Goal: Transaction & Acquisition: Purchase product/service

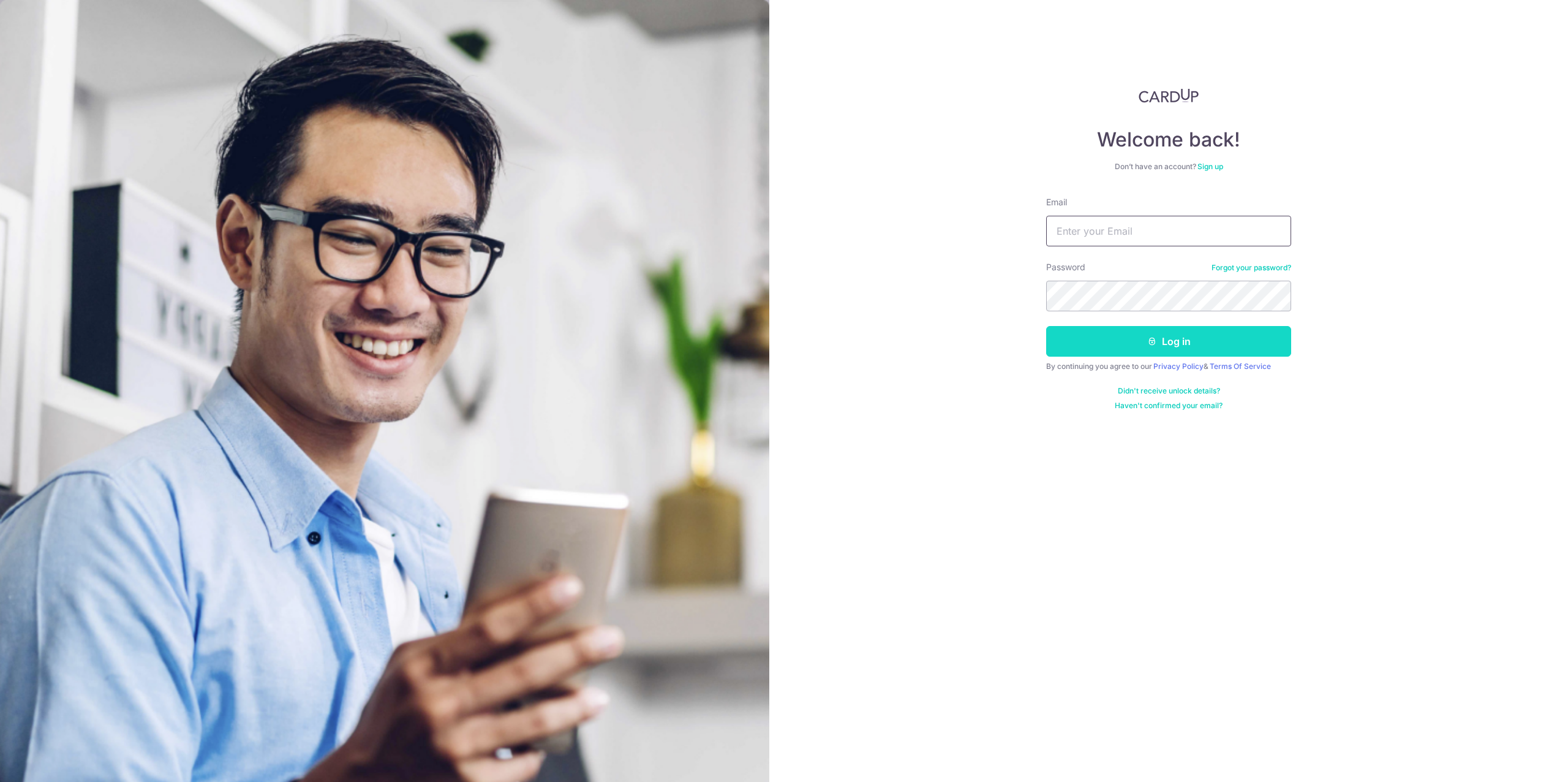
type input "[EMAIL_ADDRESS][DOMAIN_NAME]"
click at [1211, 340] on button "Log in" at bounding box center [1169, 341] width 245 height 31
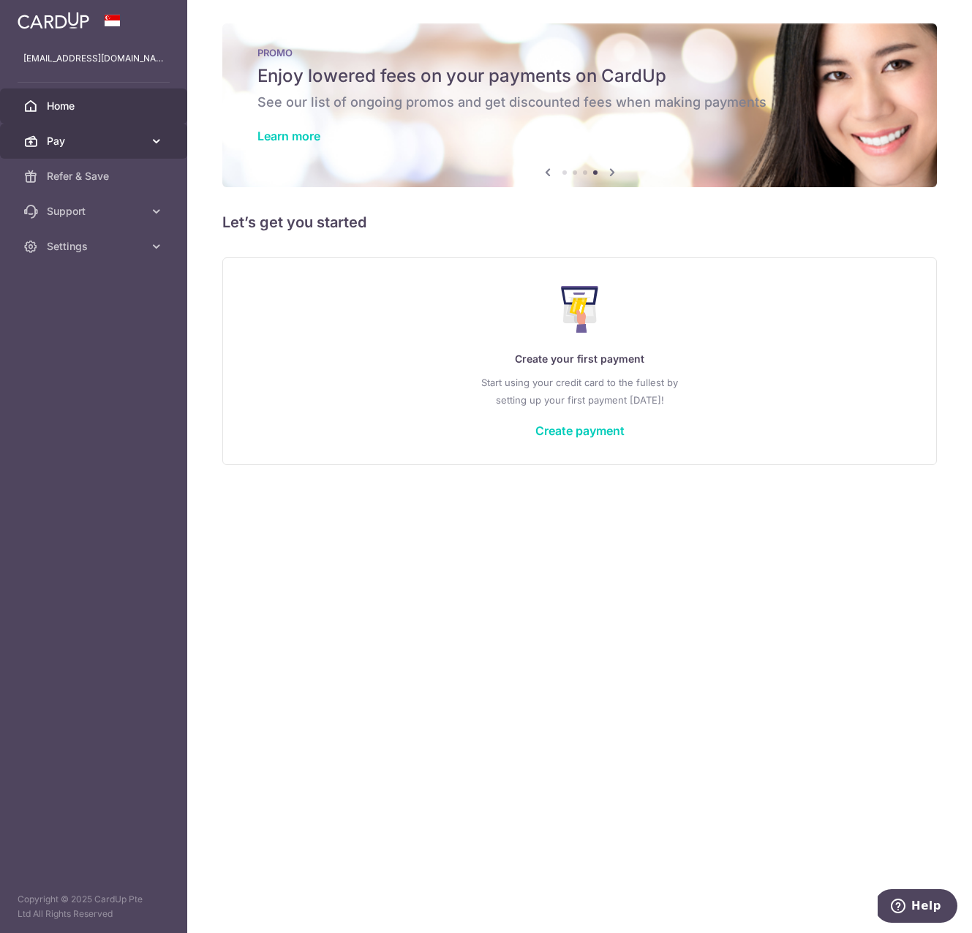
click at [113, 134] on span "Pay" at bounding box center [95, 141] width 96 height 15
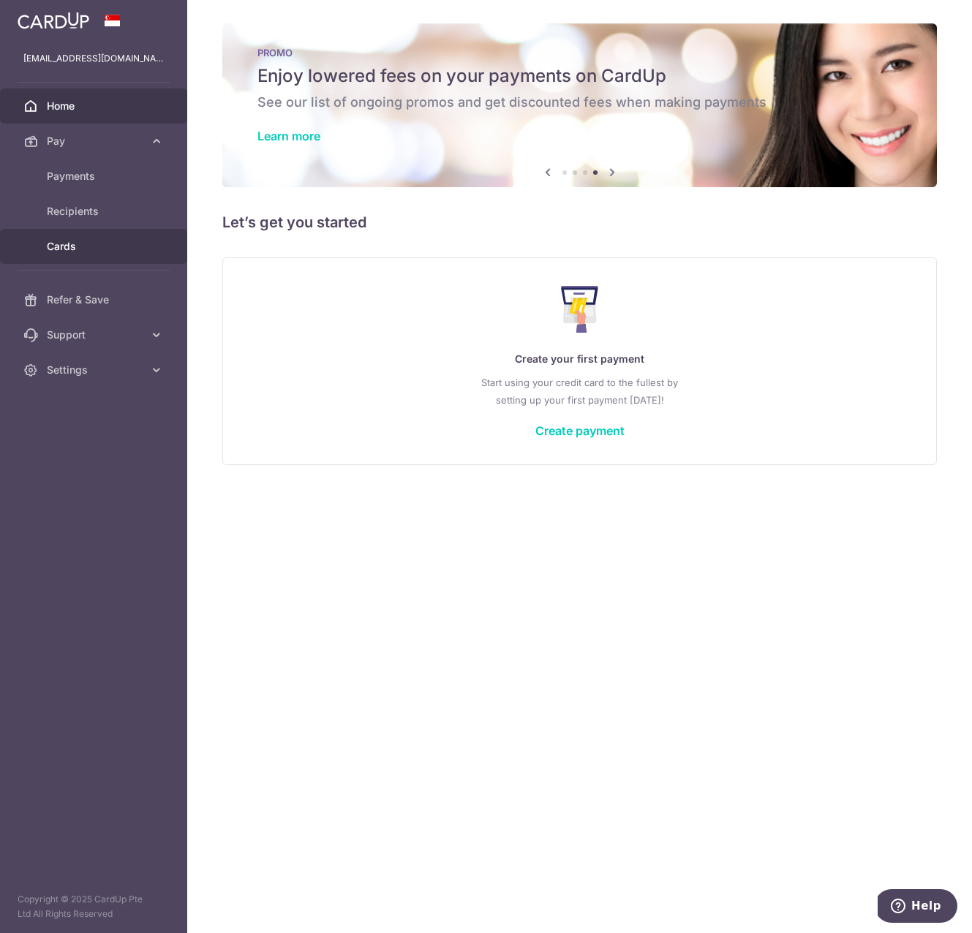
click at [77, 241] on span "Cards" at bounding box center [95, 246] width 96 height 15
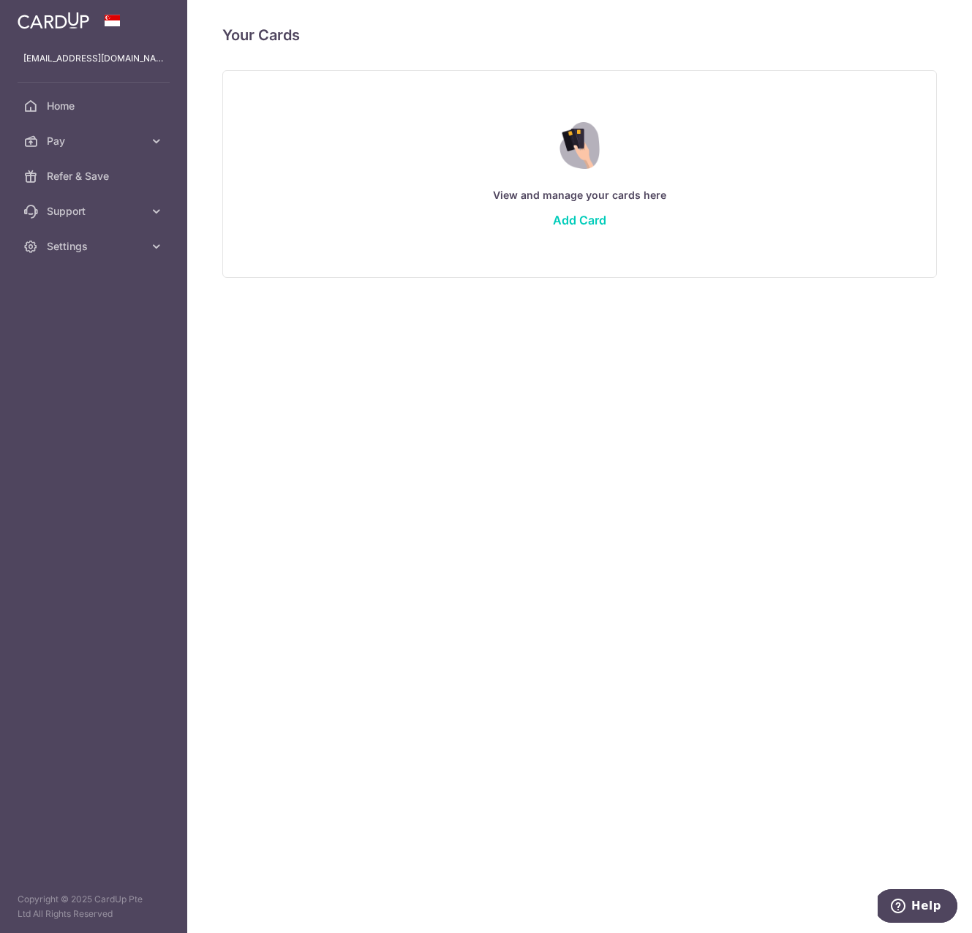
click at [531, 209] on div "View and manage your cards here Add Card" at bounding box center [580, 173] width 678 height 126
click at [588, 231] on div "View and manage your cards here Add Card" at bounding box center [580, 173] width 678 height 126
click at [593, 213] on link "Add Card" at bounding box center [579, 220] width 53 height 15
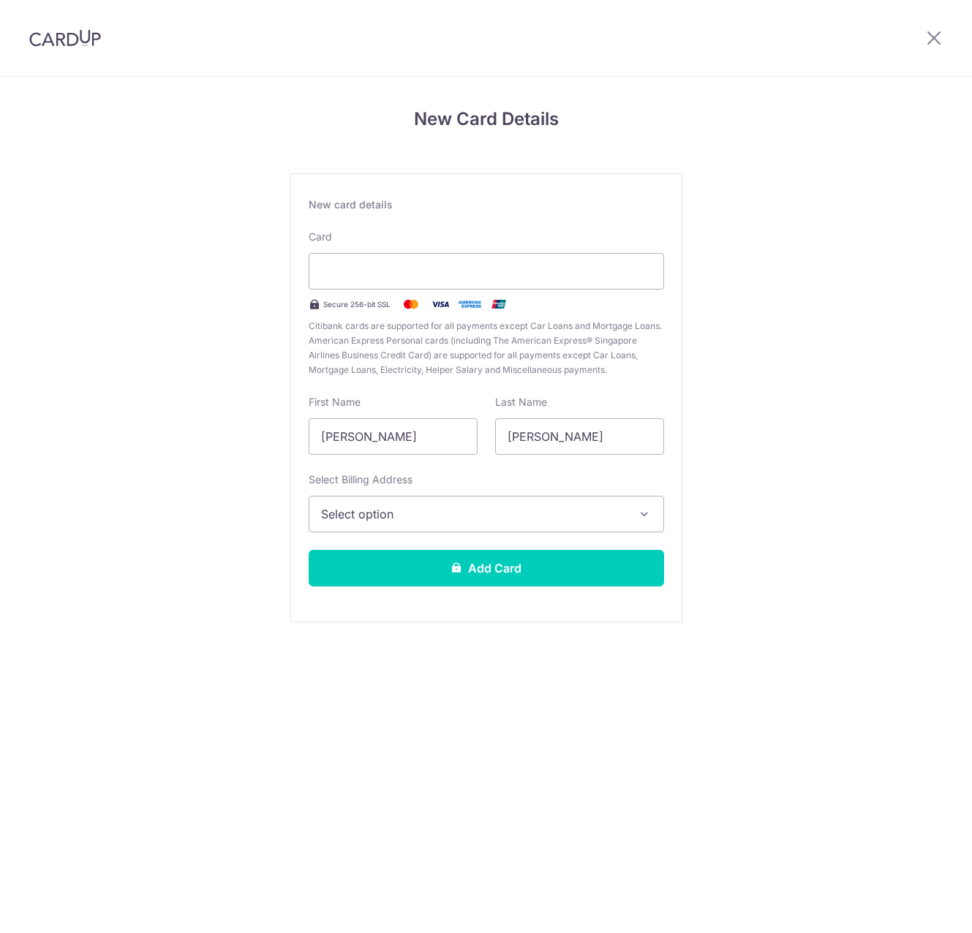
click at [586, 217] on div "New card details Card Secure 256-bit SSL Citibank cards are supported for all p…" at bounding box center [486, 397] width 392 height 449
click at [436, 521] on span "Select option" at bounding box center [473, 514] width 304 height 18
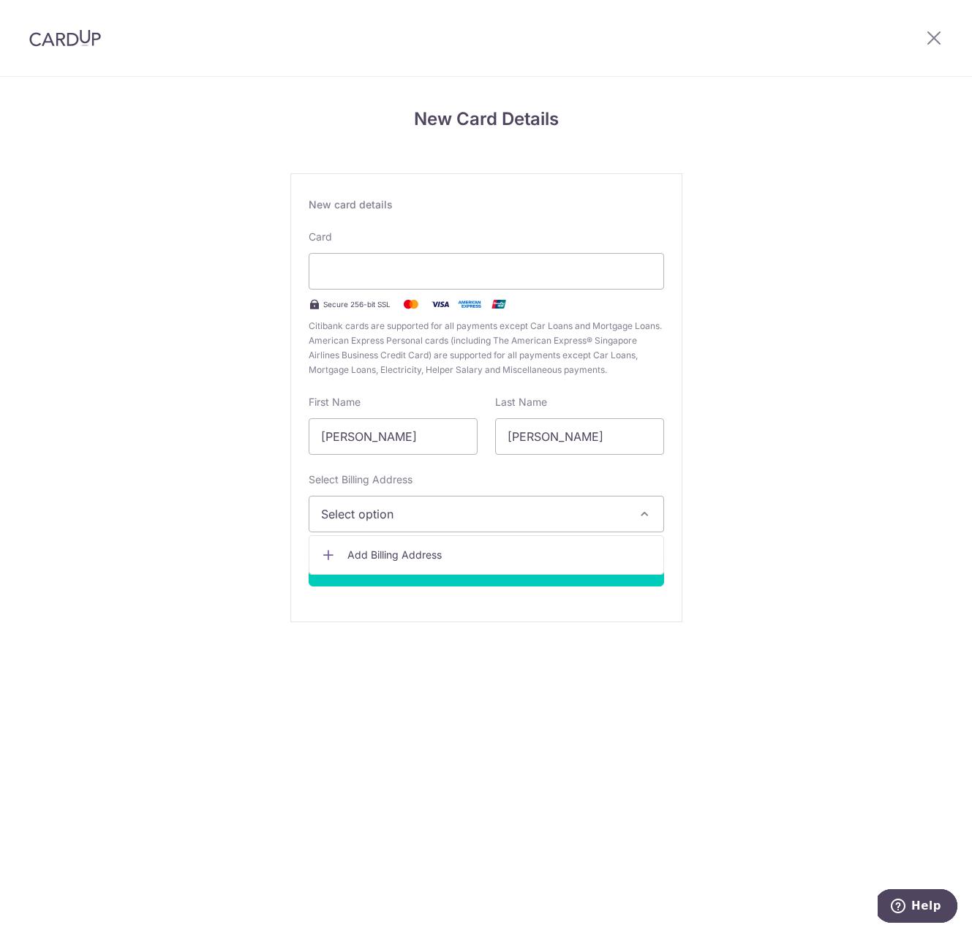
click at [422, 551] on span "Add Billing Address" at bounding box center [499, 555] width 304 height 15
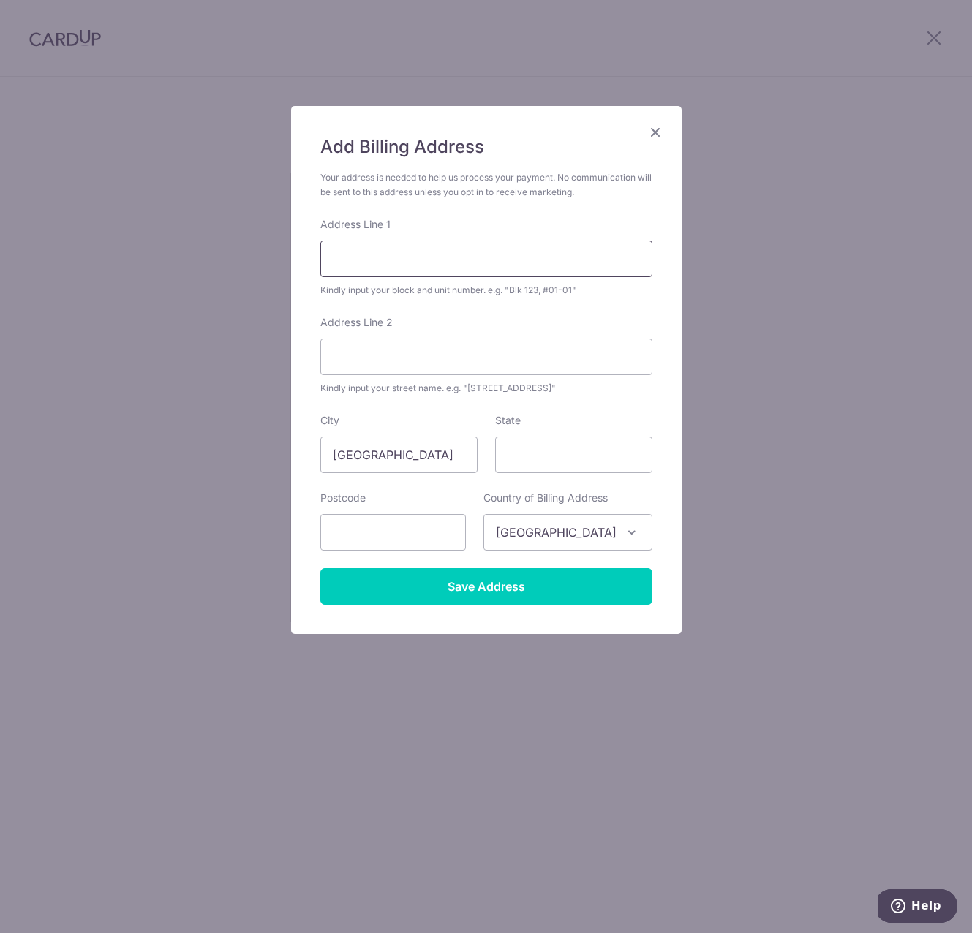
click at [405, 253] on input "Address Line 1" at bounding box center [486, 259] width 332 height 37
type input "451 Pasir Ris Drive 6"
type input "[GEOGRAPHIC_DATA]"
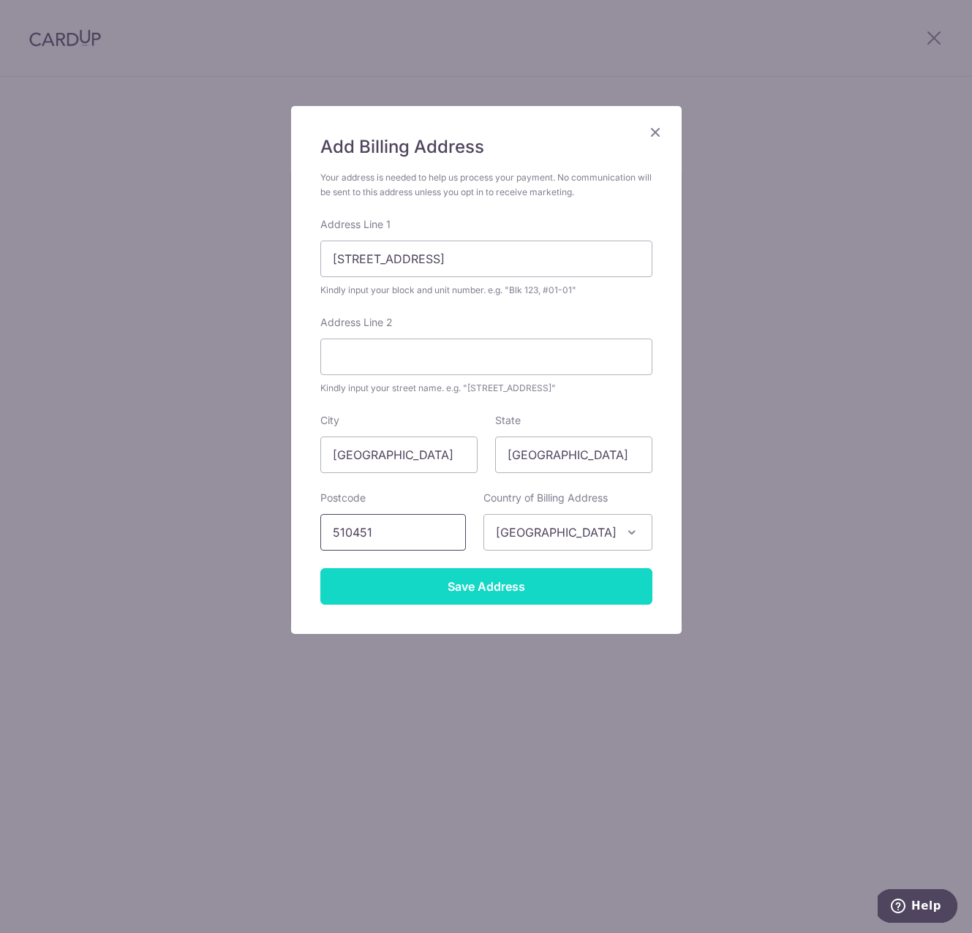
type input "510451"
click at [444, 593] on input "Save Address" at bounding box center [486, 586] width 332 height 37
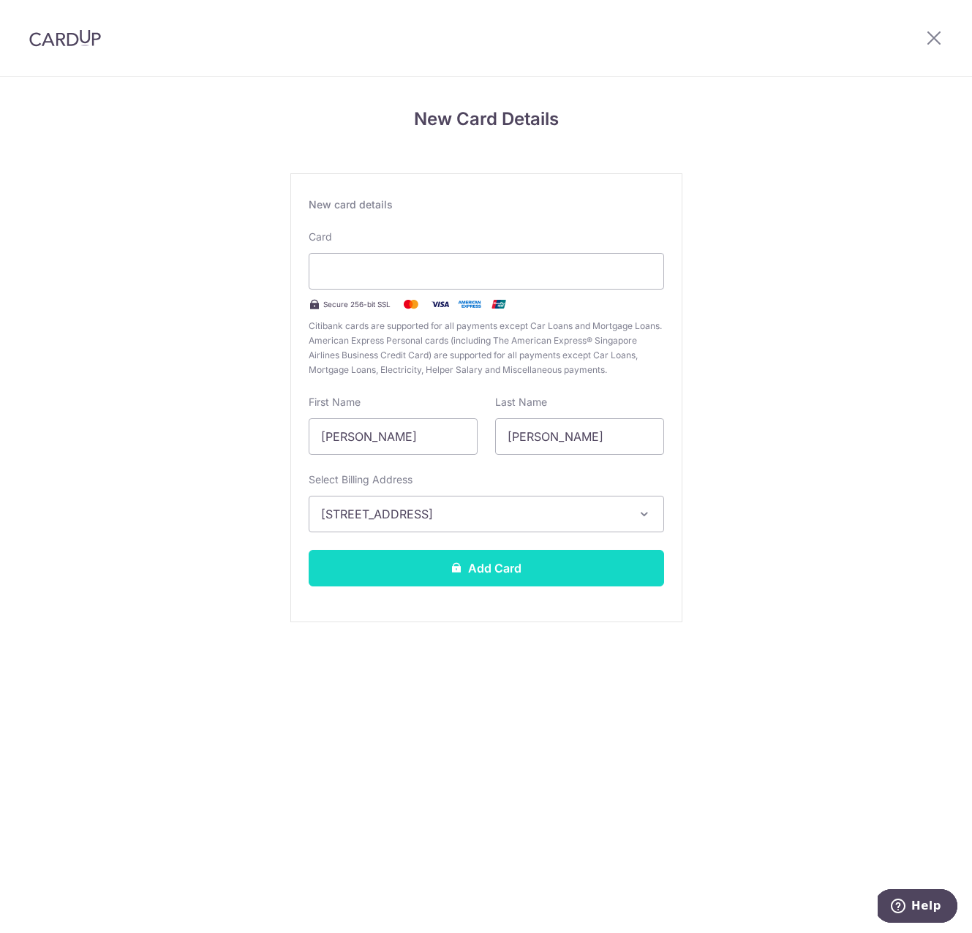
click at [596, 573] on button "Add Card" at bounding box center [485, 568] width 355 height 37
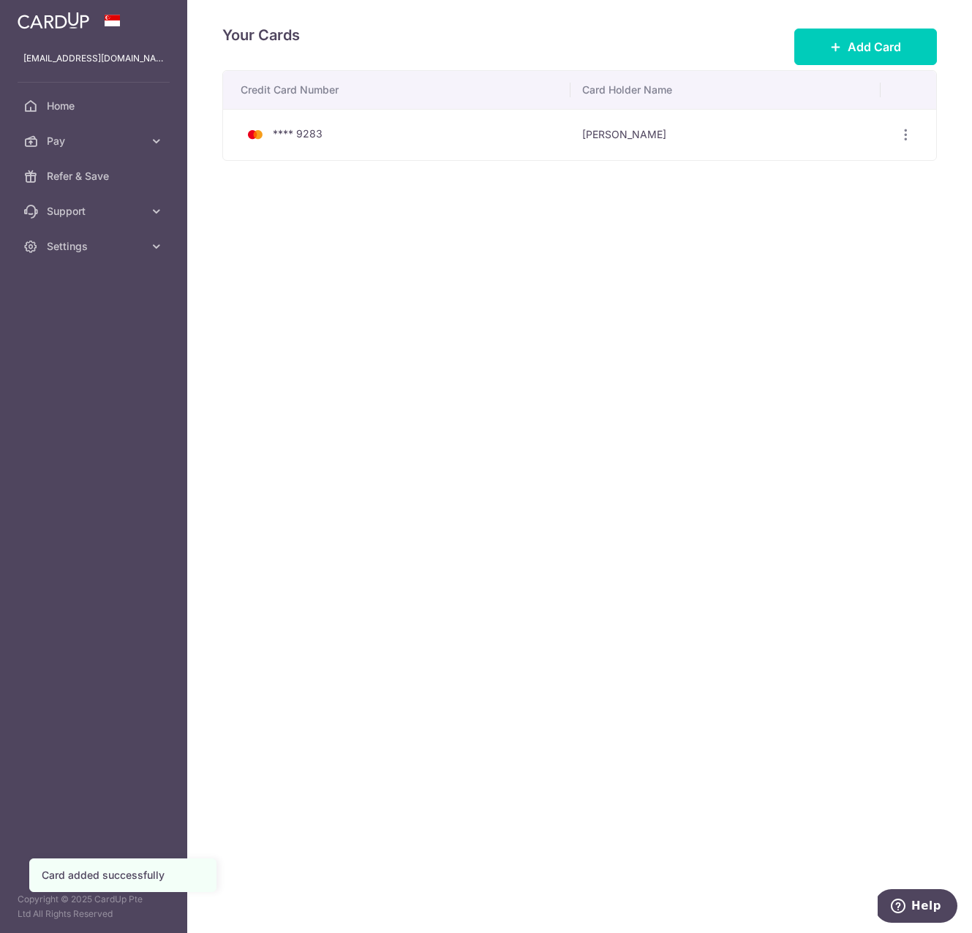
click at [658, 315] on div "Your Cards Add Card Credit Card Number Card Holder Name **** 9283 [PERSON_NAME]…" at bounding box center [579, 466] width 784 height 933
click at [57, 142] on span "Pay" at bounding box center [95, 141] width 96 height 15
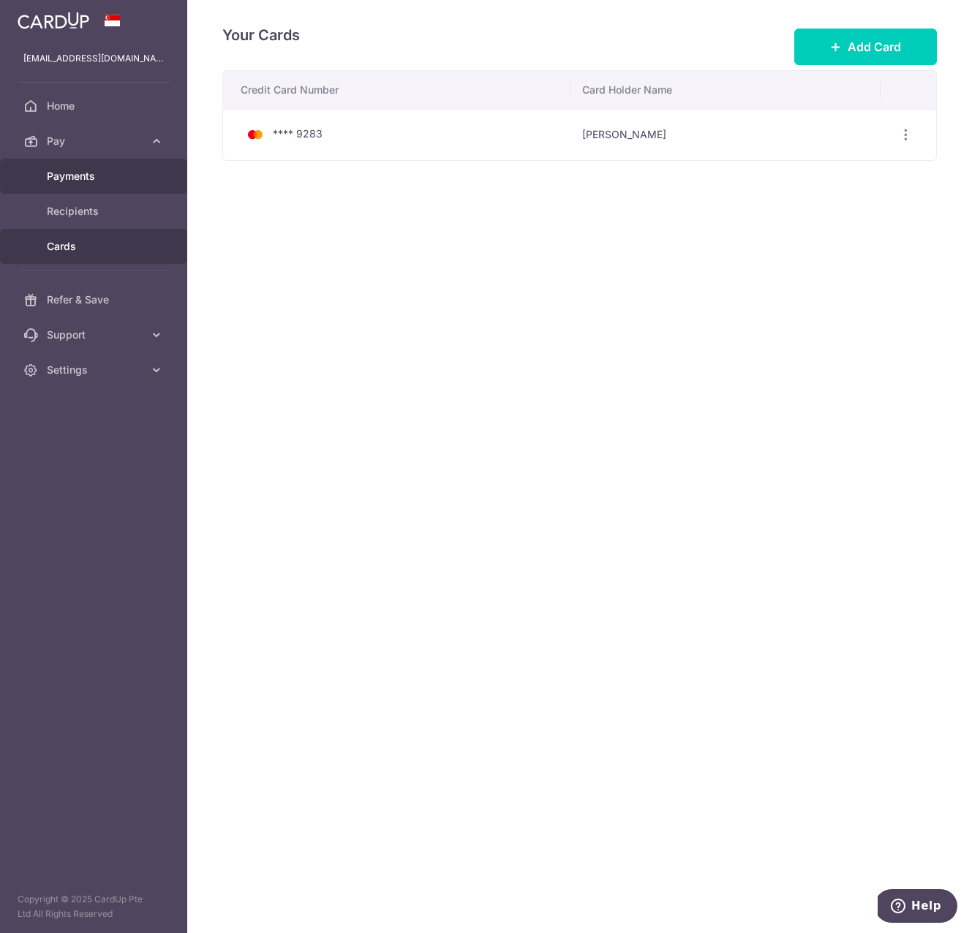
click at [64, 167] on link "Payments" at bounding box center [93, 176] width 187 height 35
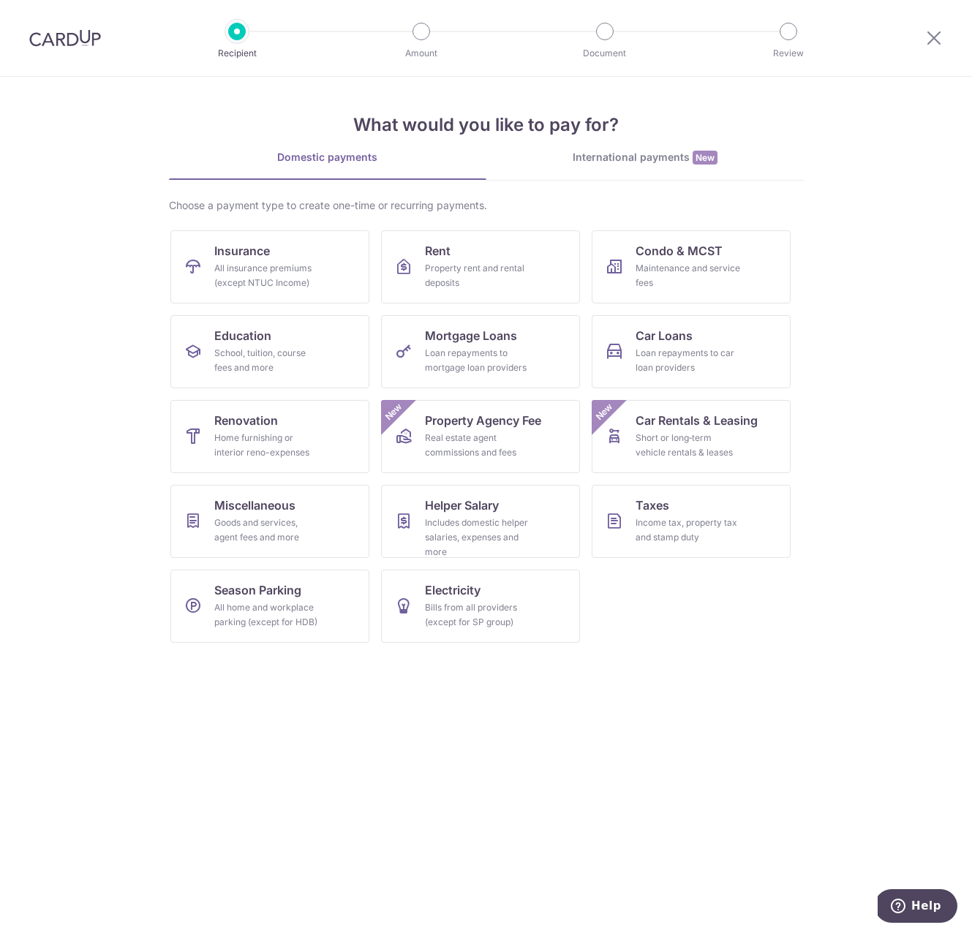
click at [65, 38] on img at bounding box center [65, 38] width 72 height 18
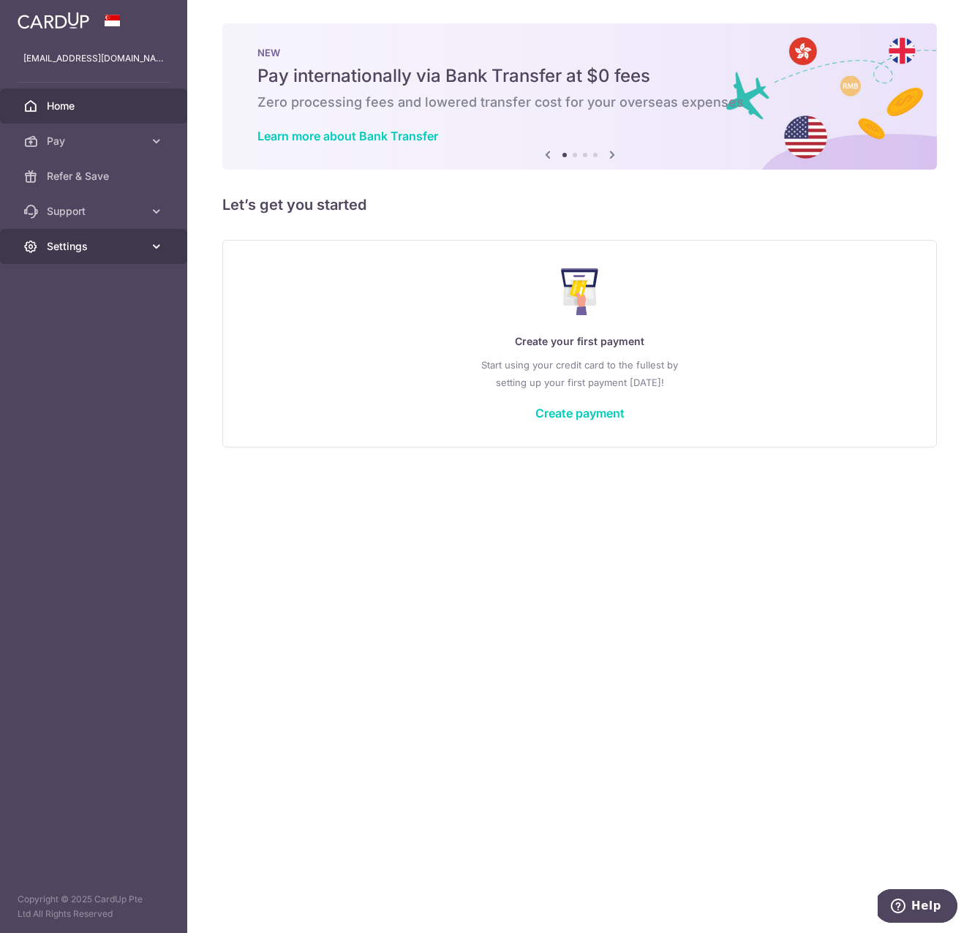
click at [89, 230] on link "Settings" at bounding box center [93, 246] width 187 height 35
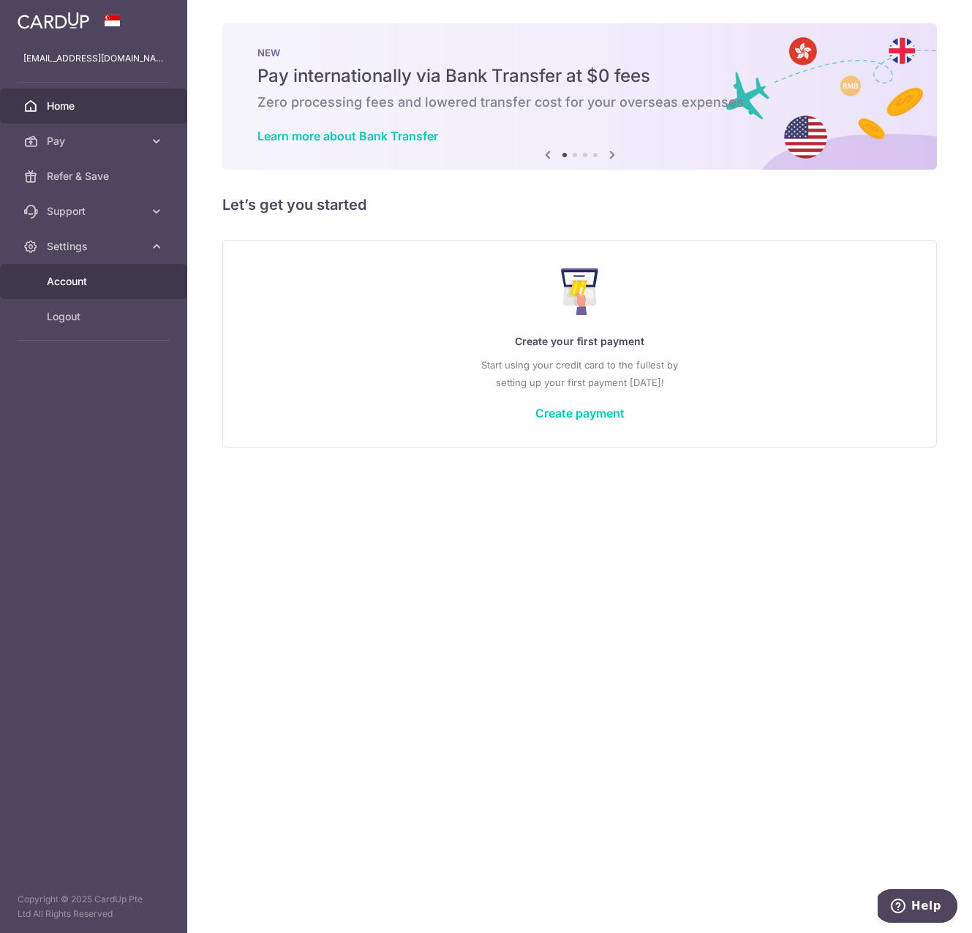
click at [82, 289] on link "Account" at bounding box center [93, 281] width 187 height 35
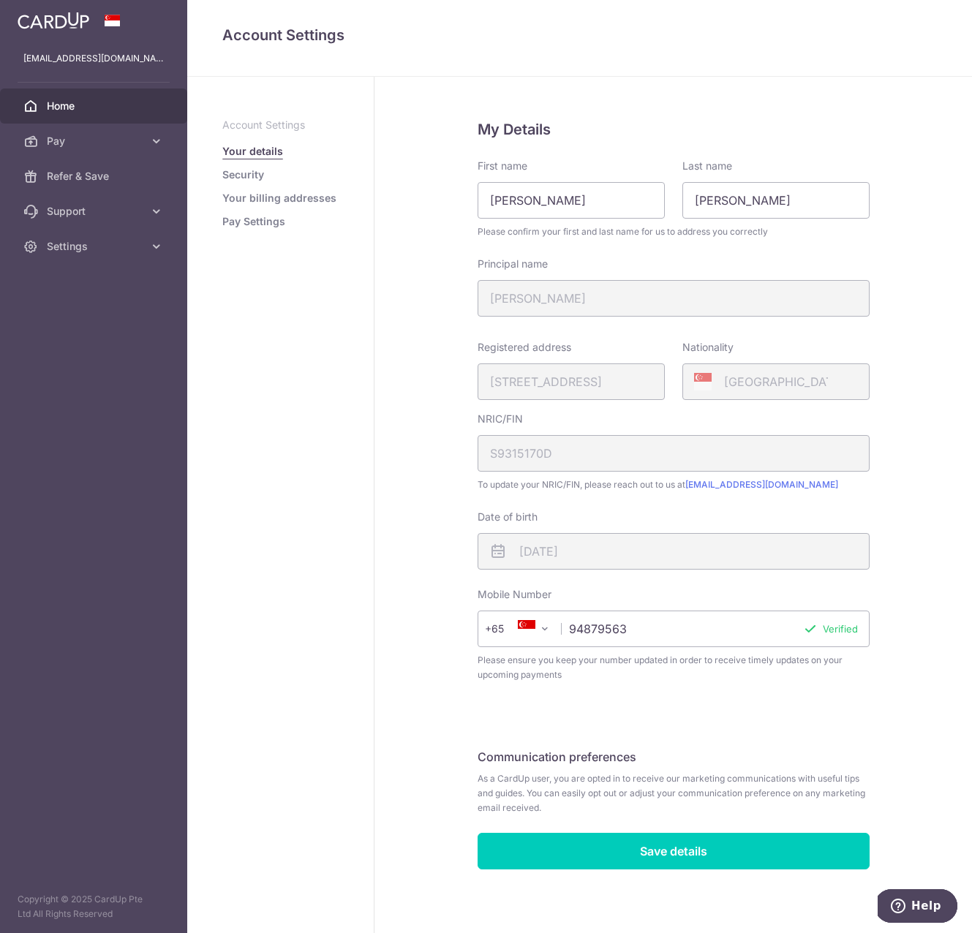
click at [76, 117] on link "Home" at bounding box center [93, 105] width 187 height 35
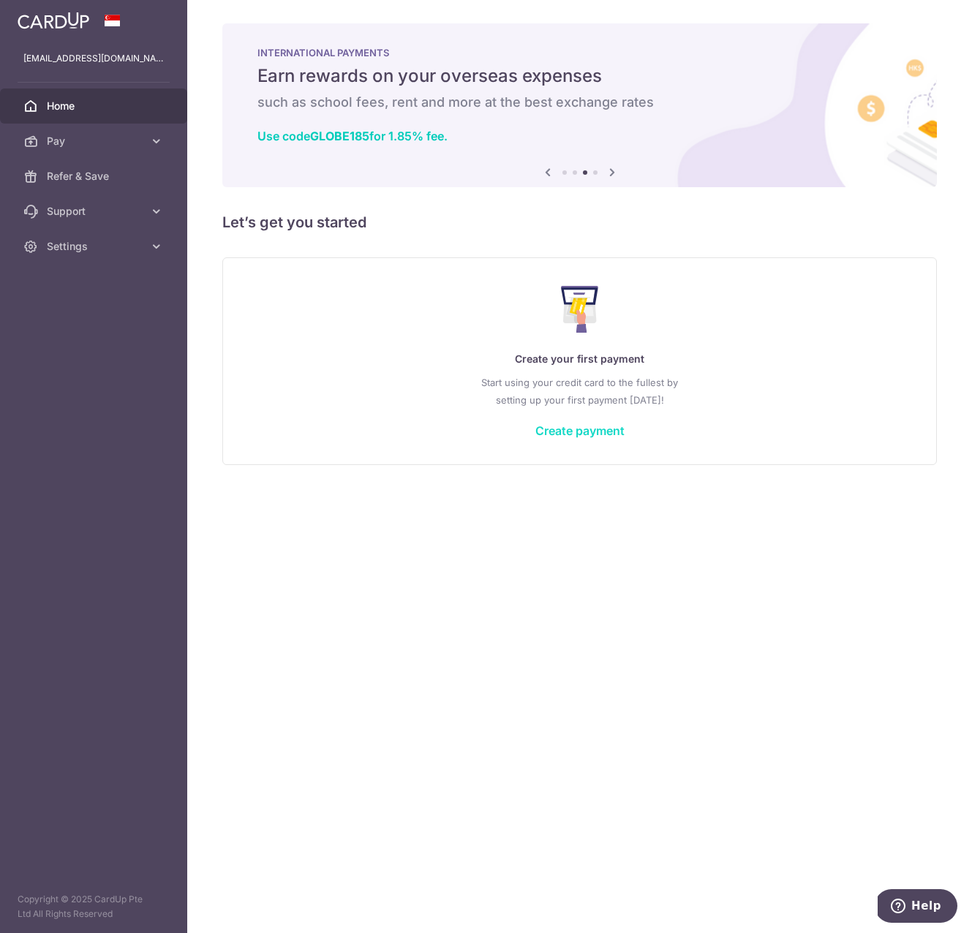
click at [559, 423] on link "Create payment" at bounding box center [579, 430] width 89 height 15
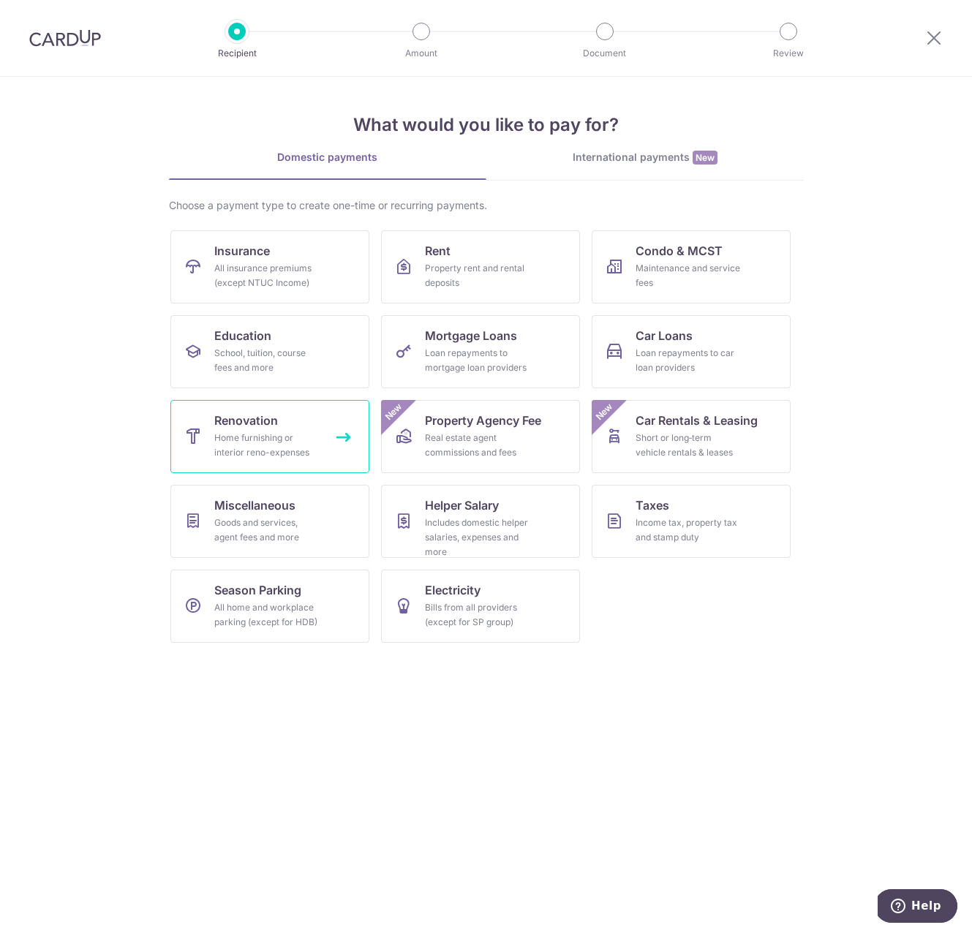
click at [271, 457] on div "Home furnishing or interior reno-expenses" at bounding box center [266, 445] width 105 height 29
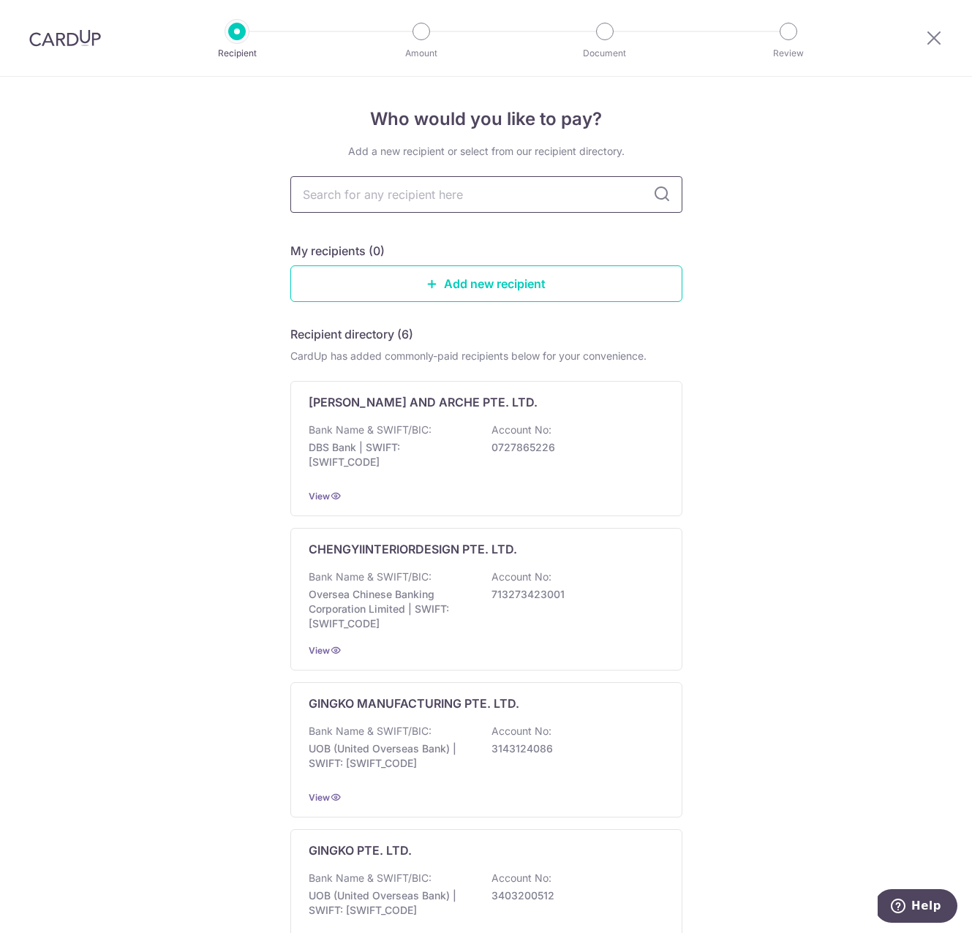
click at [426, 202] on input "text" at bounding box center [486, 194] width 392 height 37
click at [567, 197] on input "text" at bounding box center [486, 194] width 392 height 37
type input "LOCO"
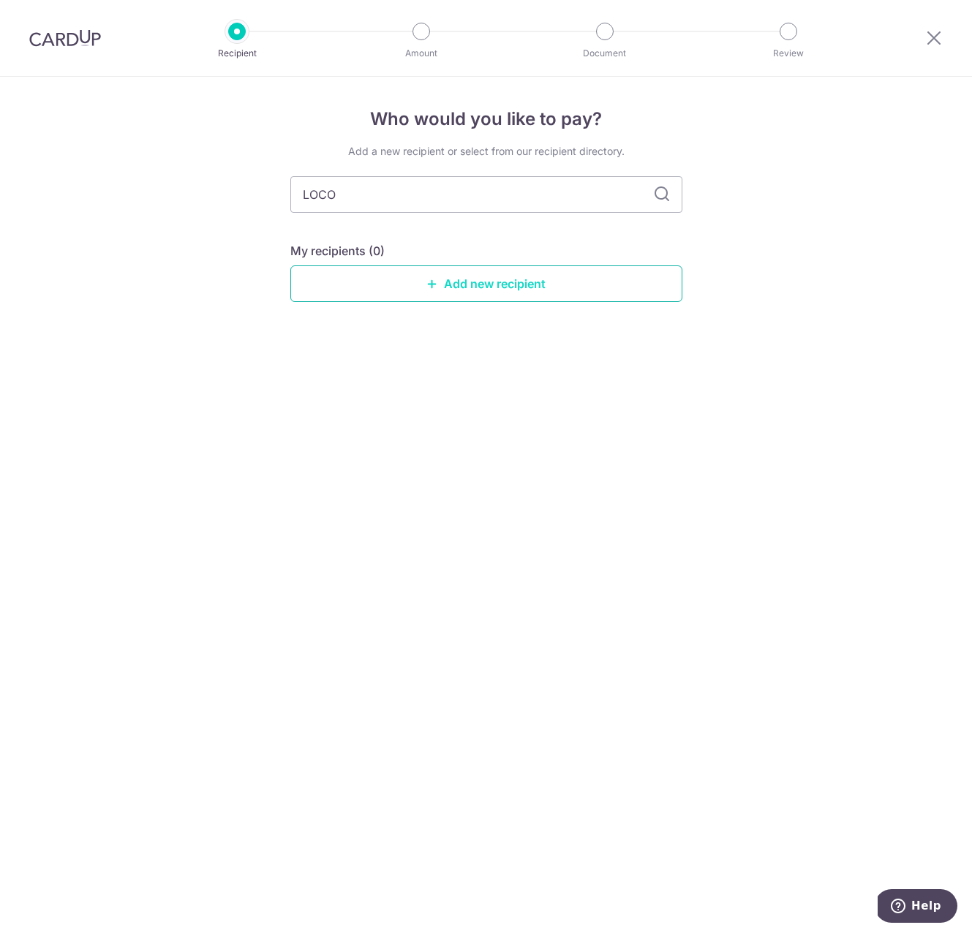
type input "LOCO"
click at [519, 284] on link "Add new recipient" at bounding box center [486, 283] width 392 height 37
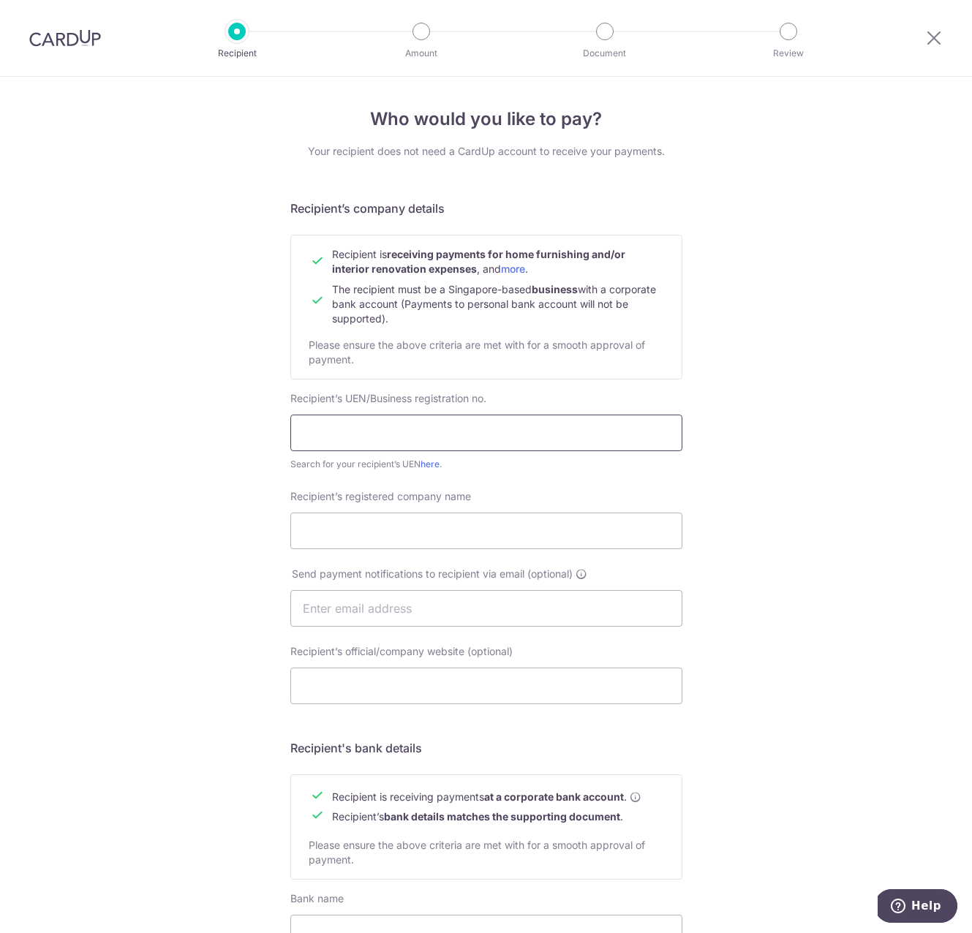
click at [423, 435] on input "text" at bounding box center [486, 432] width 392 height 37
click at [417, 425] on input "text" at bounding box center [486, 432] width 392 height 37
click at [421, 434] on input "text" at bounding box center [486, 432] width 392 height 37
click at [431, 397] on span "Recipient’s UEN/Business registration no." at bounding box center [388, 398] width 196 height 12
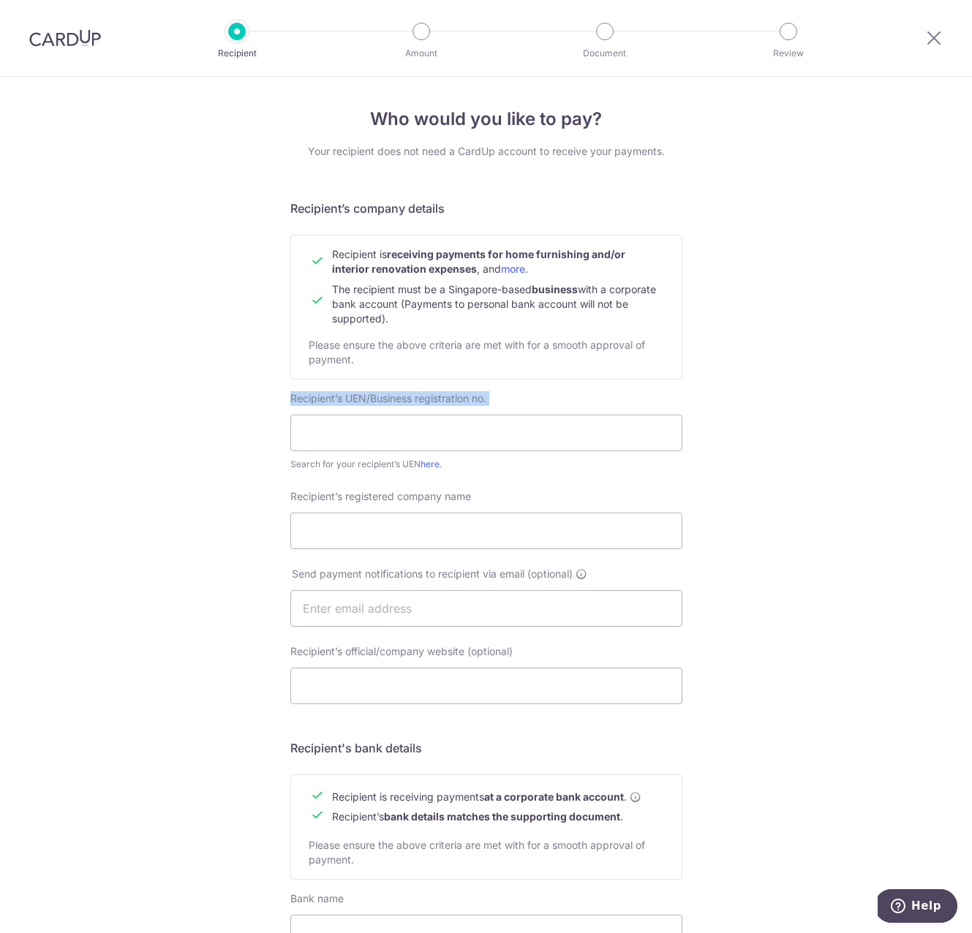
click at [431, 397] on span "Recipient’s UEN/Business registration no." at bounding box center [388, 398] width 196 height 12
click at [382, 423] on input "text" at bounding box center [486, 432] width 392 height 37
paste input "202306218G"
type input "202306218G"
click at [834, 461] on div "Who would you like to pay? Your recipient does not need a CardUp account to rec…" at bounding box center [486, 626] width 972 height 1099
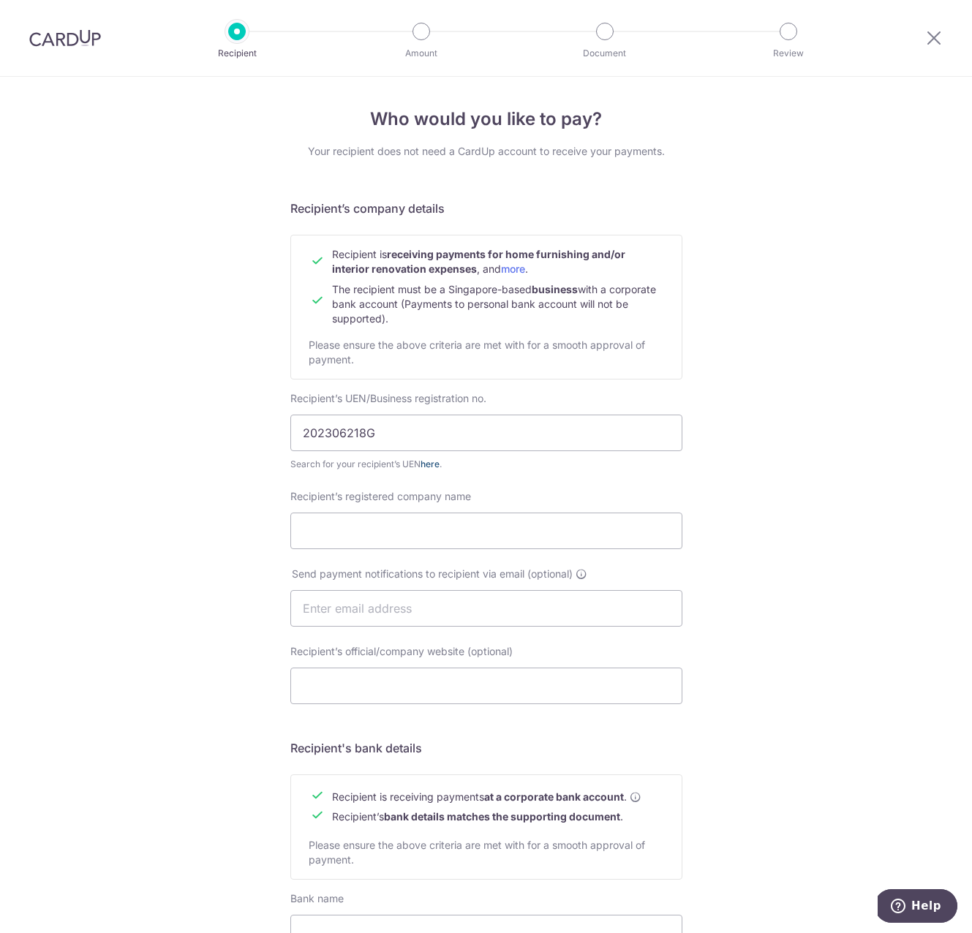
click at [428, 463] on link "here" at bounding box center [429, 463] width 19 height 11
click at [423, 439] on input "202306218G" at bounding box center [486, 432] width 392 height 37
click at [406, 531] on input "Recipient’s registered company name" at bounding box center [486, 530] width 392 height 37
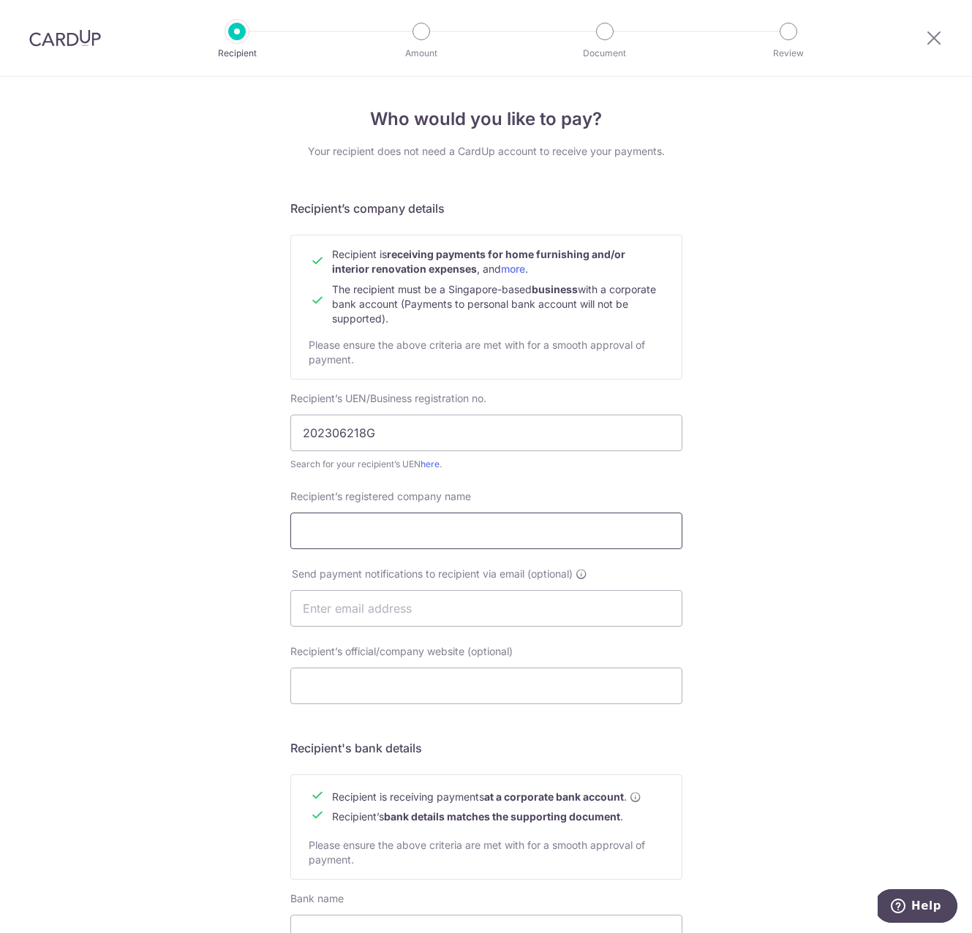
paste input "LOCO DIVISION PTE. LTD."
type input "LOCO DIVISION PTE. LTD."
click at [423, 595] on input "text" at bounding box center [486, 608] width 392 height 37
click at [394, 673] on input "Recipient’s official/company website (optional)" at bounding box center [486, 685] width 392 height 37
click at [649, 597] on input "text" at bounding box center [486, 608] width 392 height 37
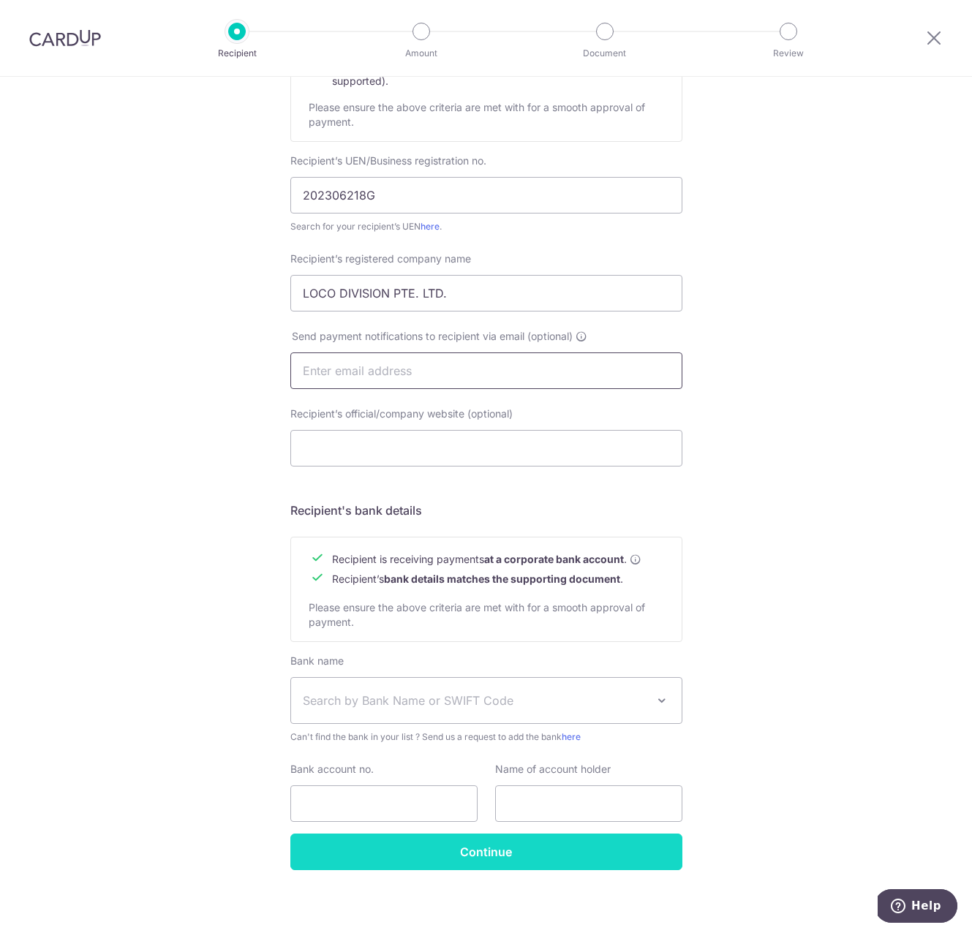
scroll to position [244, 0]
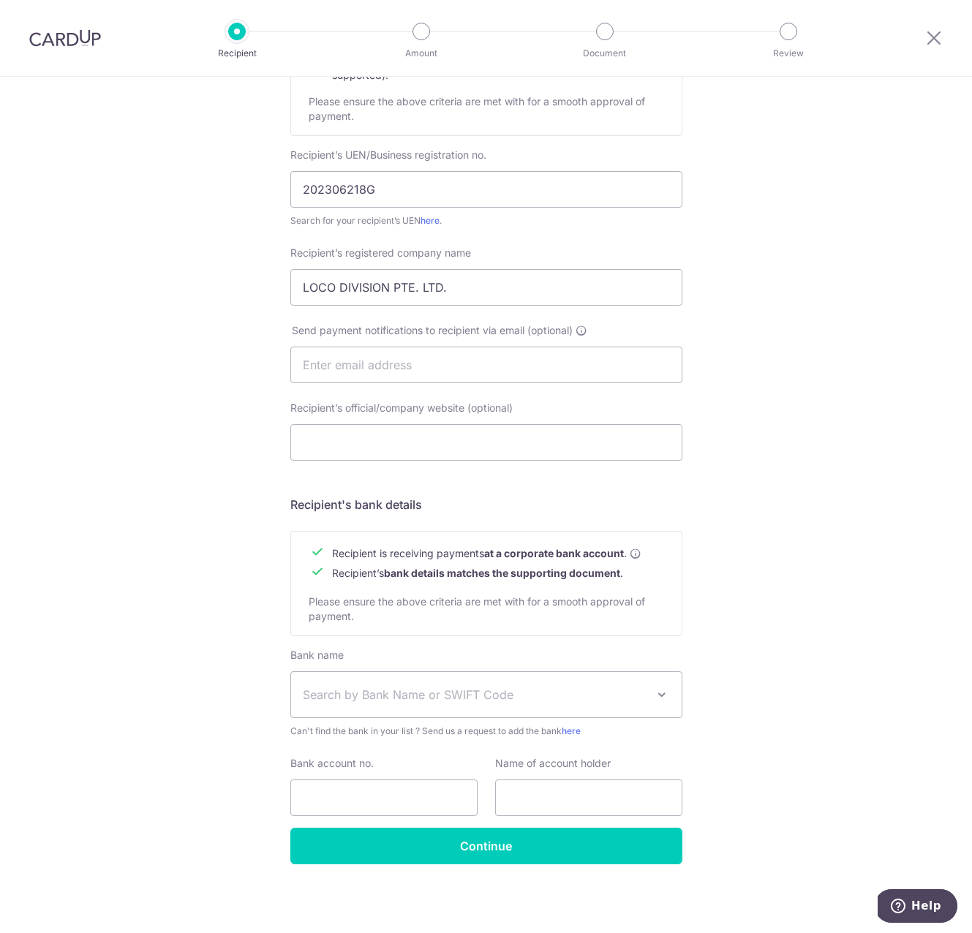
click at [466, 696] on span "Search by Bank Name or SWIFT Code" at bounding box center [475, 695] width 344 height 18
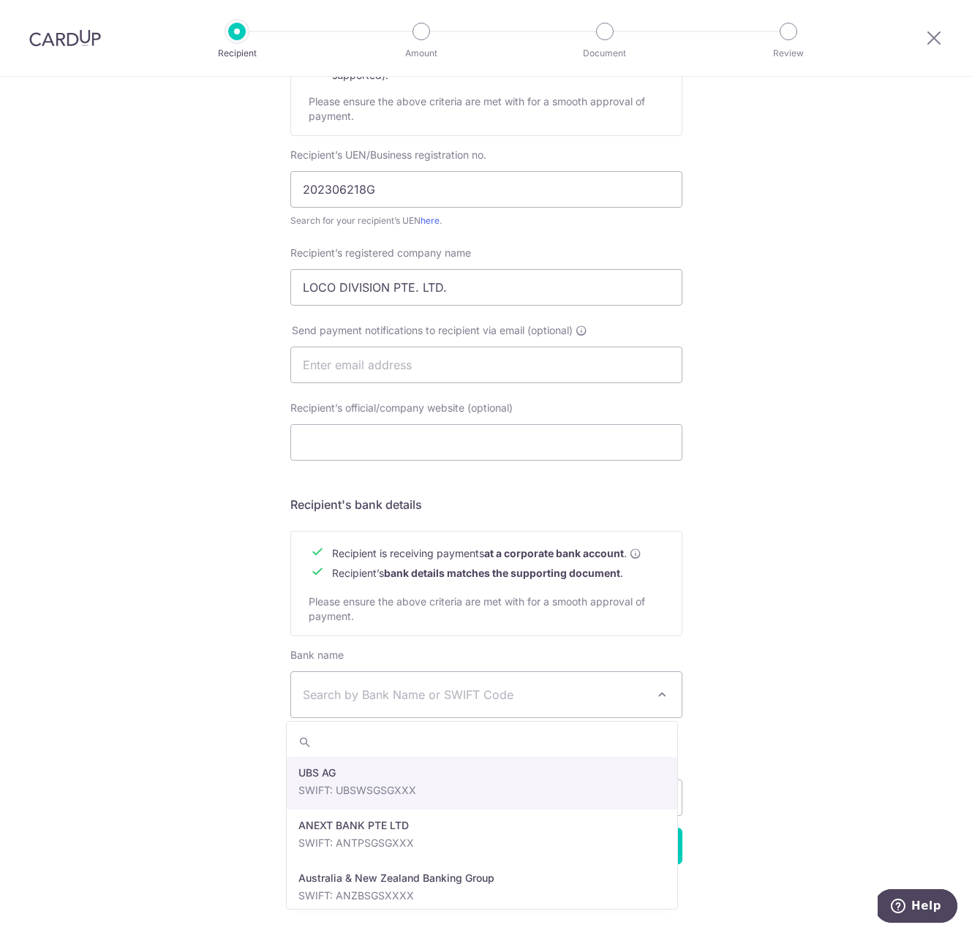
click at [410, 734] on input "search" at bounding box center [482, 741] width 390 height 29
click at [438, 692] on span "Search by Bank Name or SWIFT Code" at bounding box center [475, 695] width 344 height 18
click at [399, 697] on span "Search by Bank Name or SWIFT Code" at bounding box center [475, 695] width 344 height 18
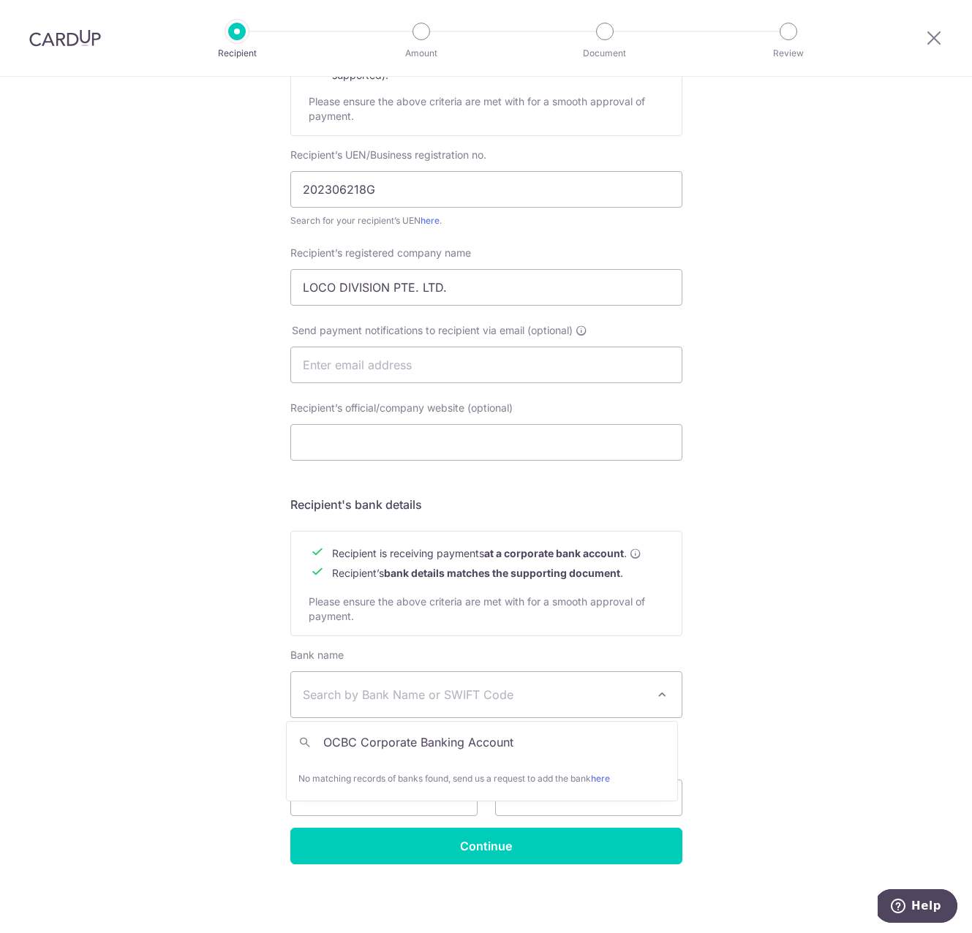
drag, startPoint x: 362, startPoint y: 744, endPoint x: 578, endPoint y: 757, distance: 216.7
click at [578, 757] on span "OCBC Corporate Banking Account No matching records of banks found, send us a re…" at bounding box center [482, 761] width 392 height 80
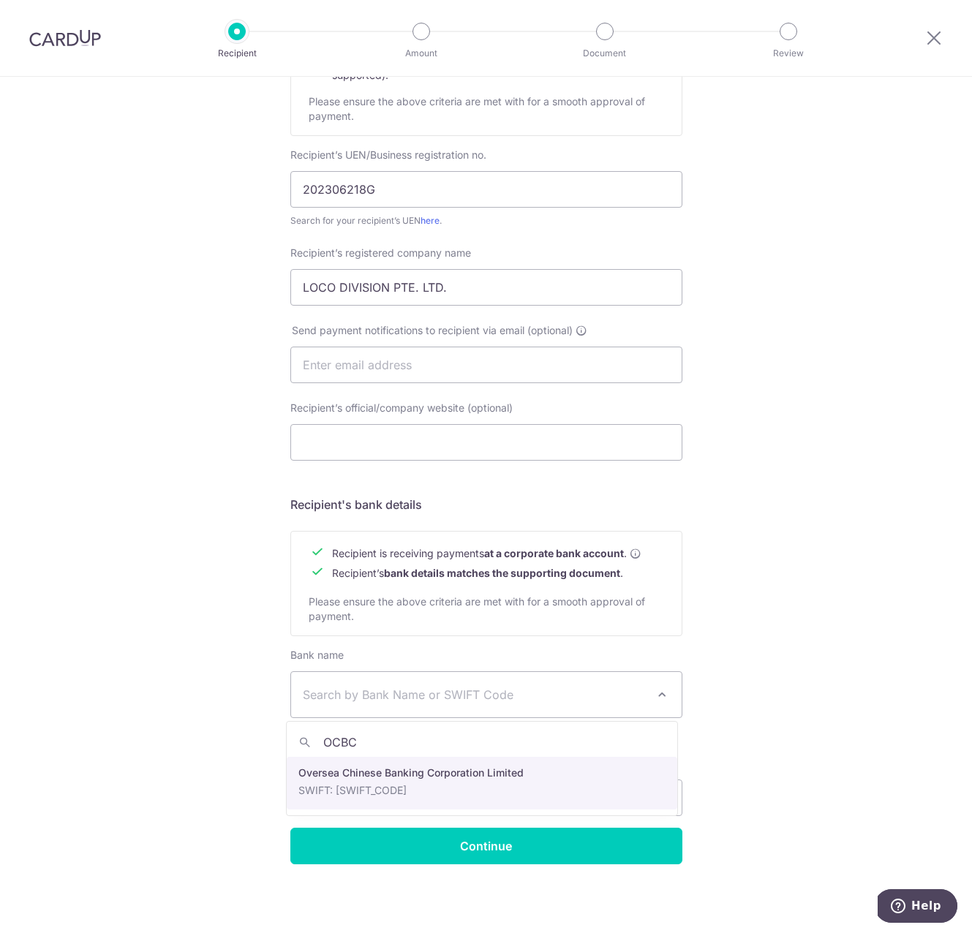
type input "OCBC"
select select "12"
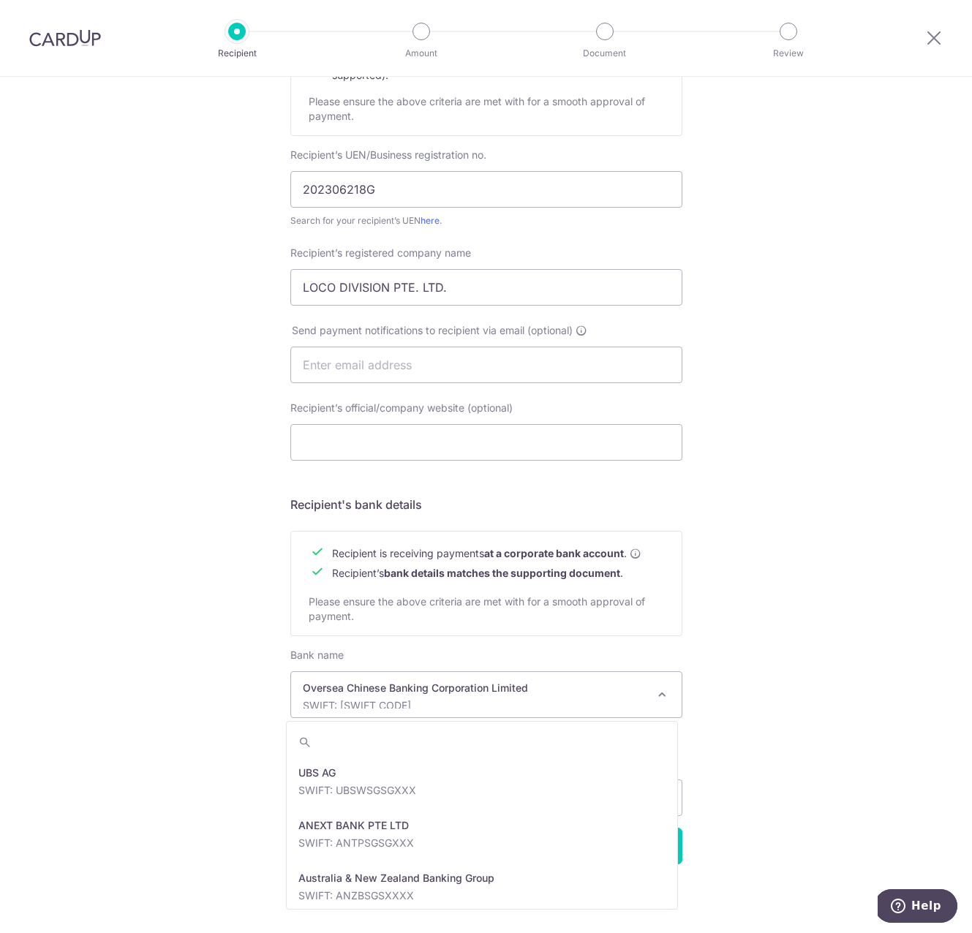
click at [578, 698] on p "SWIFT: OCBCSGSGXXX" at bounding box center [475, 705] width 344 height 15
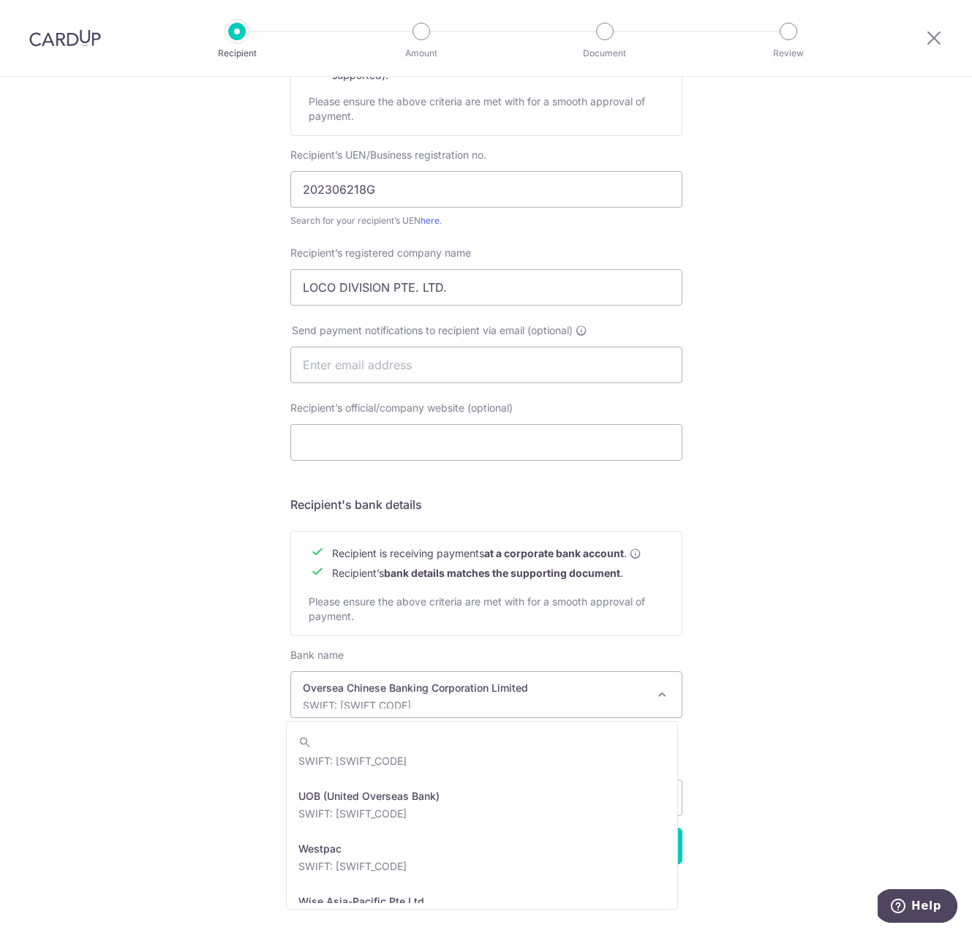
scroll to position [3170, 0]
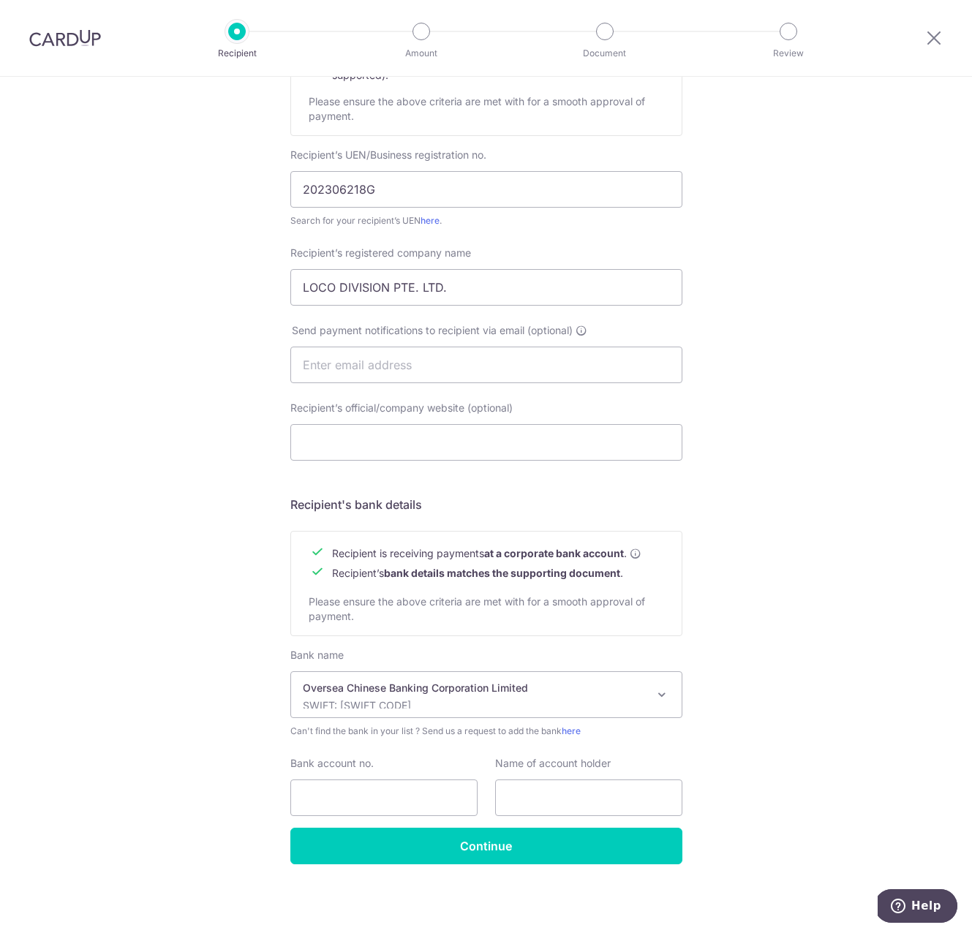
click at [844, 766] on div "Who would you like to pay? Your recipient does not need a CardUp account to rec…" at bounding box center [486, 382] width 972 height 1099
click at [532, 787] on input "text" at bounding box center [588, 797] width 187 height 37
paste input "595284522001"
type input "595284522001"
click at [368, 806] on input "Bank account no." at bounding box center [383, 797] width 187 height 37
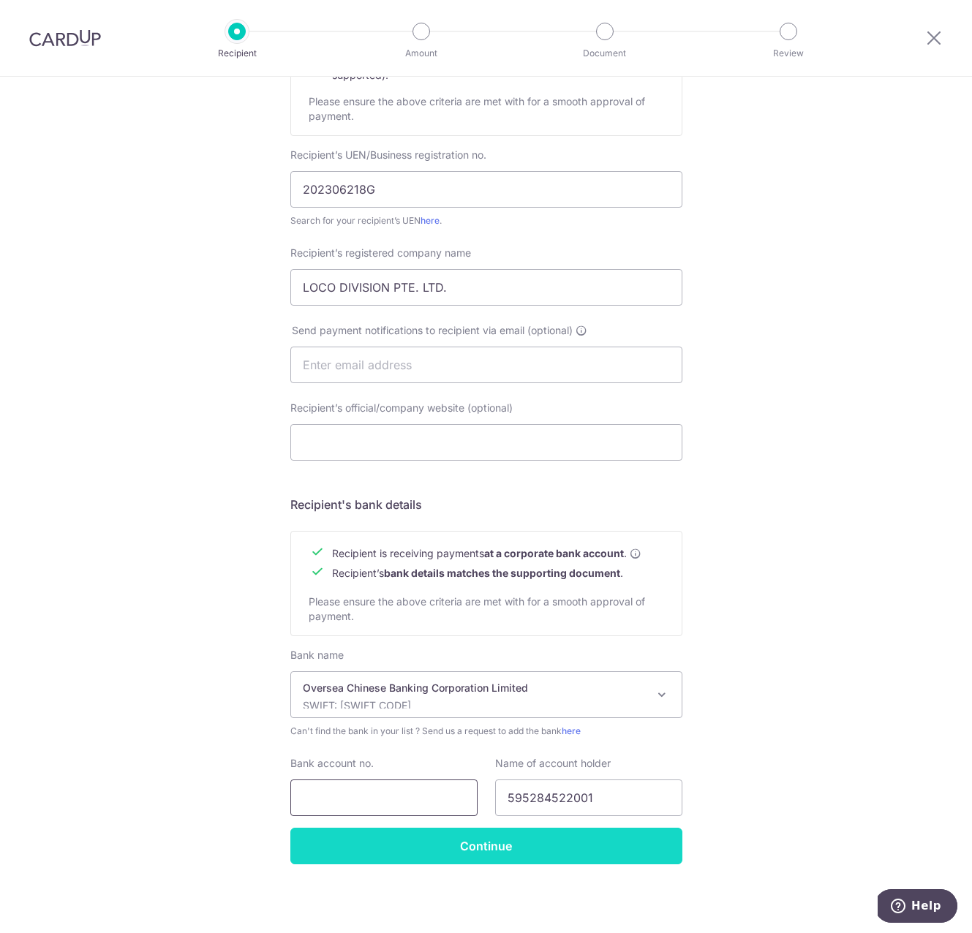
paste input "LOCO DIVISION PTE. LTD."
click at [542, 794] on input "595284522001" at bounding box center [588, 797] width 187 height 37
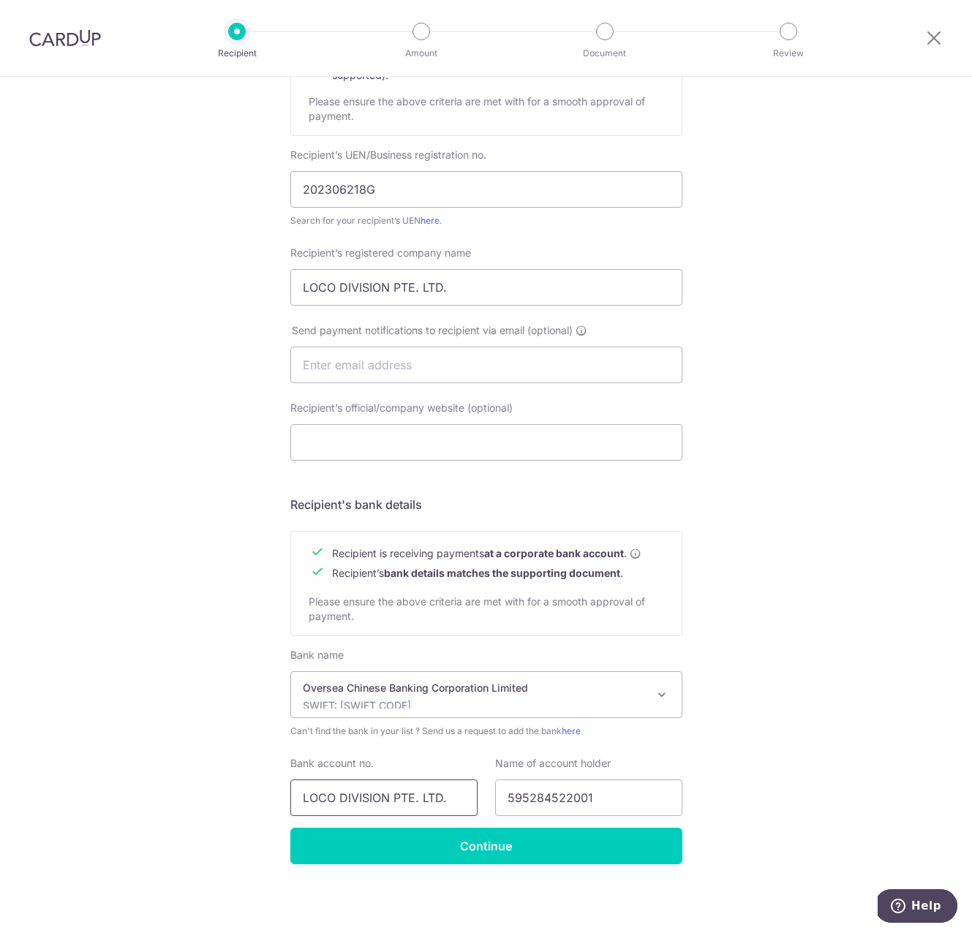
click at [378, 798] on input "LOCO DIVISION PTE. LTD." at bounding box center [383, 797] width 187 height 37
paste input "595284522001"
type input "595284522001"
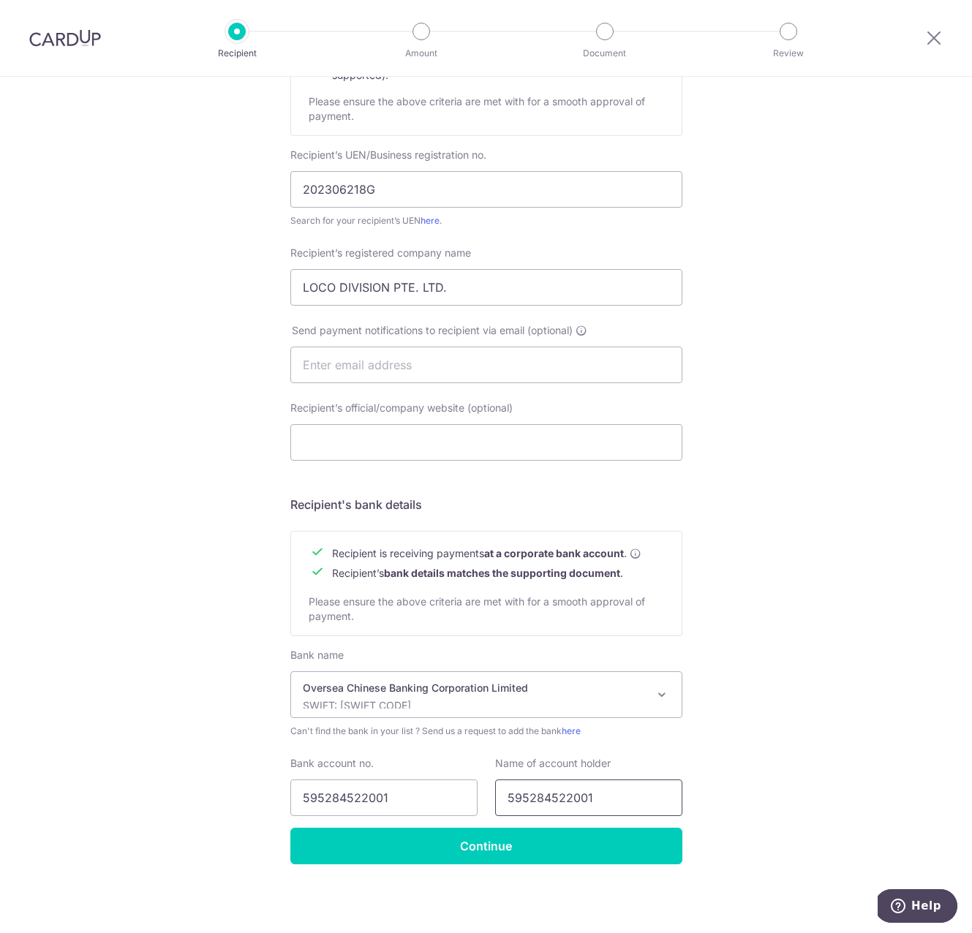
click at [583, 804] on input "595284522001" at bounding box center [588, 797] width 187 height 37
paste input "LOCO DIVISION PTE. LTD"
type input "LOCO DIVISION PTE. LTD"
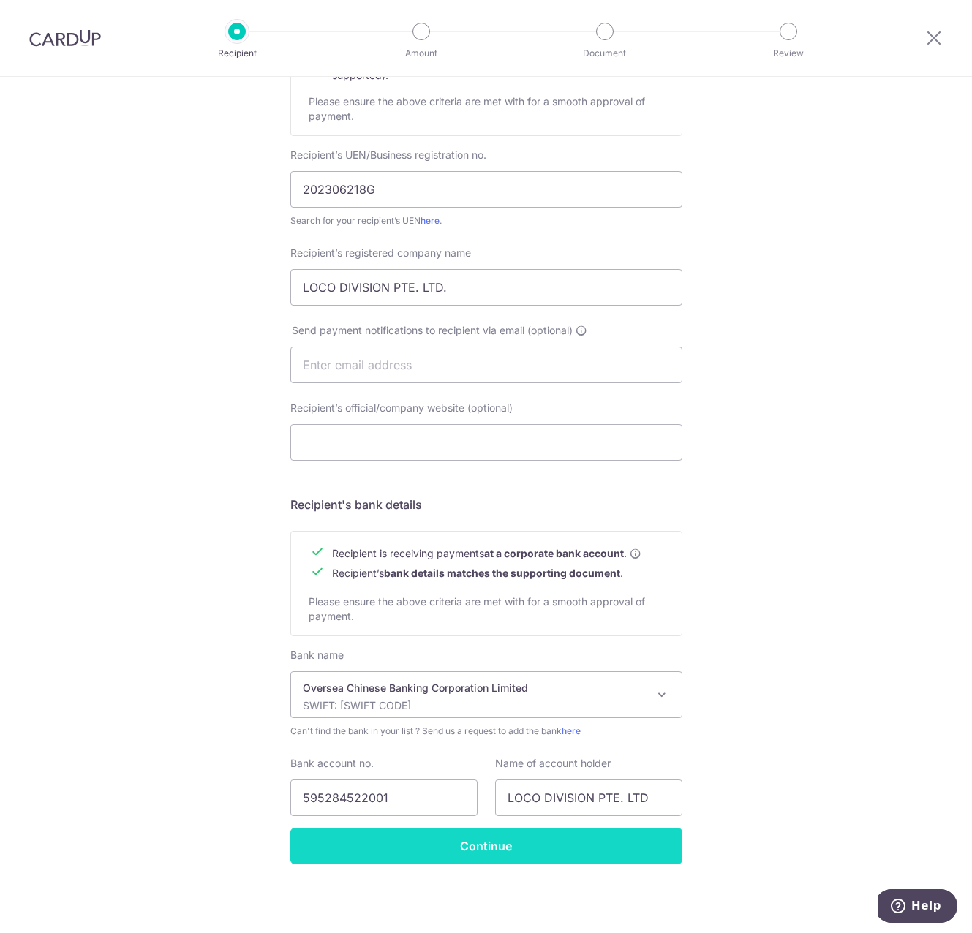
click at [524, 838] on input "Continue" at bounding box center [486, 846] width 392 height 37
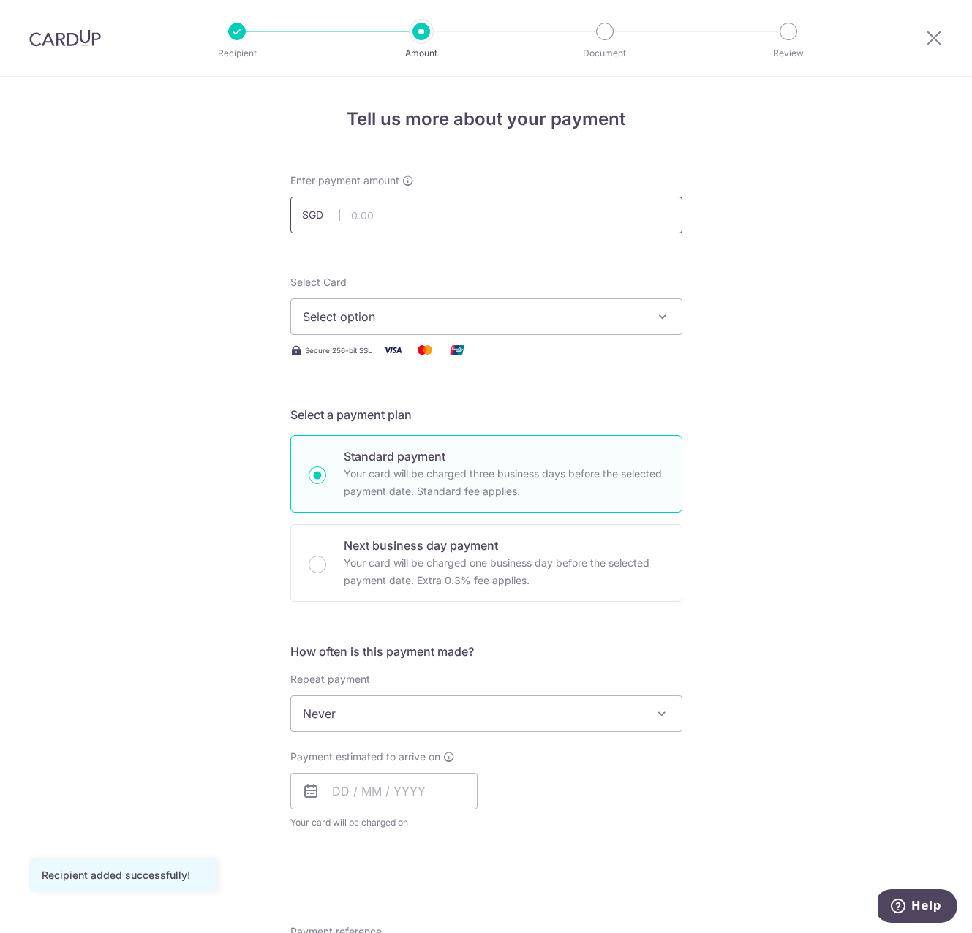
click at [410, 202] on input "text" at bounding box center [486, 215] width 392 height 37
paste input "59,950.00"
type input "59,950.00"
click at [394, 315] on span "Select option" at bounding box center [473, 317] width 341 height 18
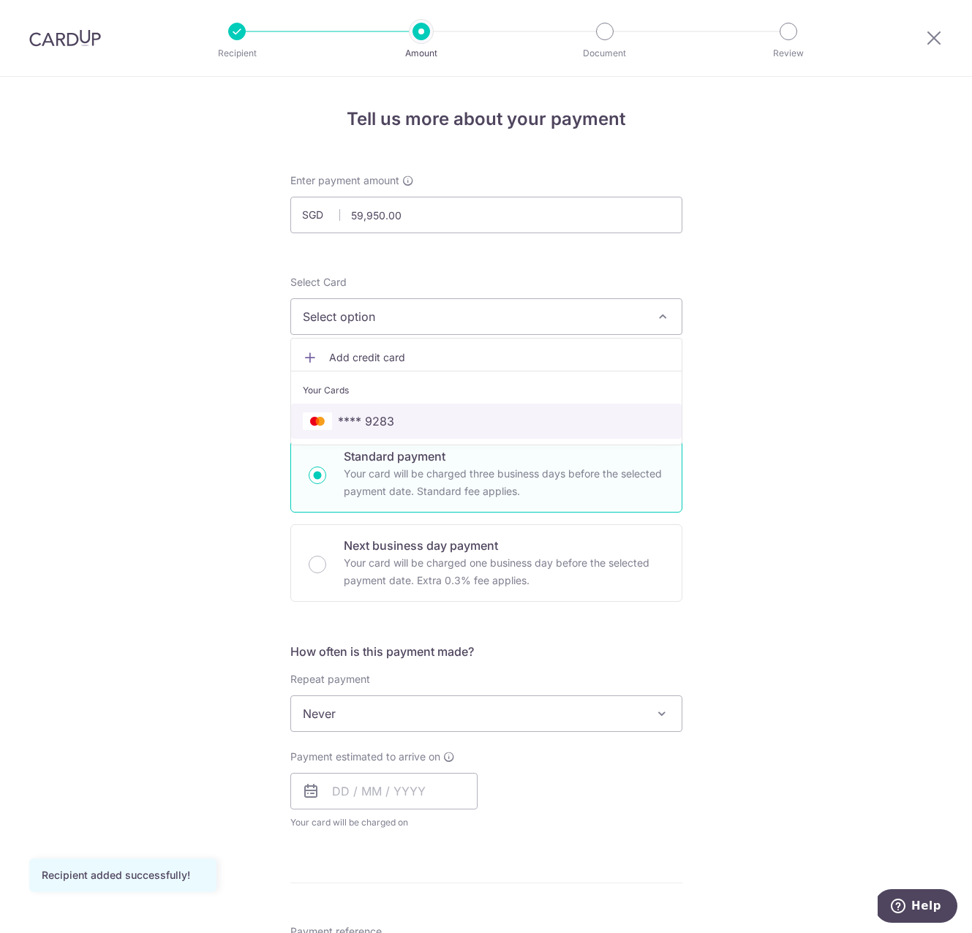
click at [383, 412] on span "**** 9283" at bounding box center [366, 421] width 56 height 18
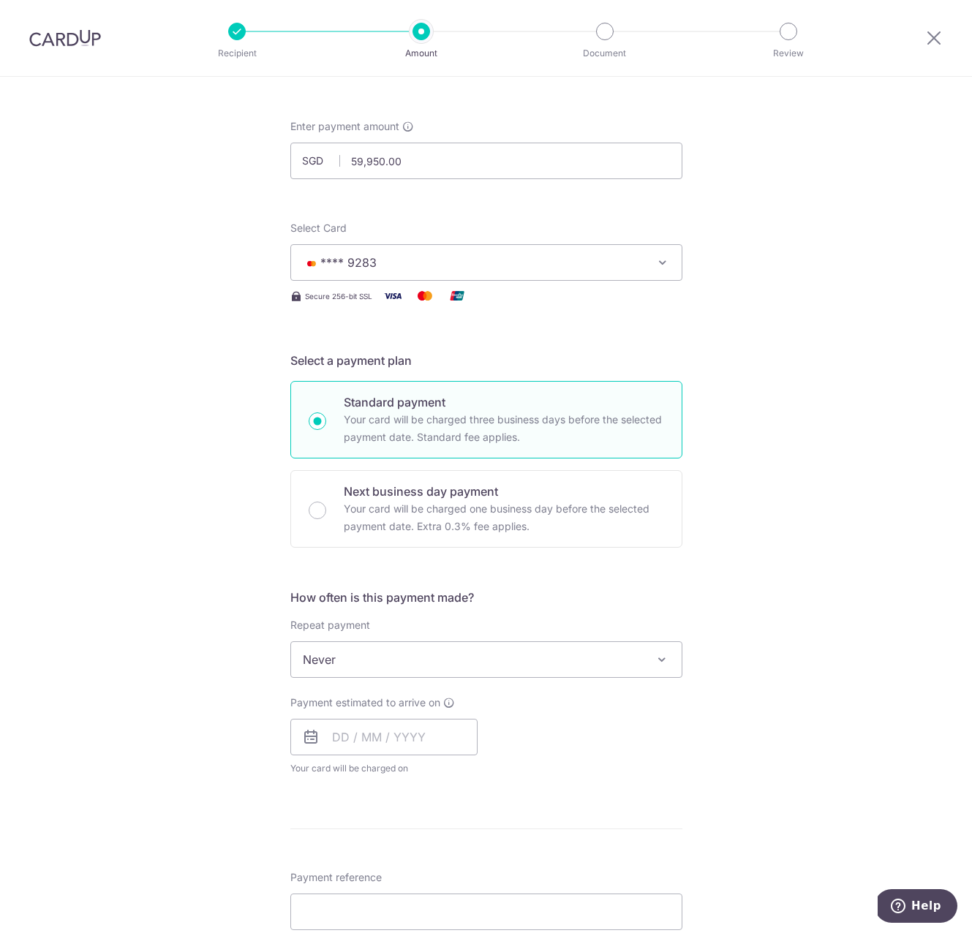
scroll to position [58, 0]
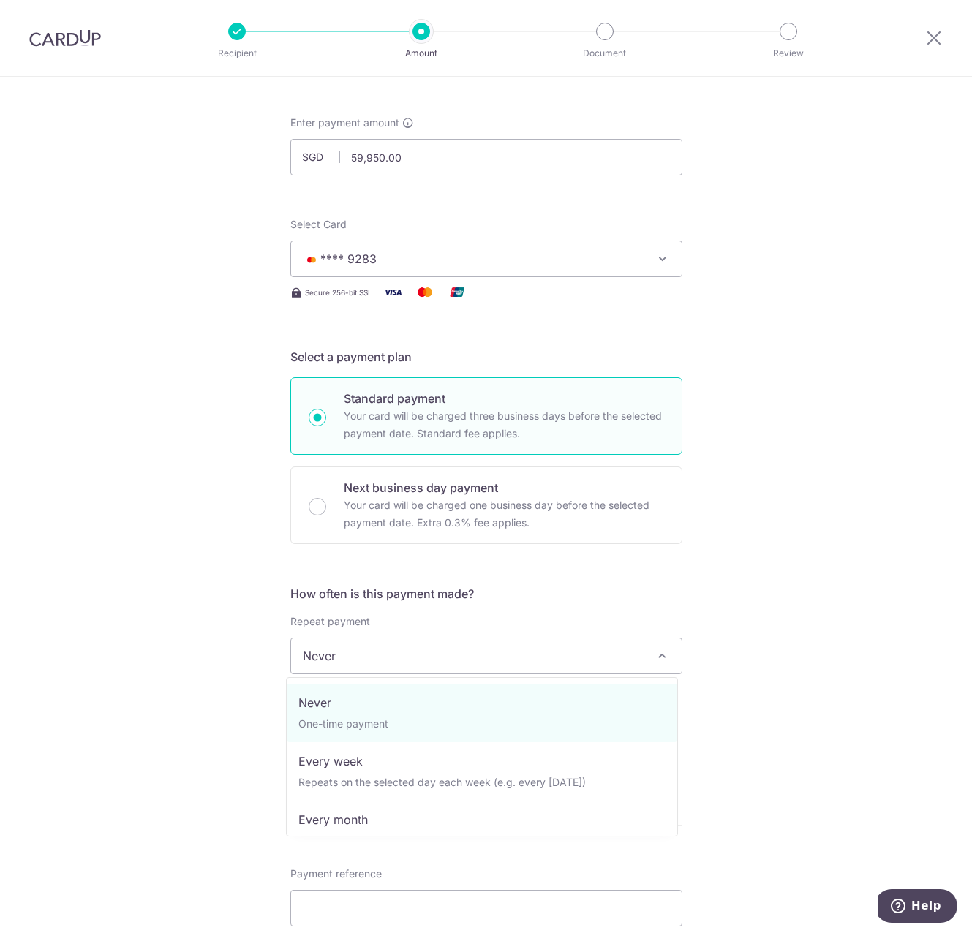
click at [586, 655] on span "Never" at bounding box center [486, 655] width 390 height 35
click at [749, 657] on div "Tell us more about your payment Enter payment amount SGD 59,950.00 59950.00 Rec…" at bounding box center [486, 729] width 972 height 1420
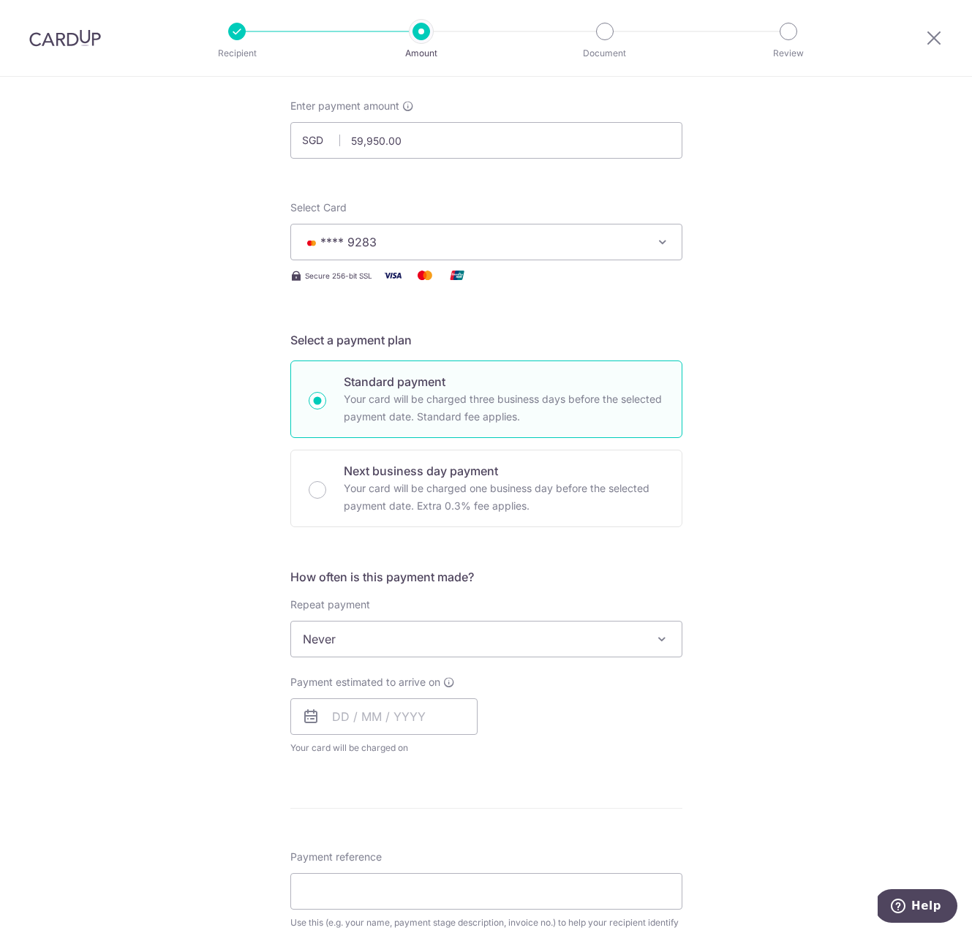
scroll to position [179, 0]
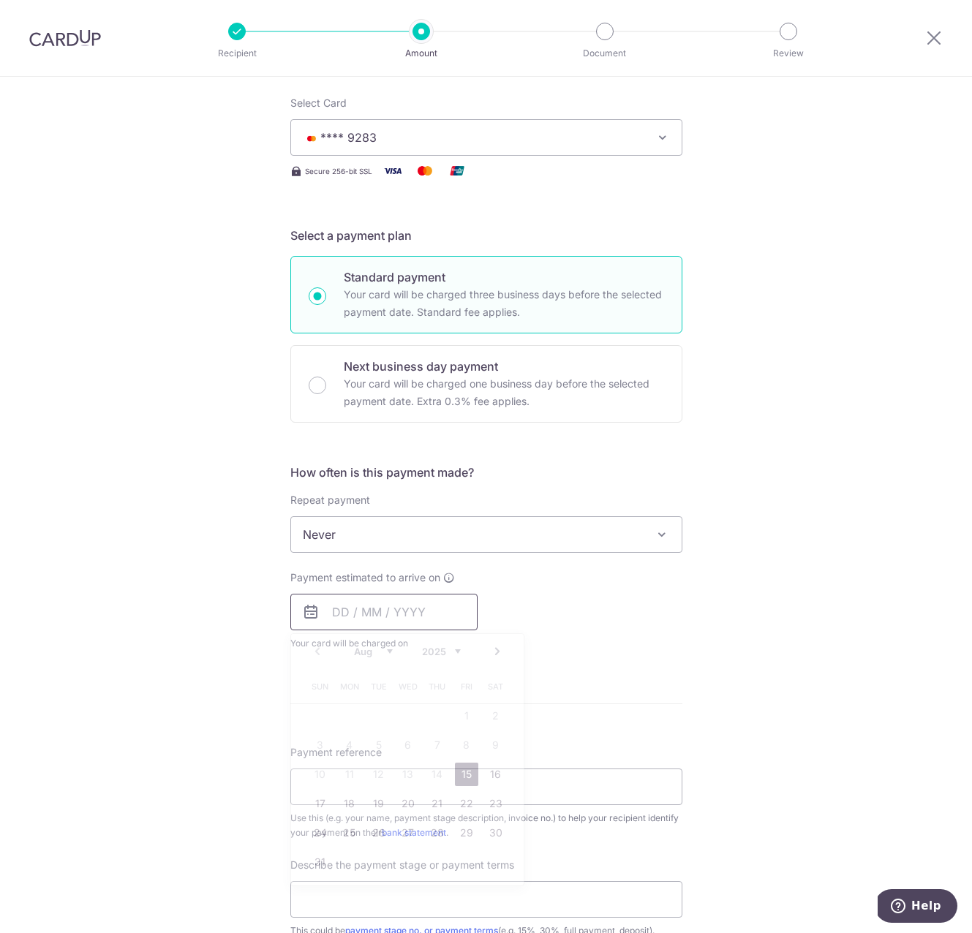
click at [316, 610] on input "text" at bounding box center [383, 612] width 187 height 37
click at [457, 772] on link "15" at bounding box center [466, 773] width 23 height 23
type input "[DATE]"
click at [726, 665] on div "Tell us more about your payment Enter payment amount SGD 59,950.00 59950.00 Rec…" at bounding box center [486, 608] width 972 height 1420
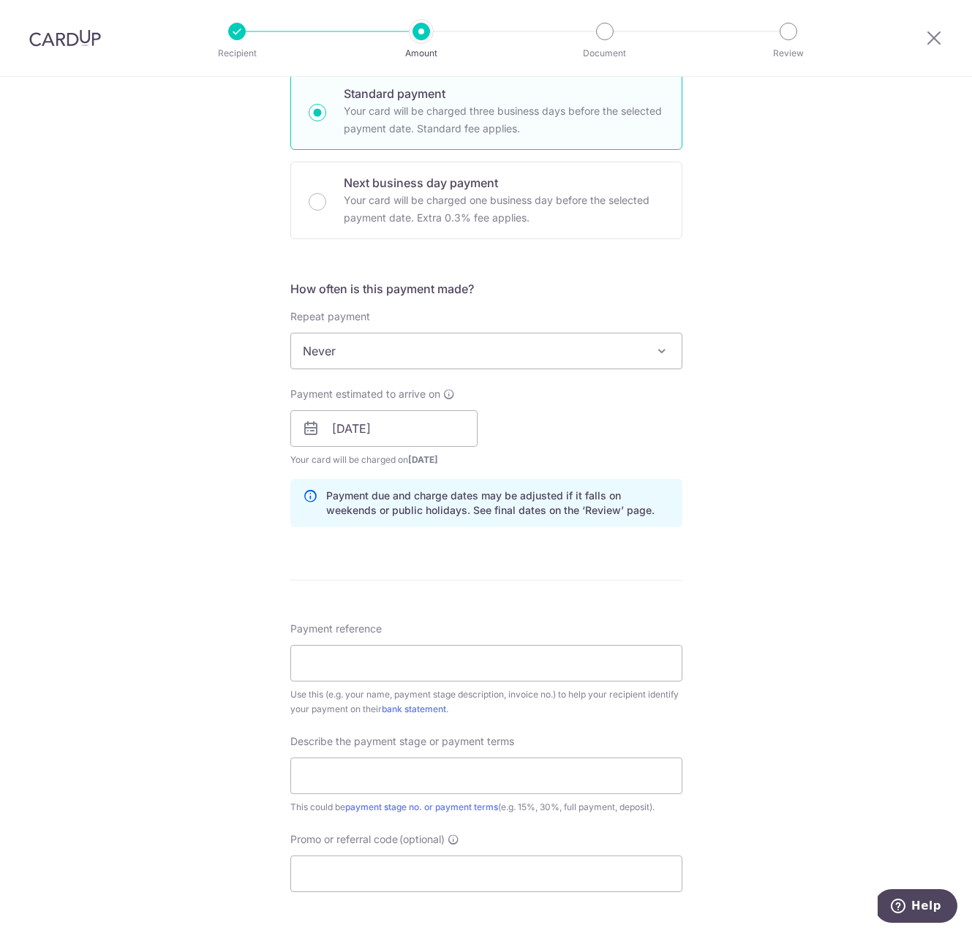
scroll to position [369, 0]
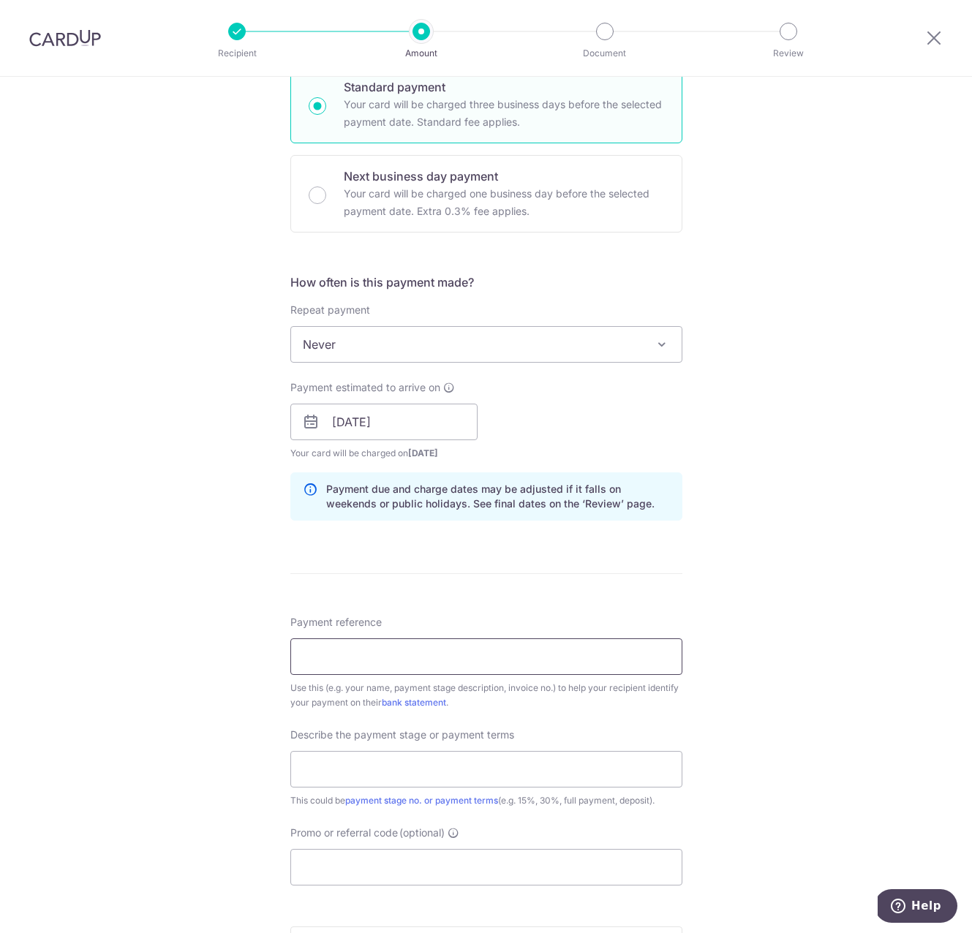
click at [363, 648] on input "Payment reference" at bounding box center [486, 656] width 392 height 37
click at [401, 650] on input "Payment reference" at bounding box center [486, 656] width 392 height 37
type input "y"
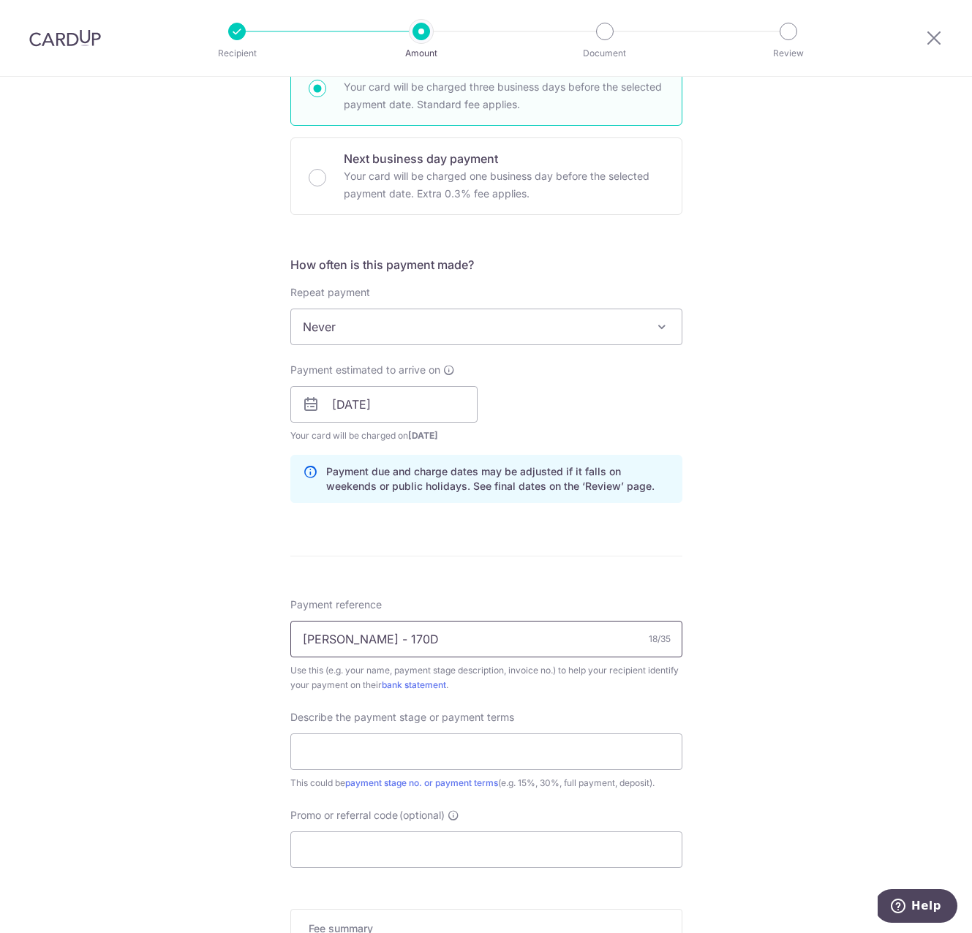
scroll to position [475, 0]
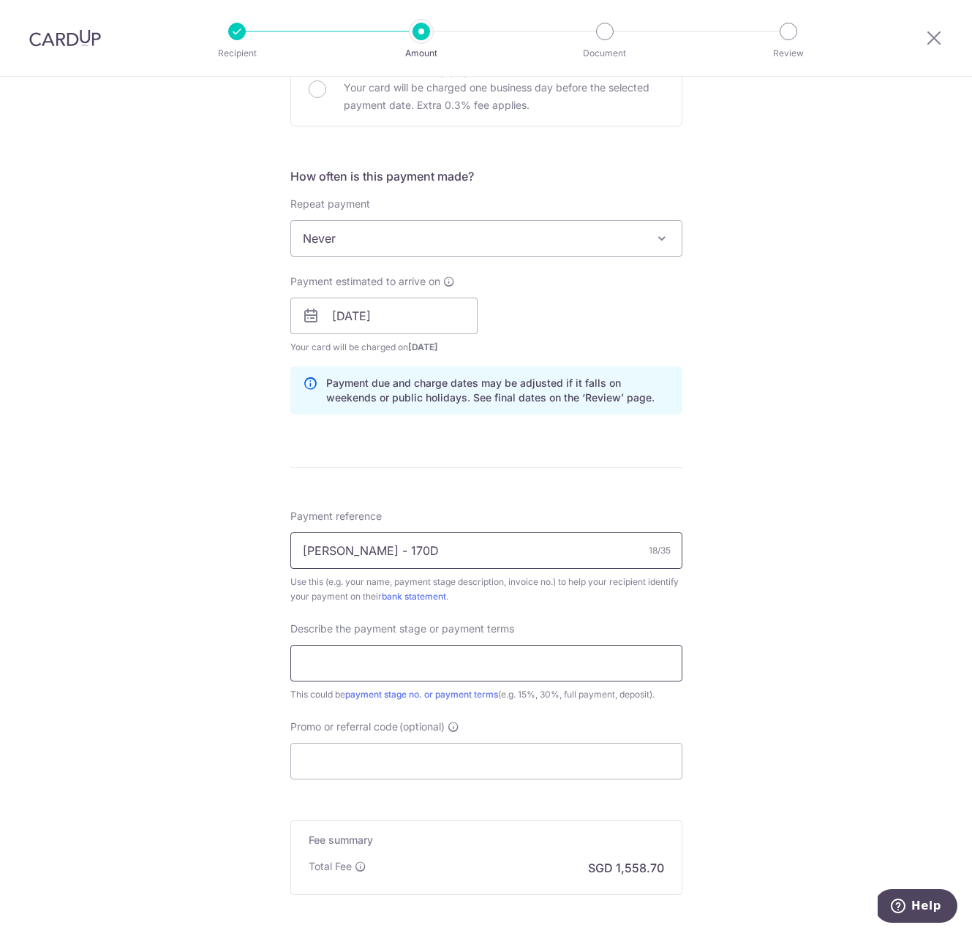
type input "[PERSON_NAME] - 170D"
click at [411, 667] on input "text" at bounding box center [486, 663] width 392 height 37
click at [386, 665] on input "10%" at bounding box center [486, 663] width 392 height 37
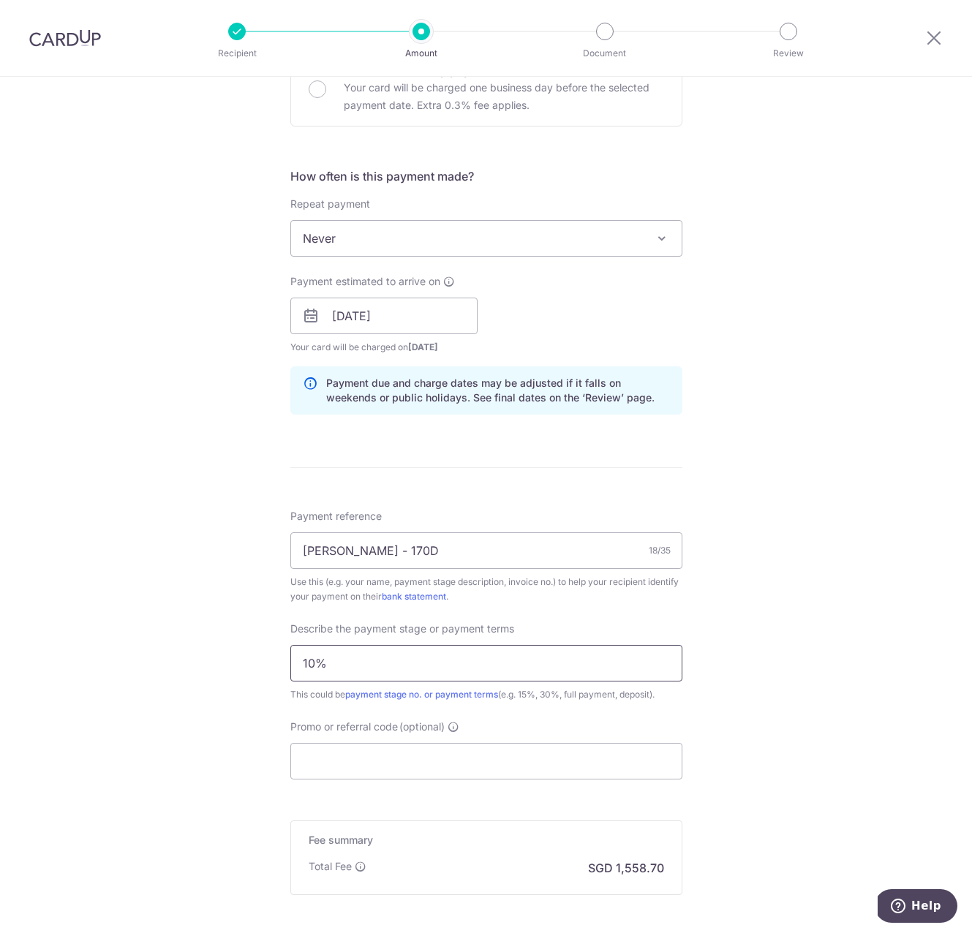
click at [386, 665] on input "10%" at bounding box center [486, 663] width 392 height 37
paste input "st Payment - 10% Upon Signing"
type input "1st Payment - 10% Upon Signing"
click at [719, 654] on div "Tell us more about your payment Enter payment amount SGD 59,950.00 59950.00 Rec…" at bounding box center [486, 342] width 972 height 1480
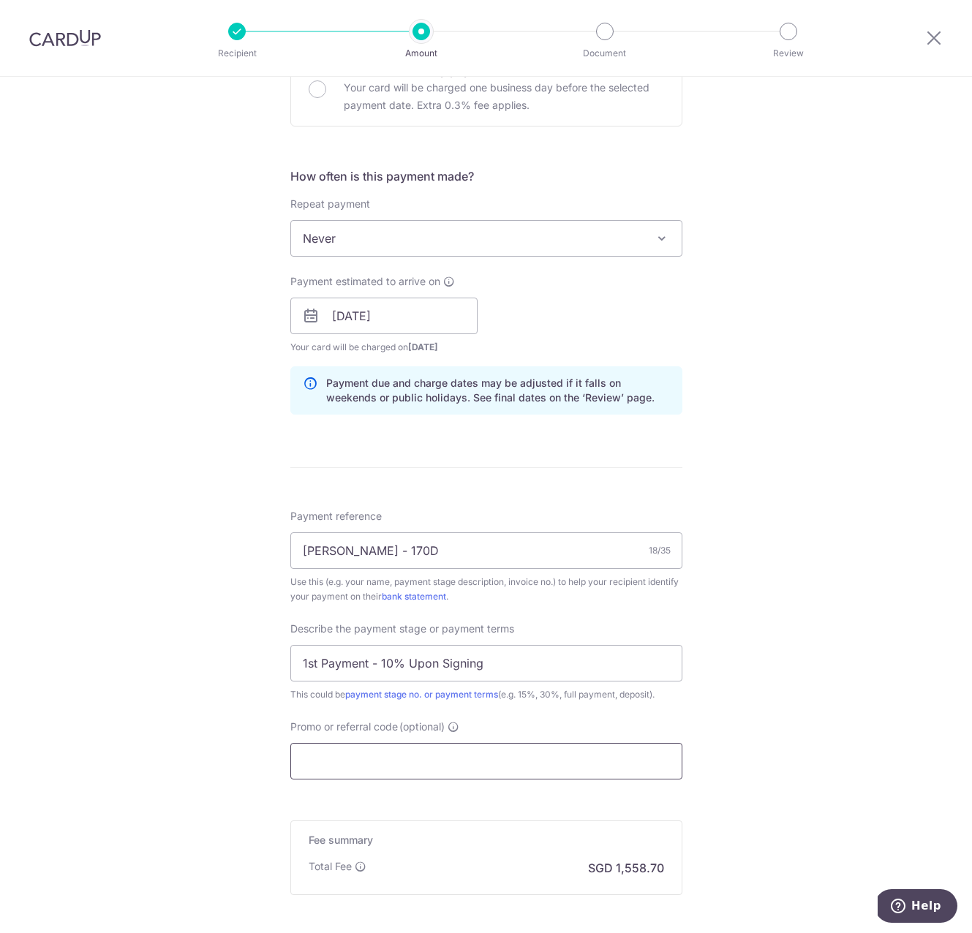
click at [493, 762] on input "Promo or referral code (optional)" at bounding box center [486, 761] width 392 height 37
paste input "MILELION"
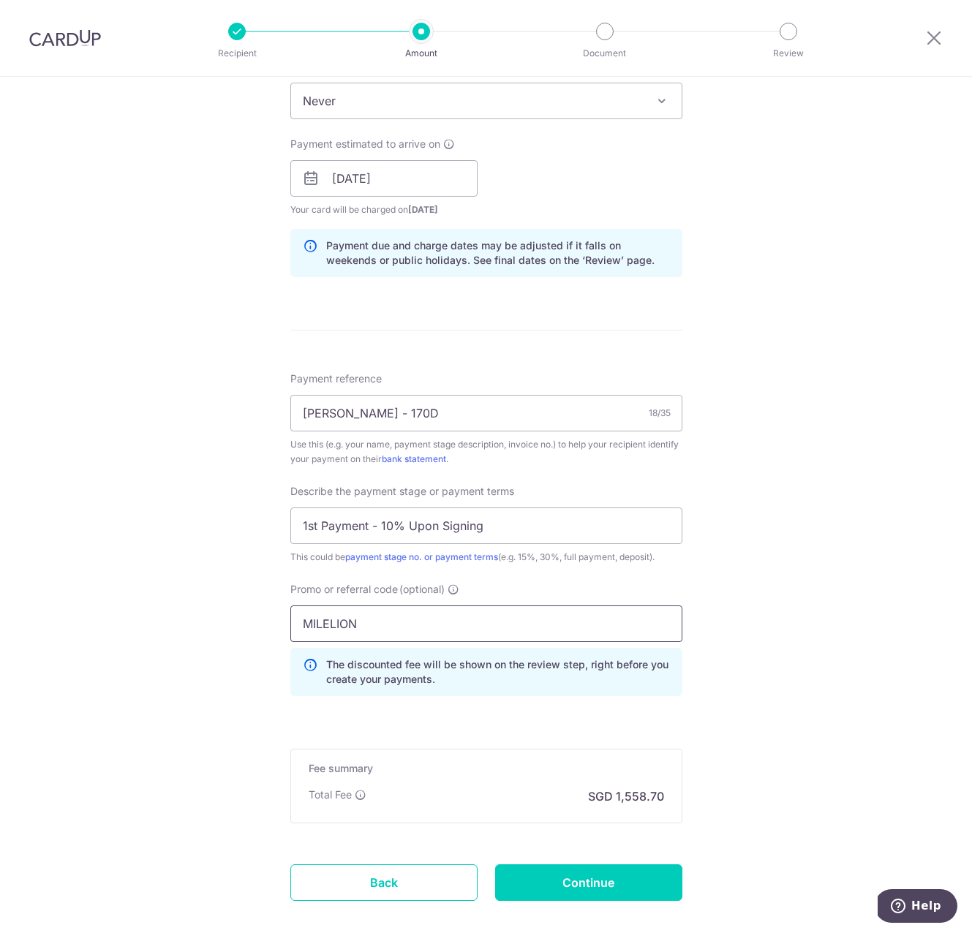
scroll to position [690, 0]
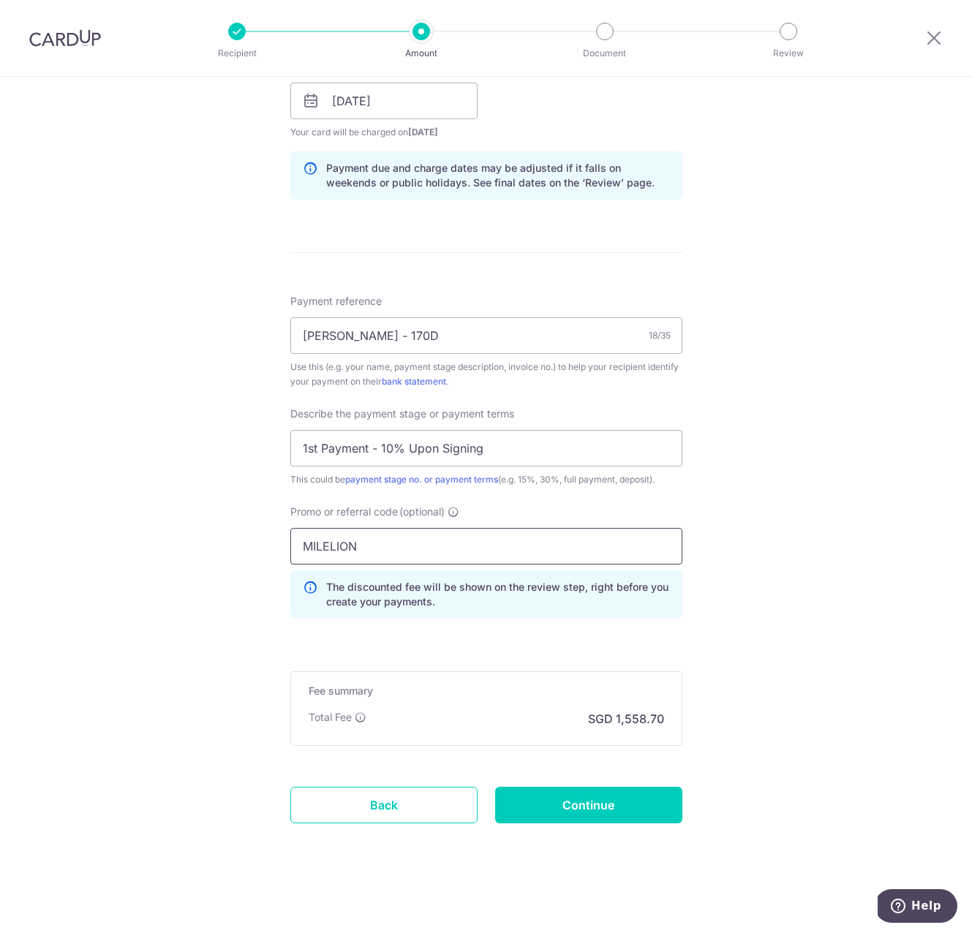
type input "MILELION"
click at [809, 700] on div "Tell us more about your payment Enter payment amount SGD 59,950.00 59950.00 Rec…" at bounding box center [486, 160] width 972 height 1546
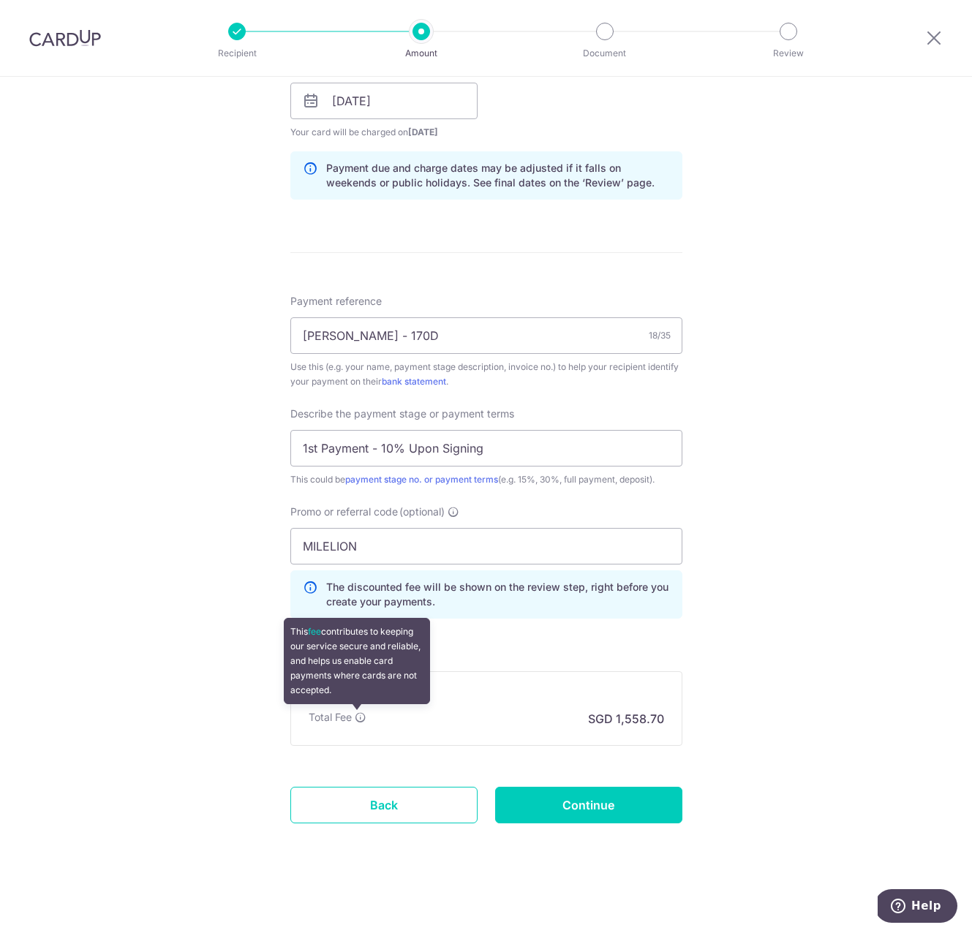
click at [355, 719] on icon at bounding box center [361, 717] width 12 height 12
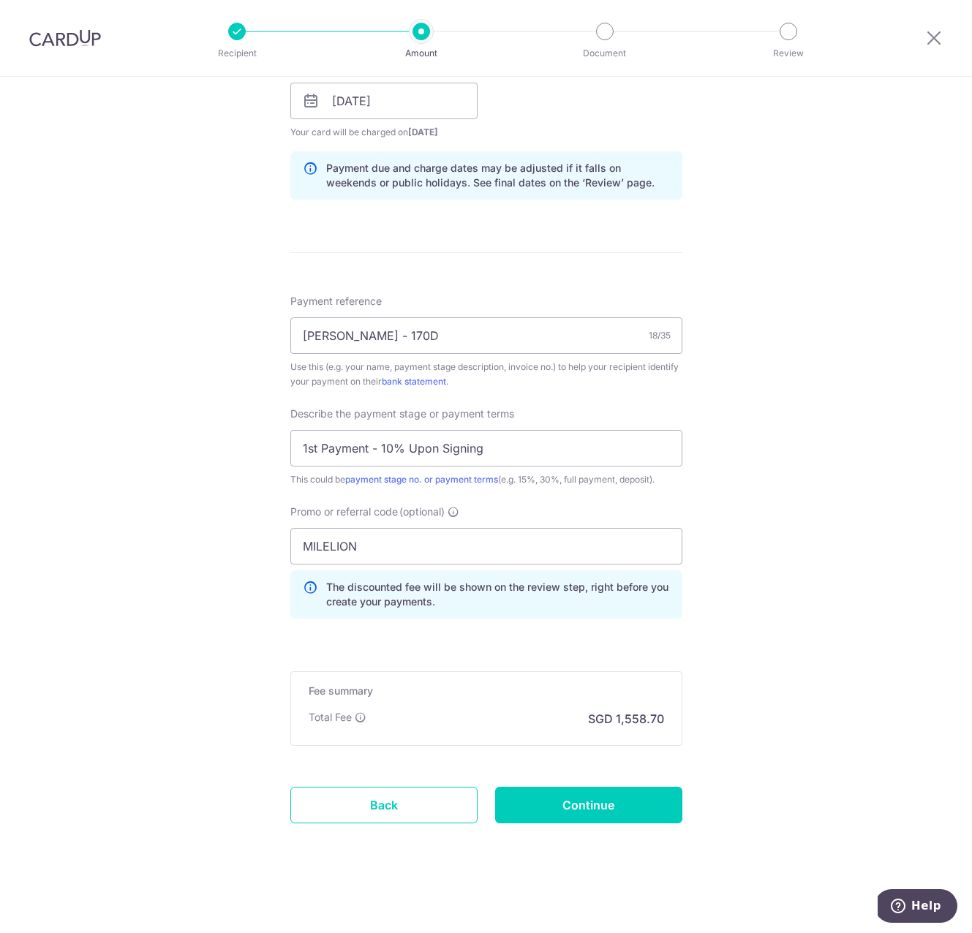
click at [487, 694] on h5 "Fee summary" at bounding box center [485, 691] width 355 height 15
click at [526, 643] on form "Enter payment amount SGD 59,950.00 59950.00 Recipient added successfully! Selec…" at bounding box center [486, 173] width 392 height 1381
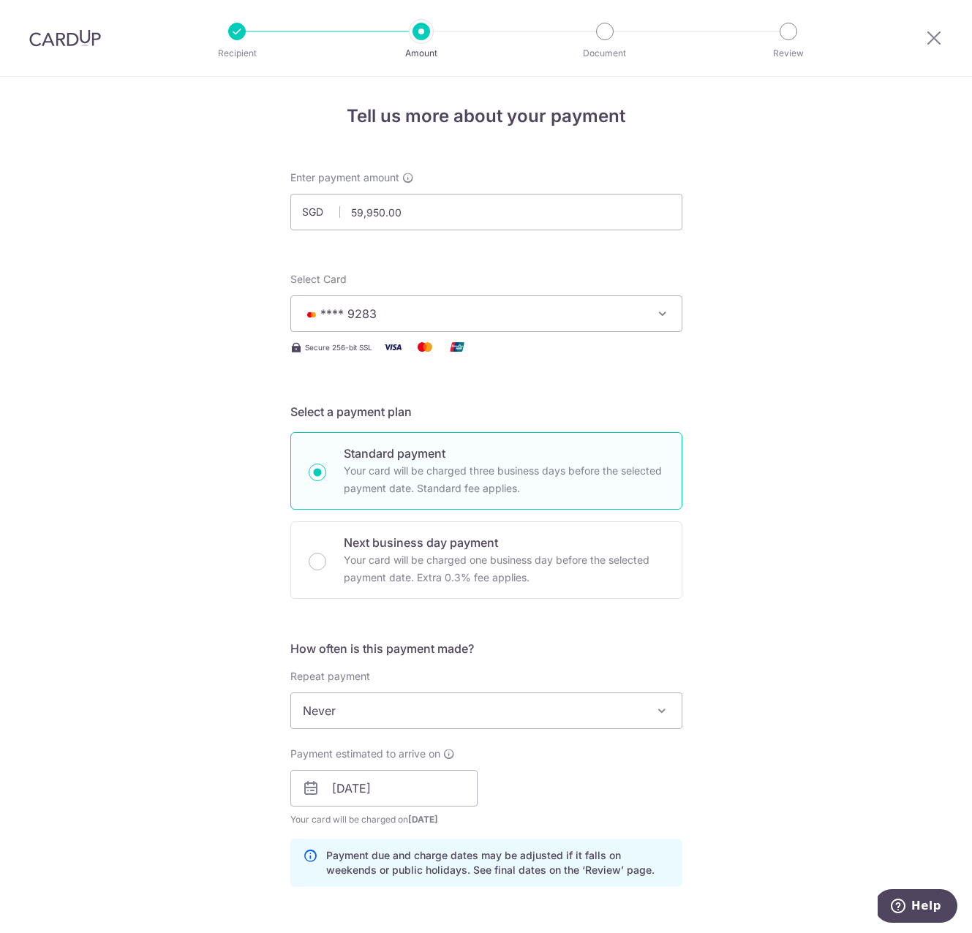
scroll to position [0, 0]
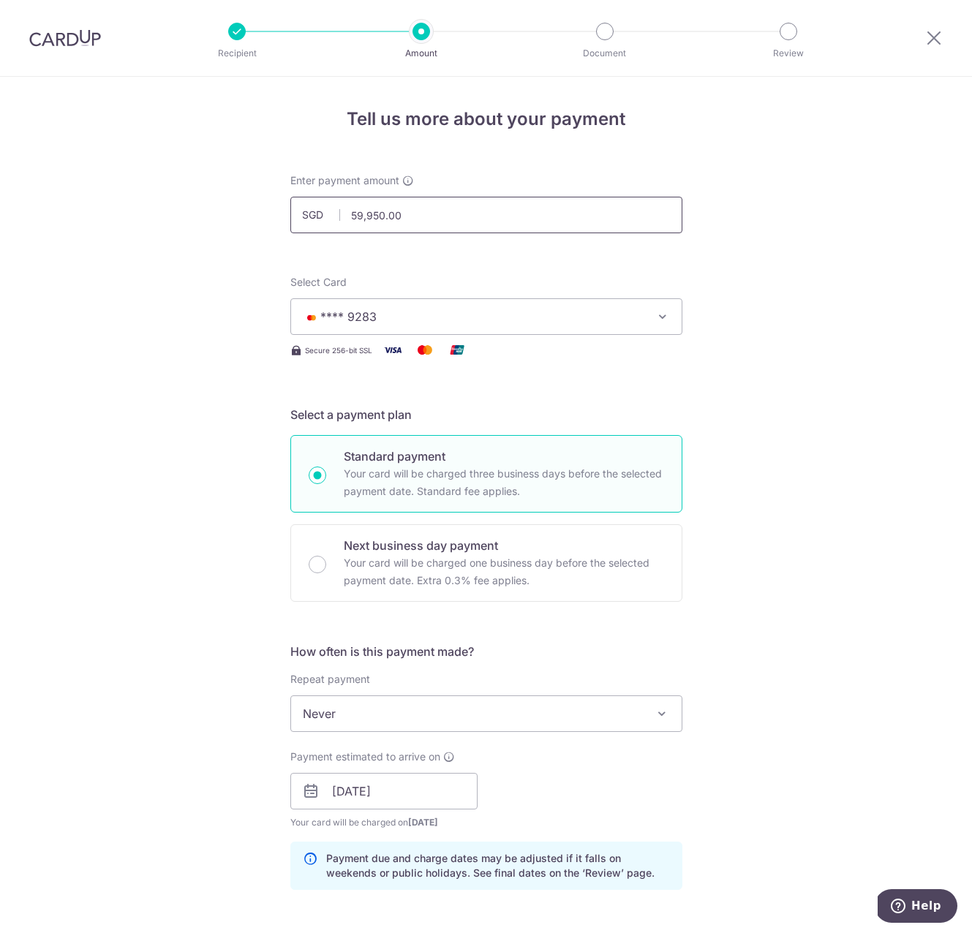
click at [388, 199] on input "59,950.00" at bounding box center [486, 215] width 392 height 37
click at [383, 208] on input "59,950.00" at bounding box center [486, 215] width 392 height 37
paste input ",995"
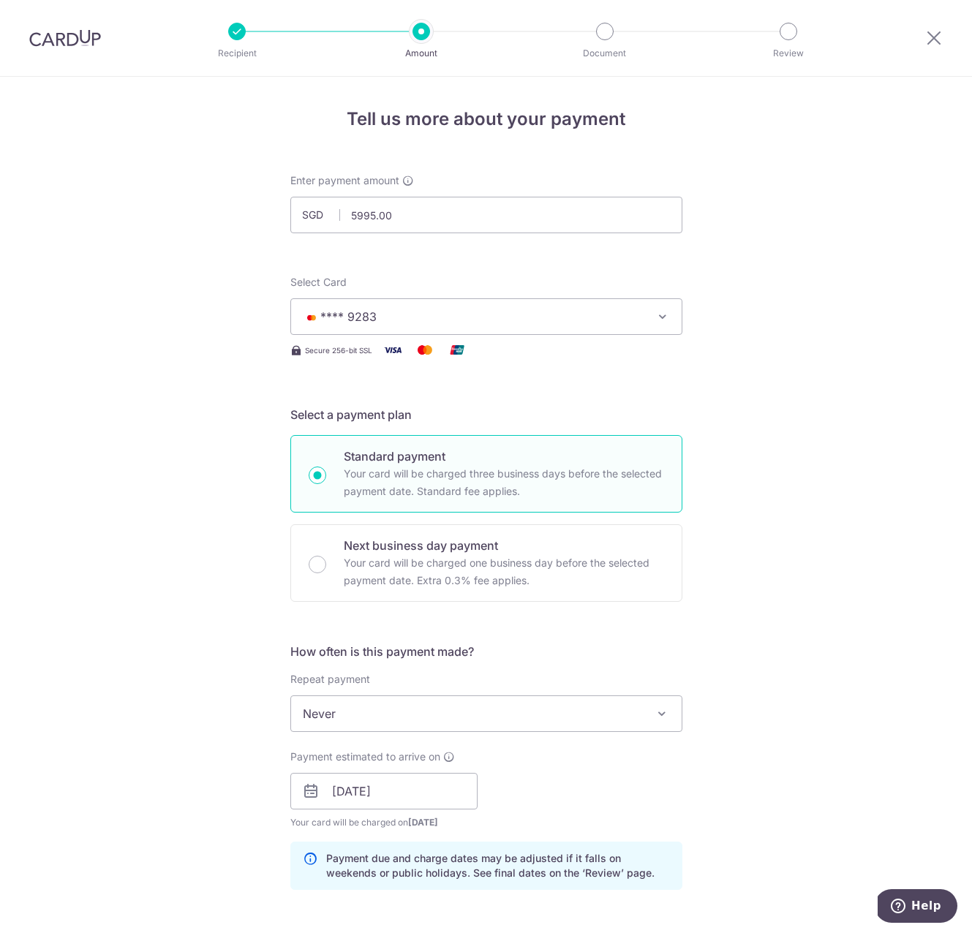
click at [781, 290] on div "Tell us more about your payment Enter payment amount SGD 5995.00 59950.00 Recip…" at bounding box center [486, 850] width 972 height 1546
type input "5,995.00"
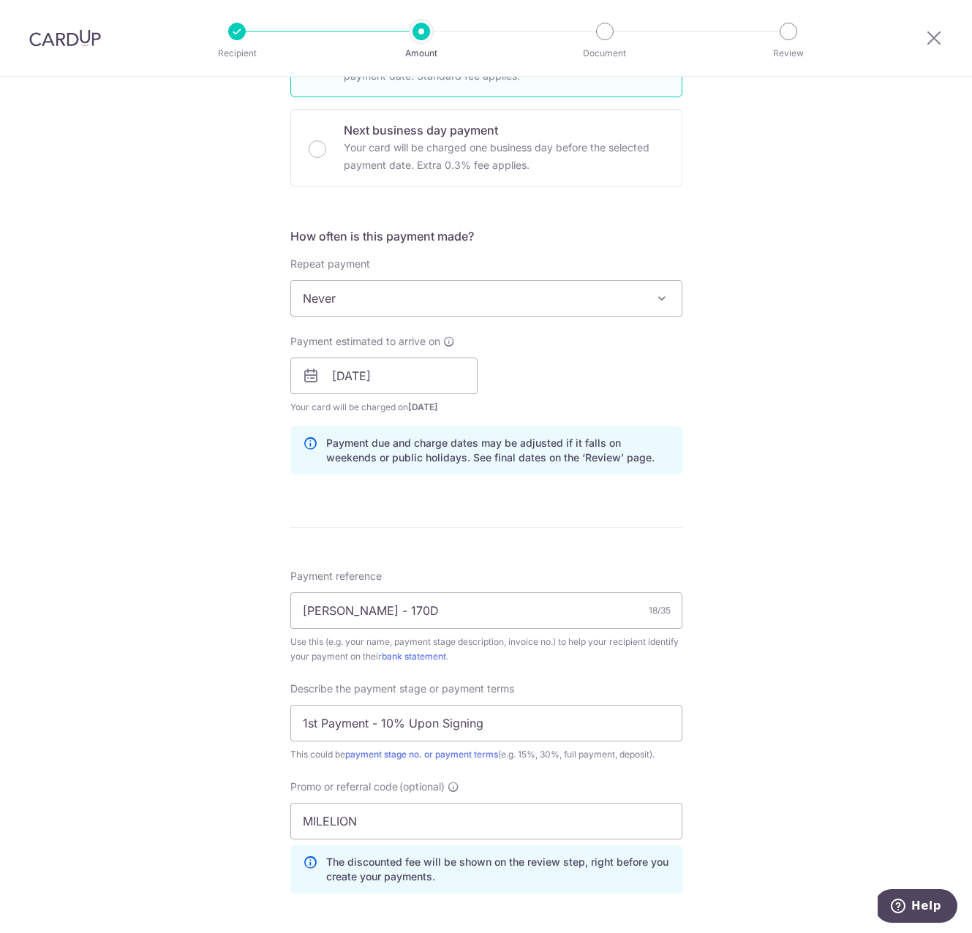
scroll to position [690, 0]
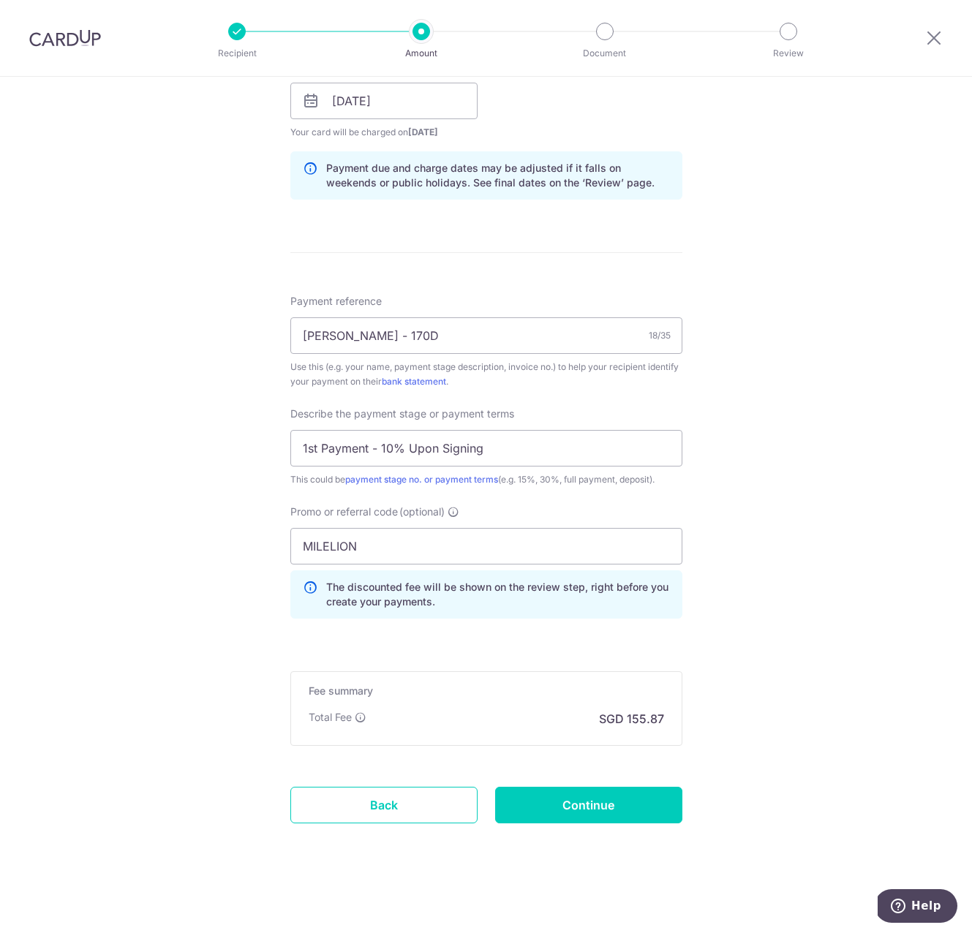
click at [741, 674] on div "Tell us more about your payment Enter payment amount SGD 5,995.00 5995.00 Recip…" at bounding box center [486, 160] width 972 height 1546
click at [614, 814] on input "Continue" at bounding box center [588, 805] width 187 height 37
type input "Create Schedule"
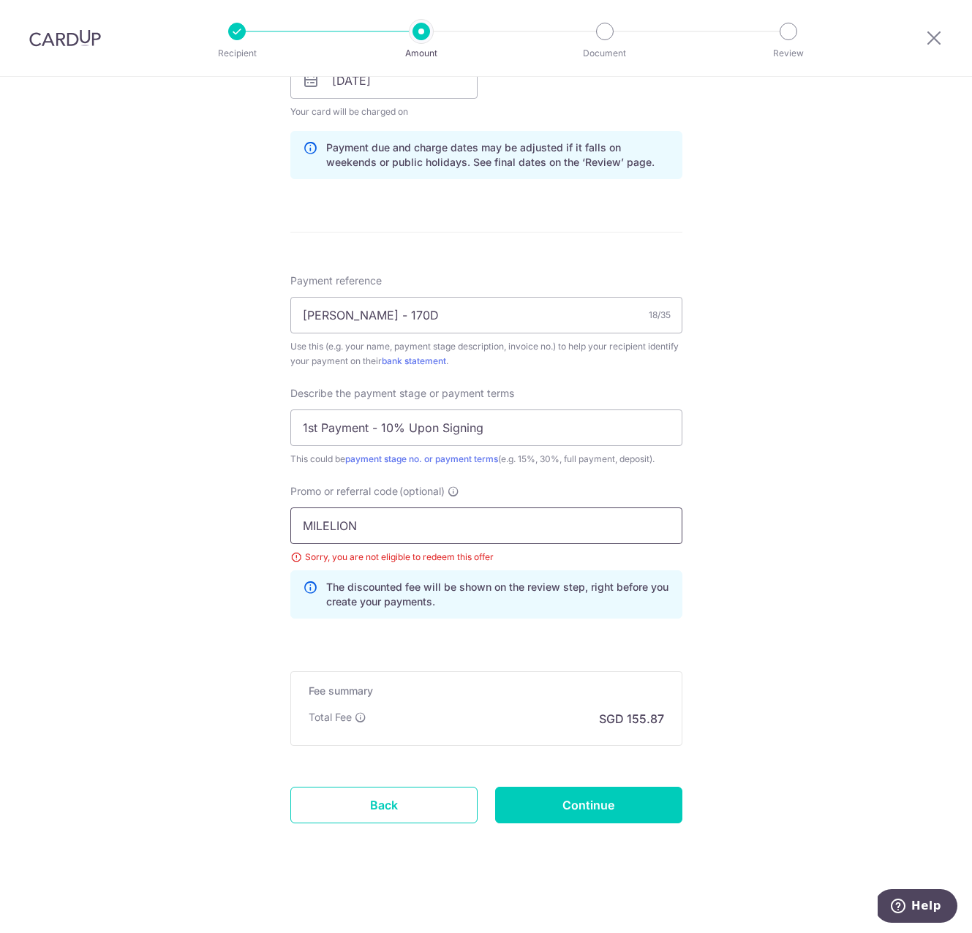
click at [503, 520] on input "MILELION" at bounding box center [486, 525] width 392 height 37
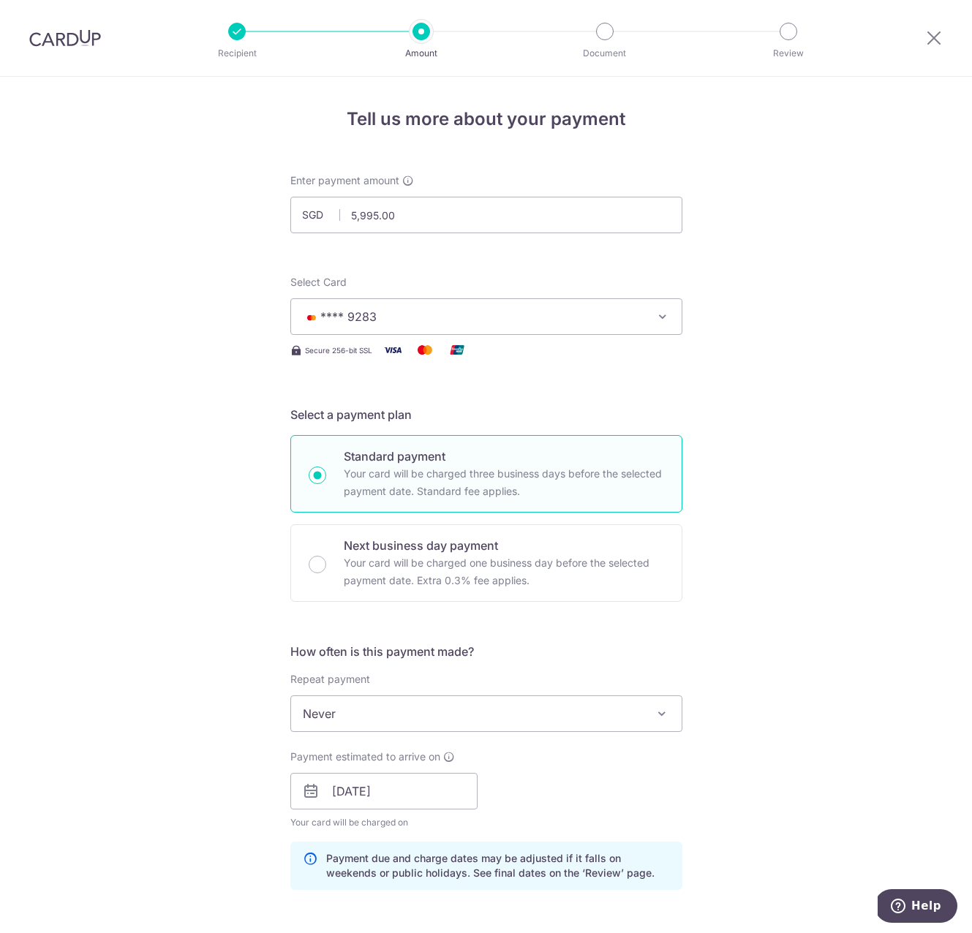
scroll to position [711, 0]
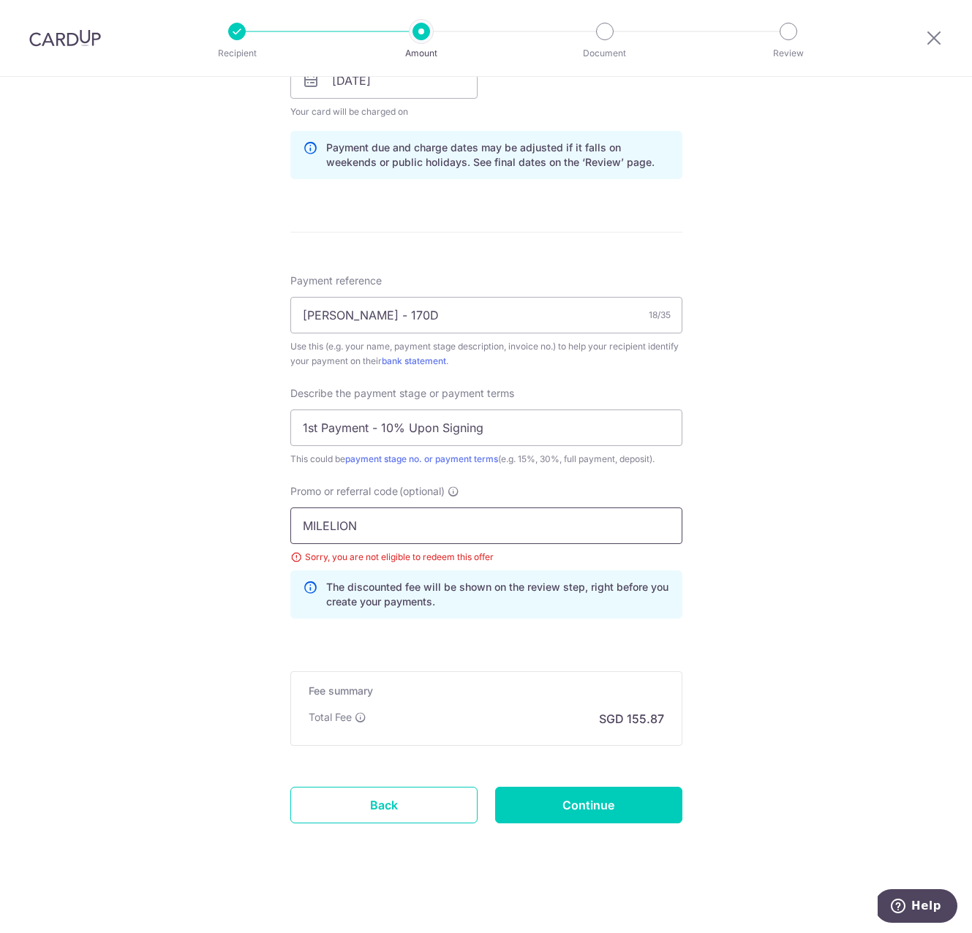
click at [473, 518] on input "MILELION" at bounding box center [486, 525] width 392 height 37
paste input "RENO25ONE"
type input "RENO25ONE"
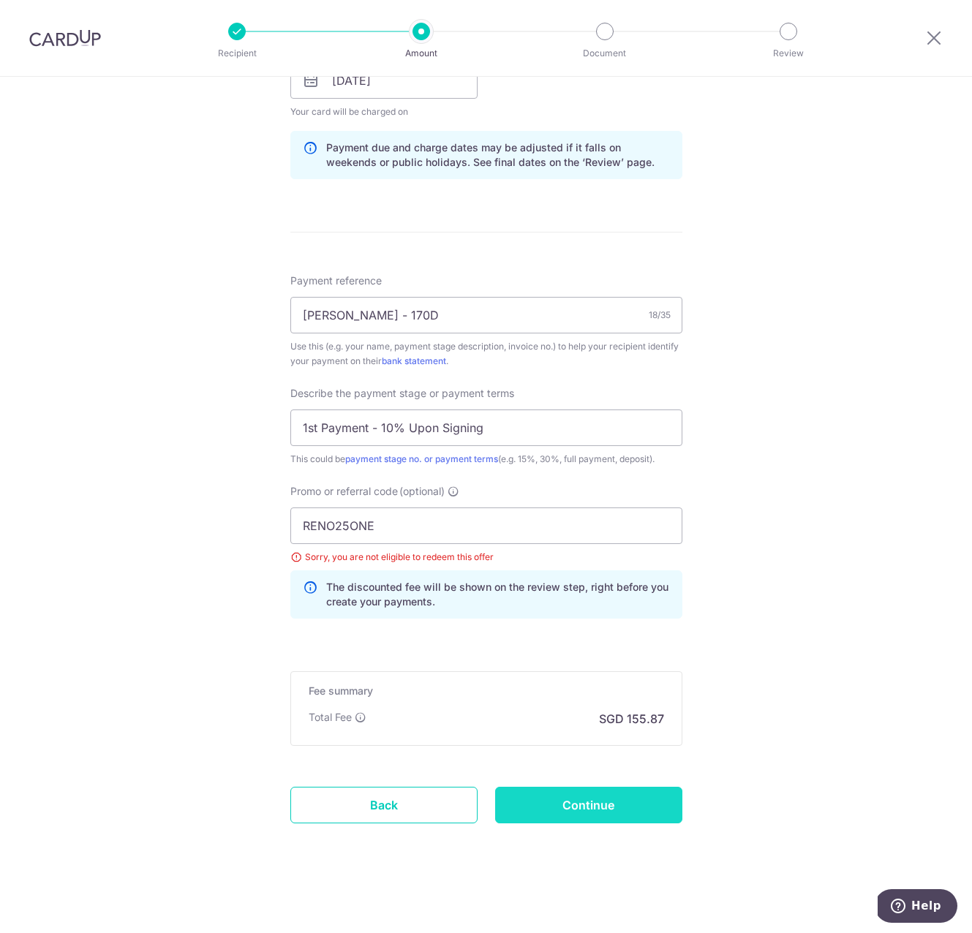
click at [631, 794] on input "Continue" at bounding box center [588, 805] width 187 height 37
type input "Update Schedule"
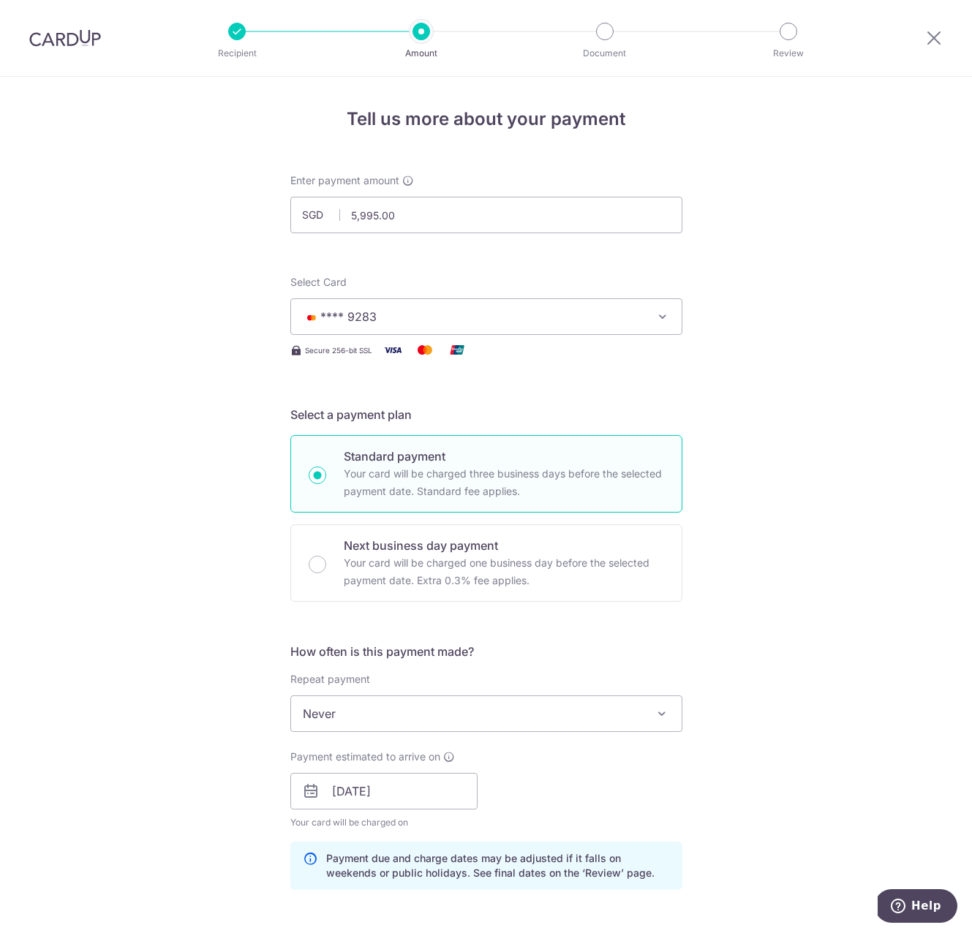
scroll to position [711, 0]
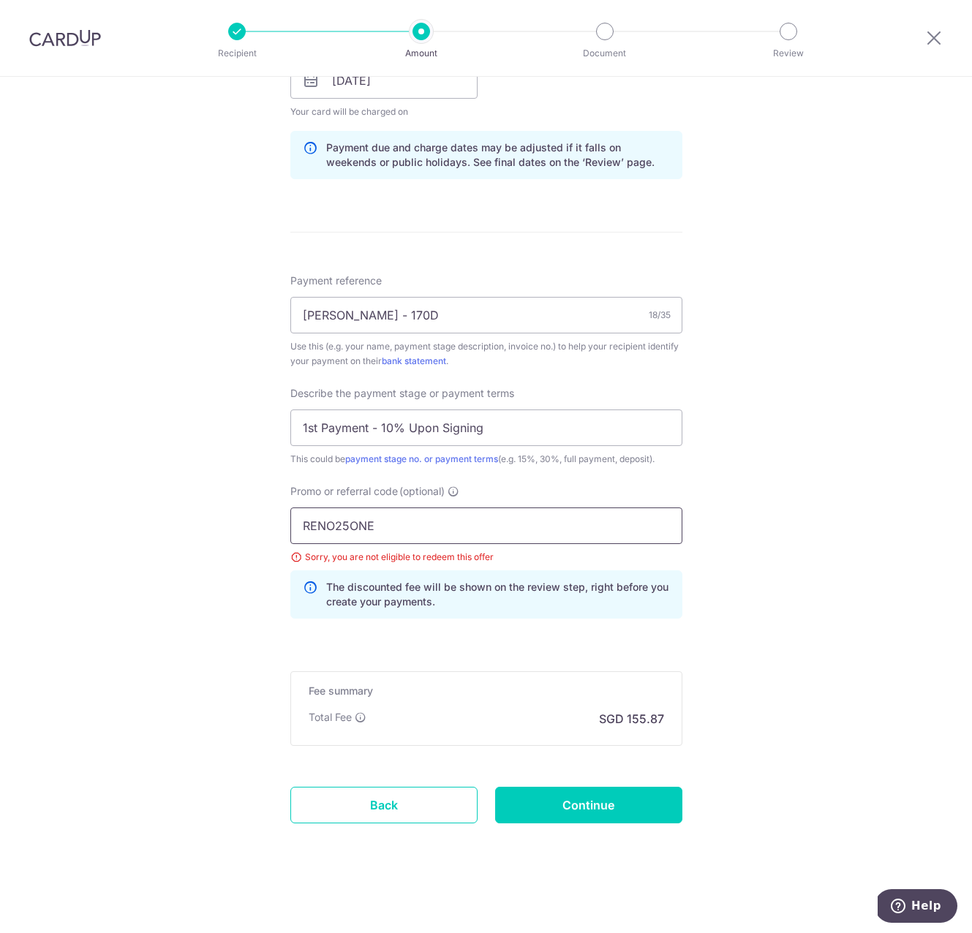
click at [387, 542] on input "RENO25ONE" at bounding box center [486, 525] width 392 height 37
click at [398, 534] on input "RENO25ONE" at bounding box center [486, 525] width 392 height 37
paste input "3HOME25R"
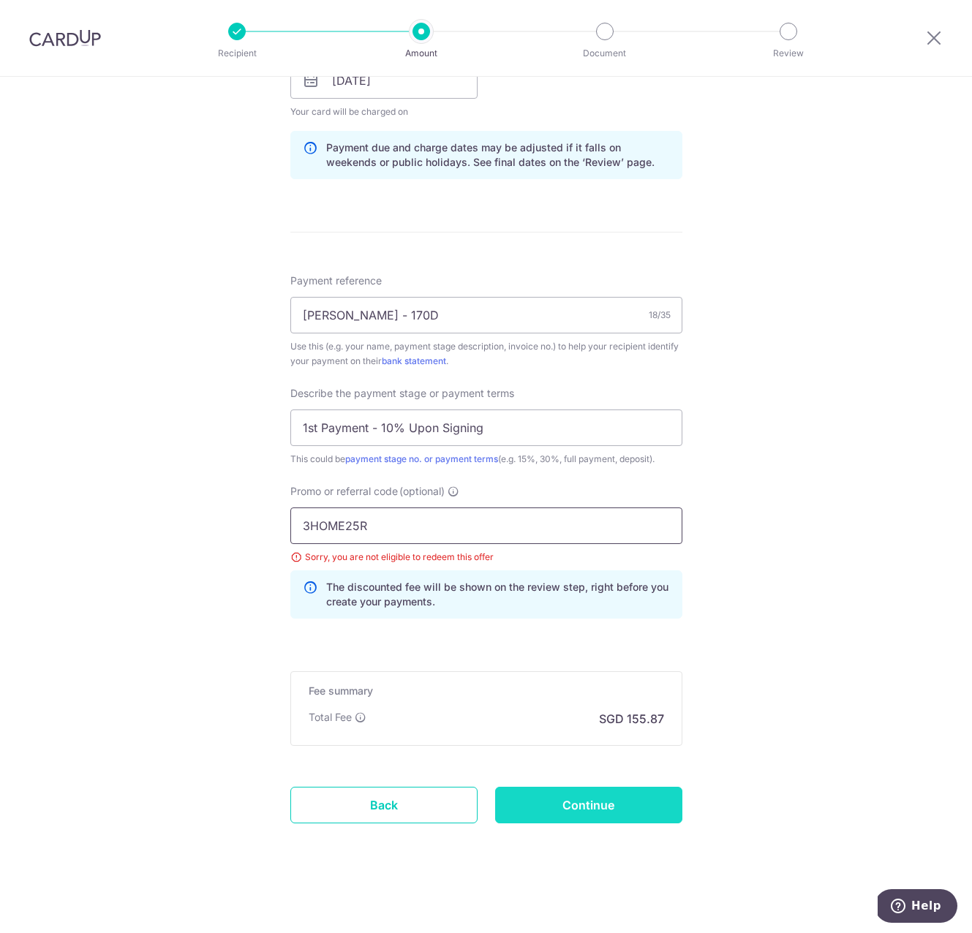
type input "3HOME25R"
click at [596, 814] on input "Continue" at bounding box center [588, 805] width 187 height 37
type input "Update Schedule"
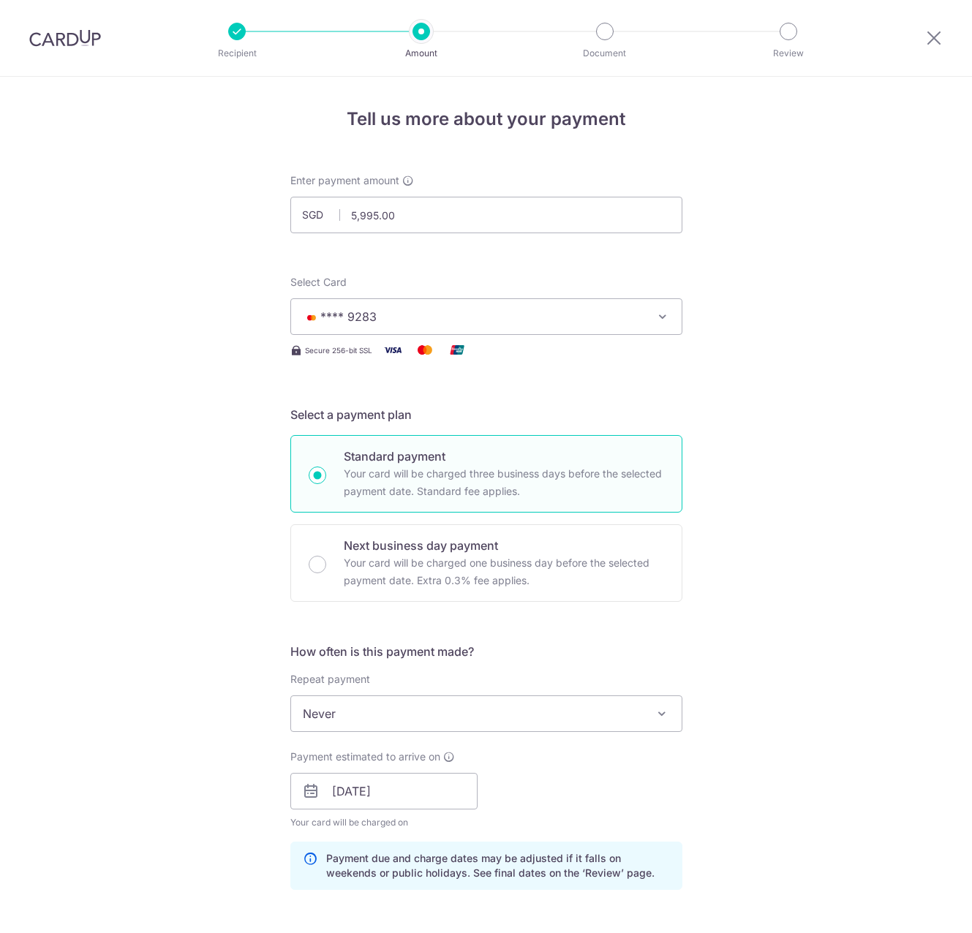
scroll to position [708, 0]
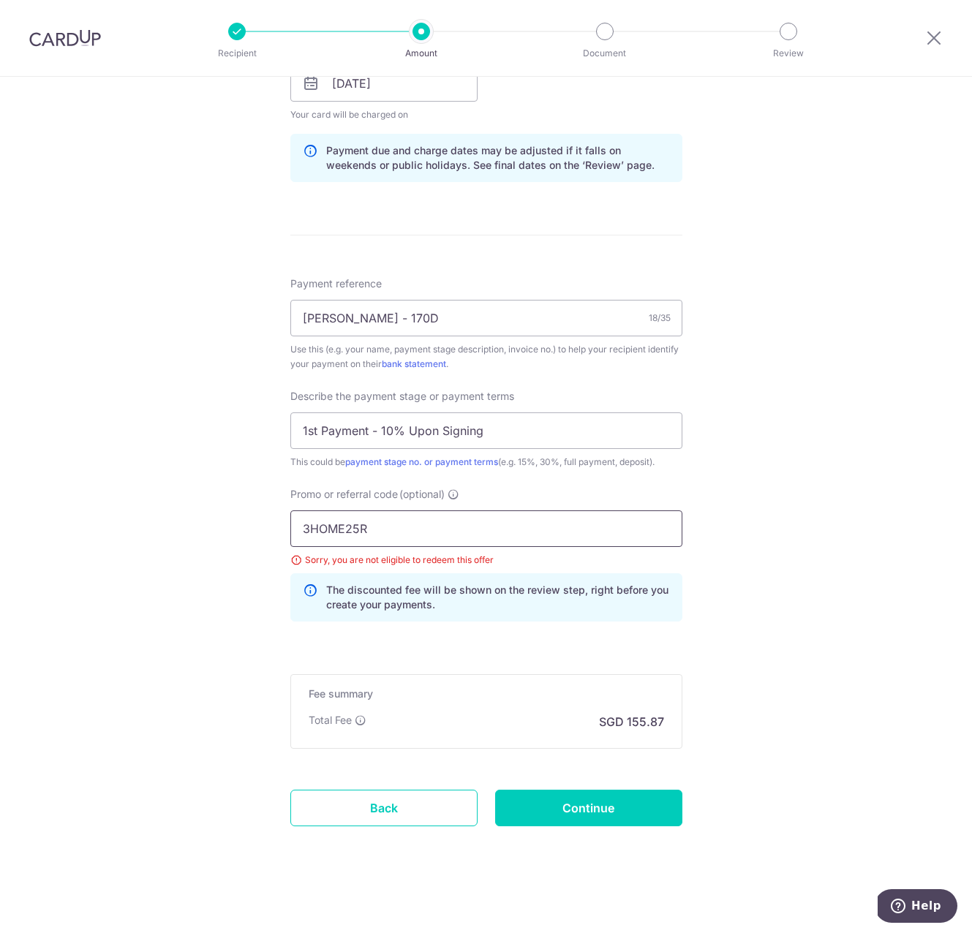
click at [421, 537] on input "3HOME25R" at bounding box center [486, 528] width 392 height 37
paste input "KELINVEST"
type input "KELINVEST"
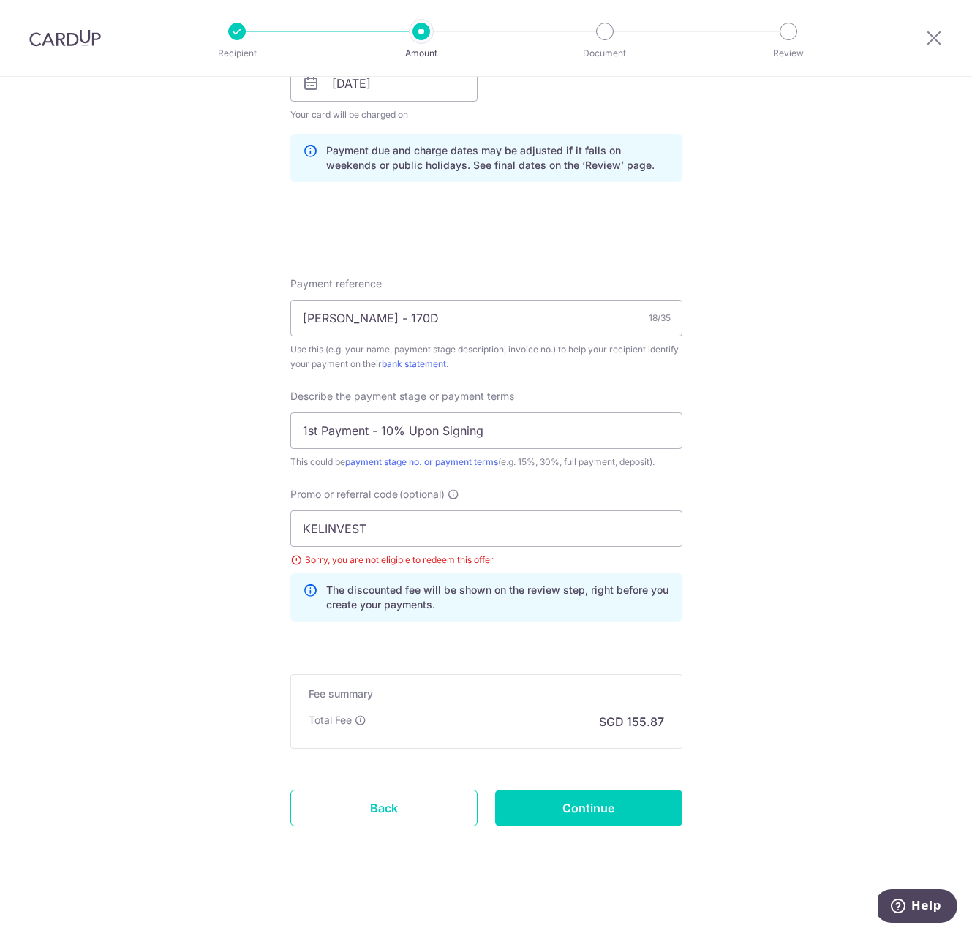
click at [780, 483] on div "Tell us more about your payment Enter payment amount SGD 5,995.00 5995.00 Selec…" at bounding box center [486, 152] width 972 height 1567
click at [624, 809] on input "Continue" at bounding box center [588, 808] width 187 height 37
type input "Update Schedule"
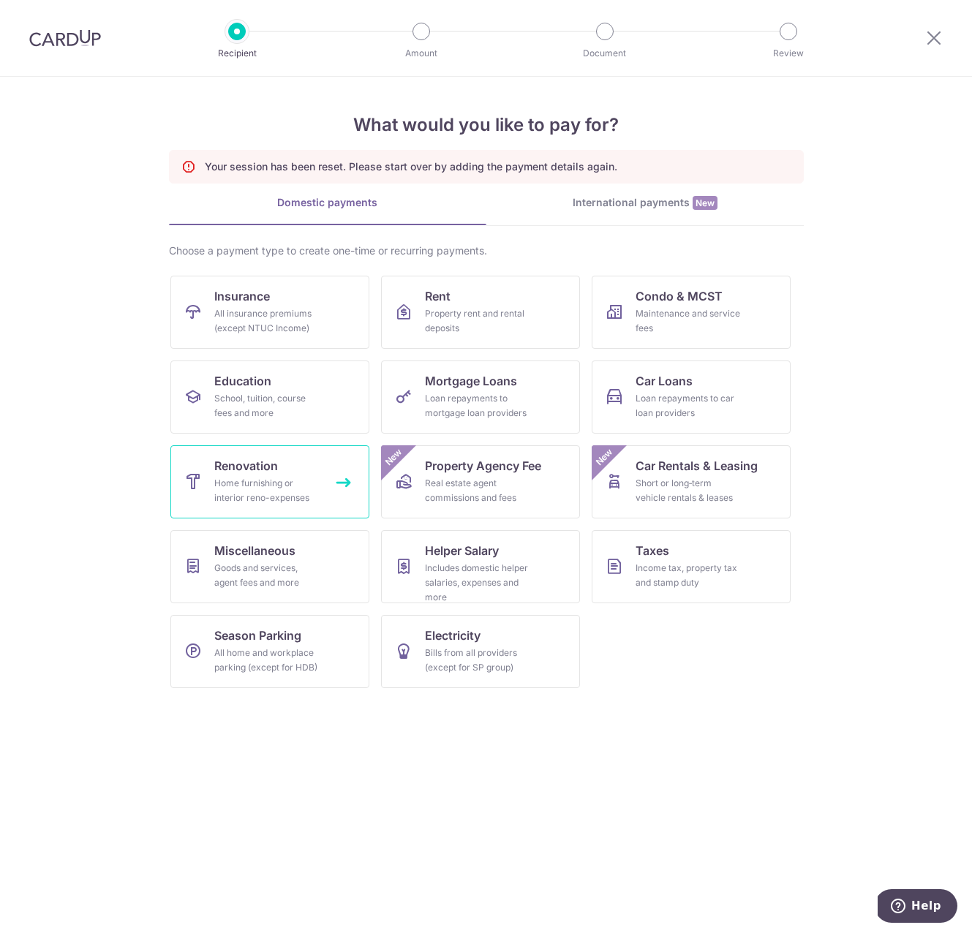
click at [226, 479] on div "Home furnishing or interior reno-expenses" at bounding box center [266, 490] width 105 height 29
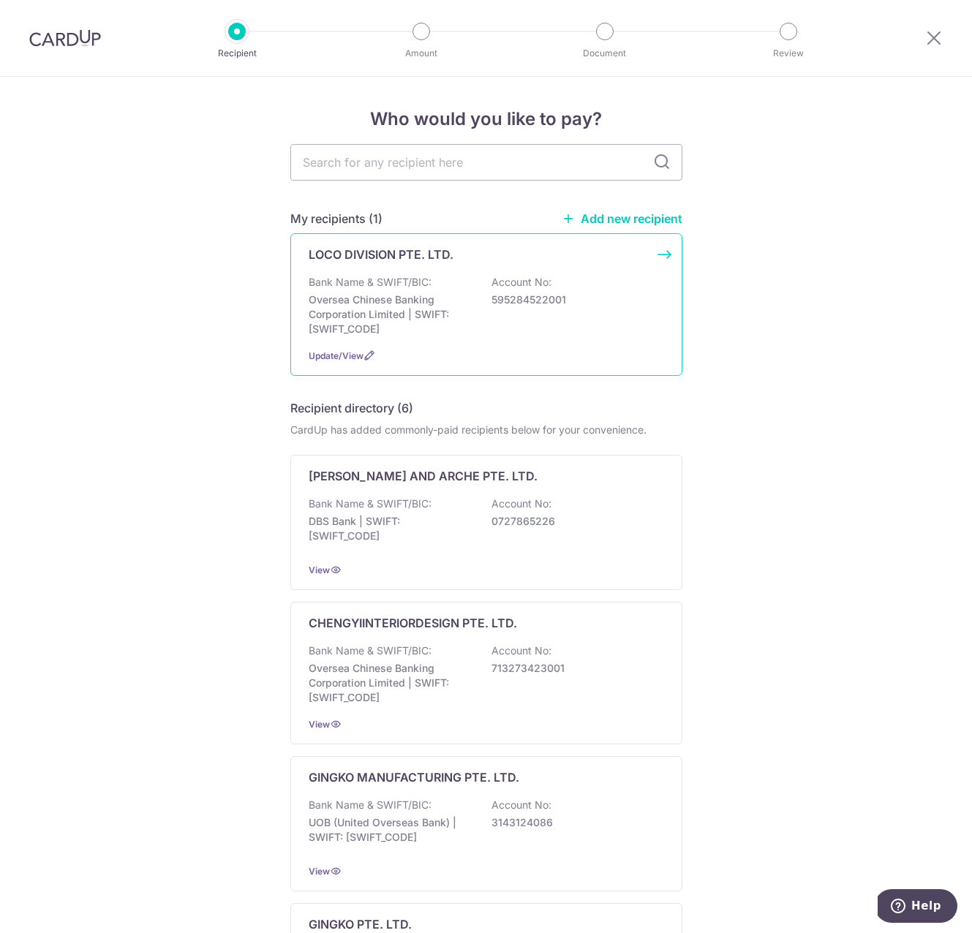
click at [508, 320] on div "Bank Name & SWIFT/BIC: Oversea Chinese Banking Corporation Limited | SWIFT: OCB…" at bounding box center [485, 305] width 355 height 61
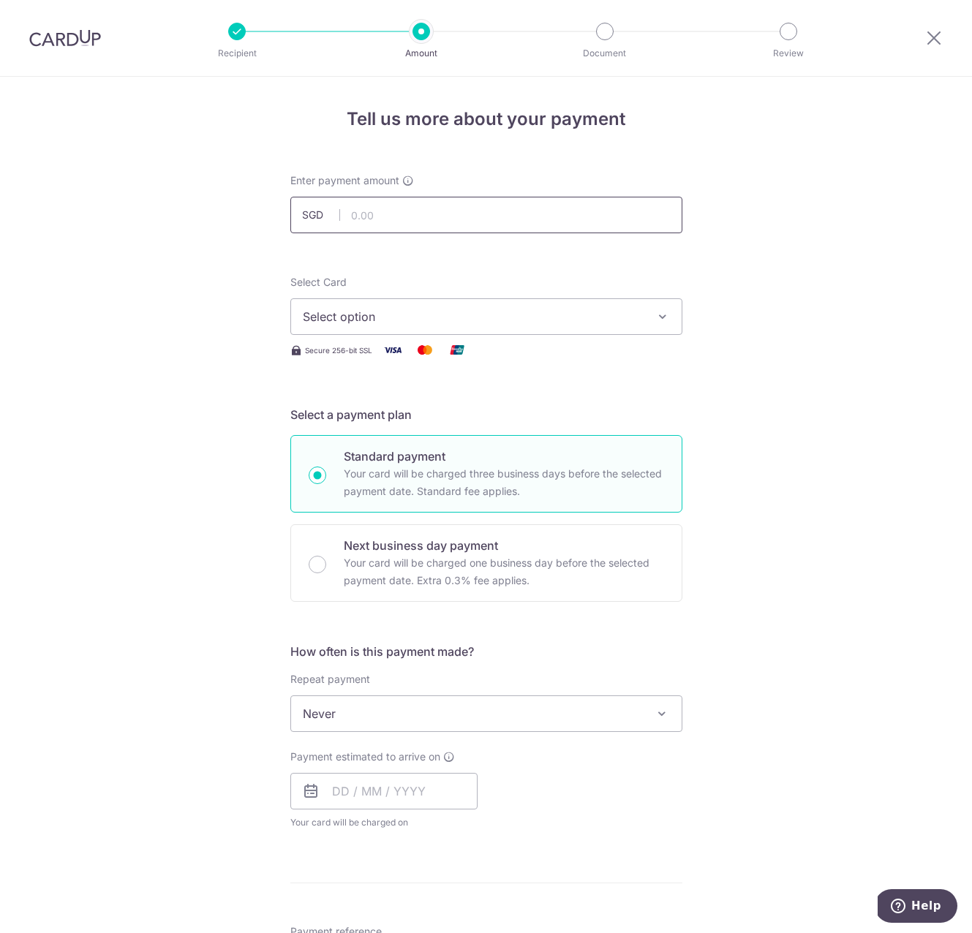
click at [404, 212] on input "text" at bounding box center [486, 215] width 392 height 37
click at [407, 212] on input "text" at bounding box center [486, 215] width 392 height 37
type input "5,995.00"
click at [529, 312] on span "Select option" at bounding box center [473, 317] width 341 height 18
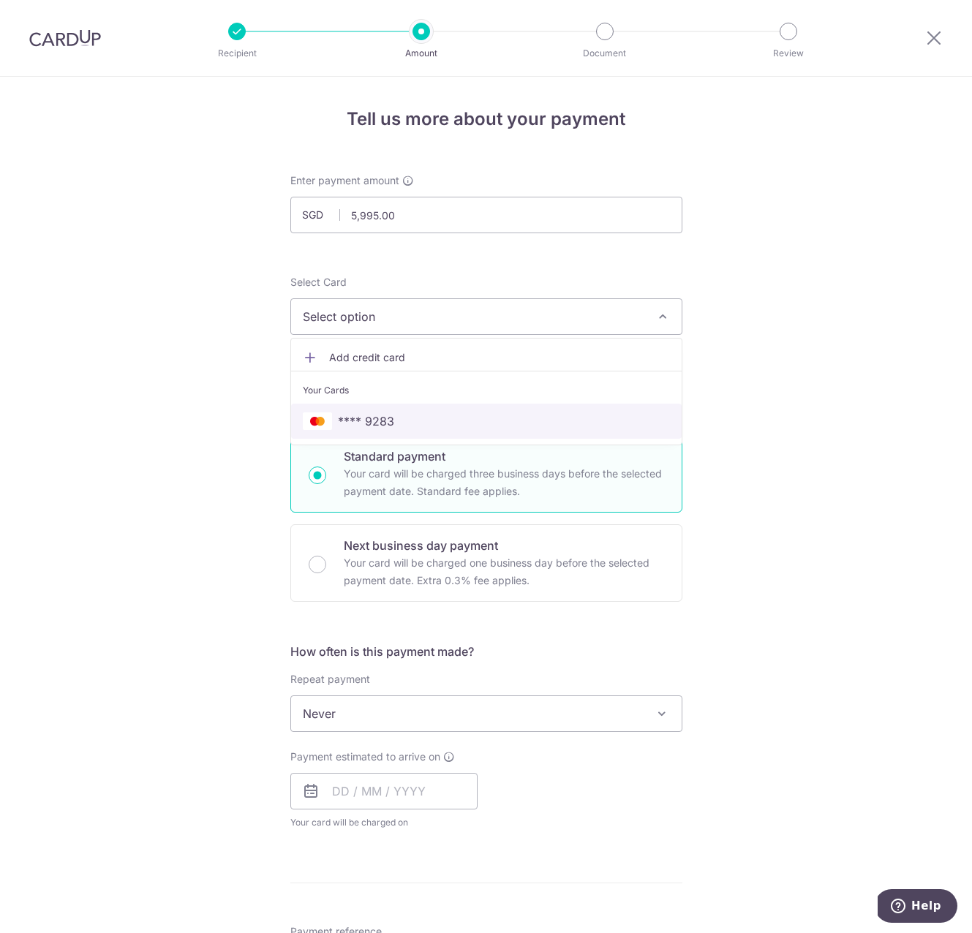
click at [463, 404] on link "**** 9283" at bounding box center [486, 421] width 390 height 35
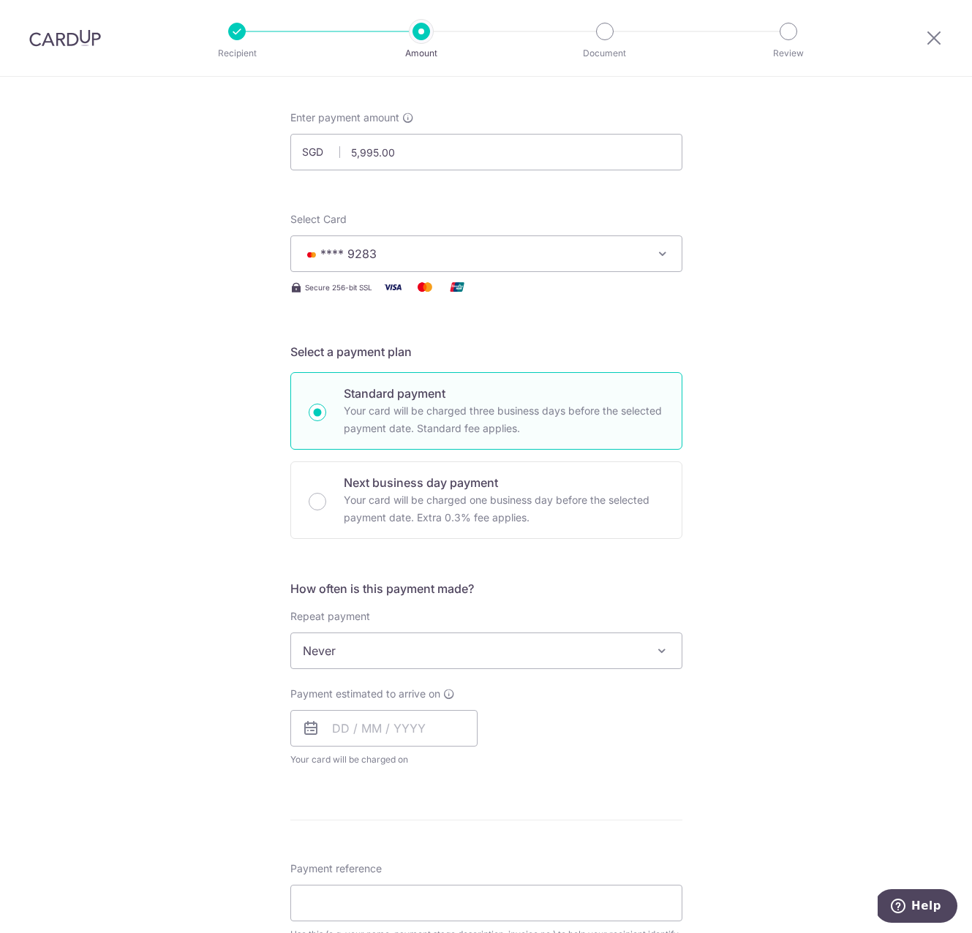
scroll to position [101, 0]
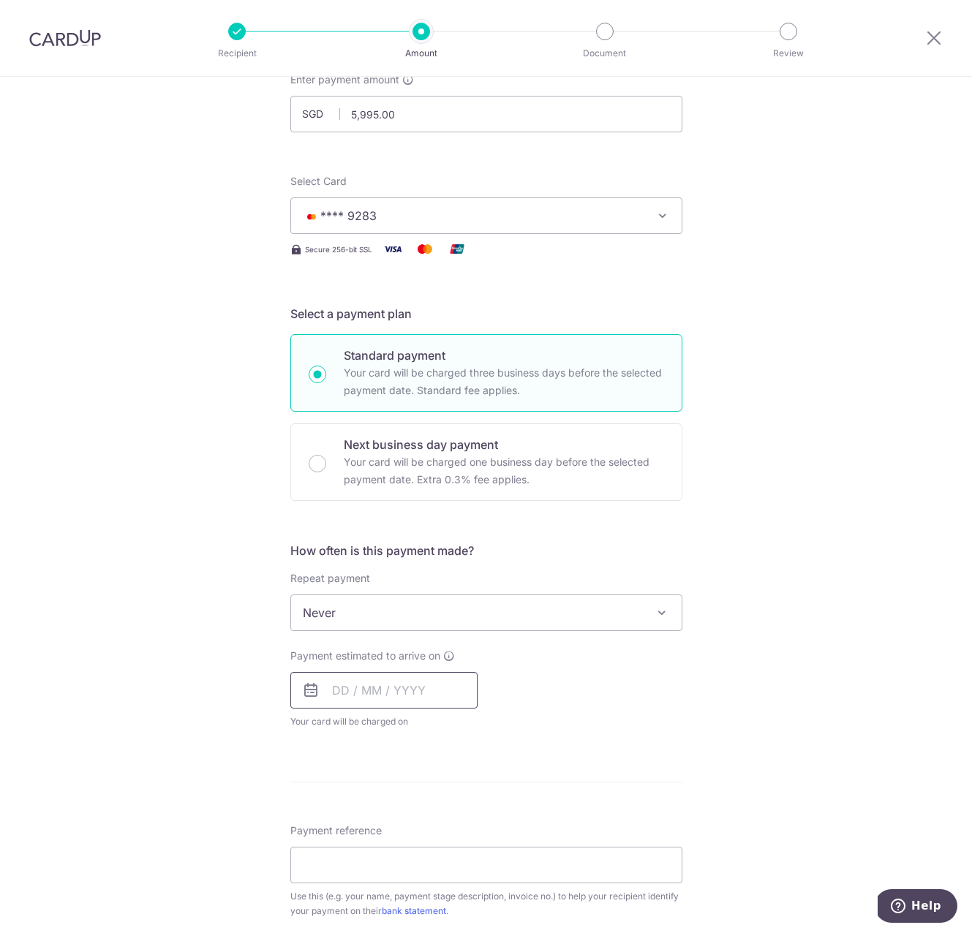
click at [330, 694] on input "text" at bounding box center [383, 690] width 187 height 37
click at [461, 858] on link "15" at bounding box center [466, 852] width 23 height 23
type input "[DATE]"
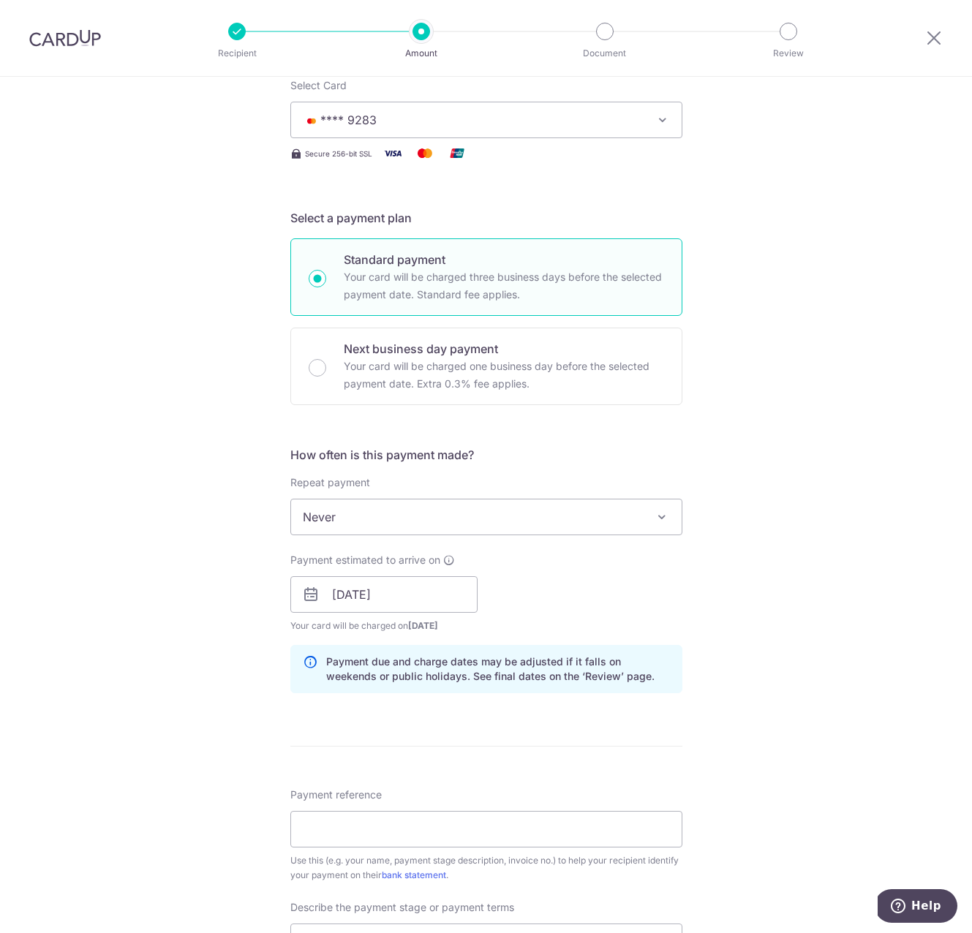
scroll to position [345, 0]
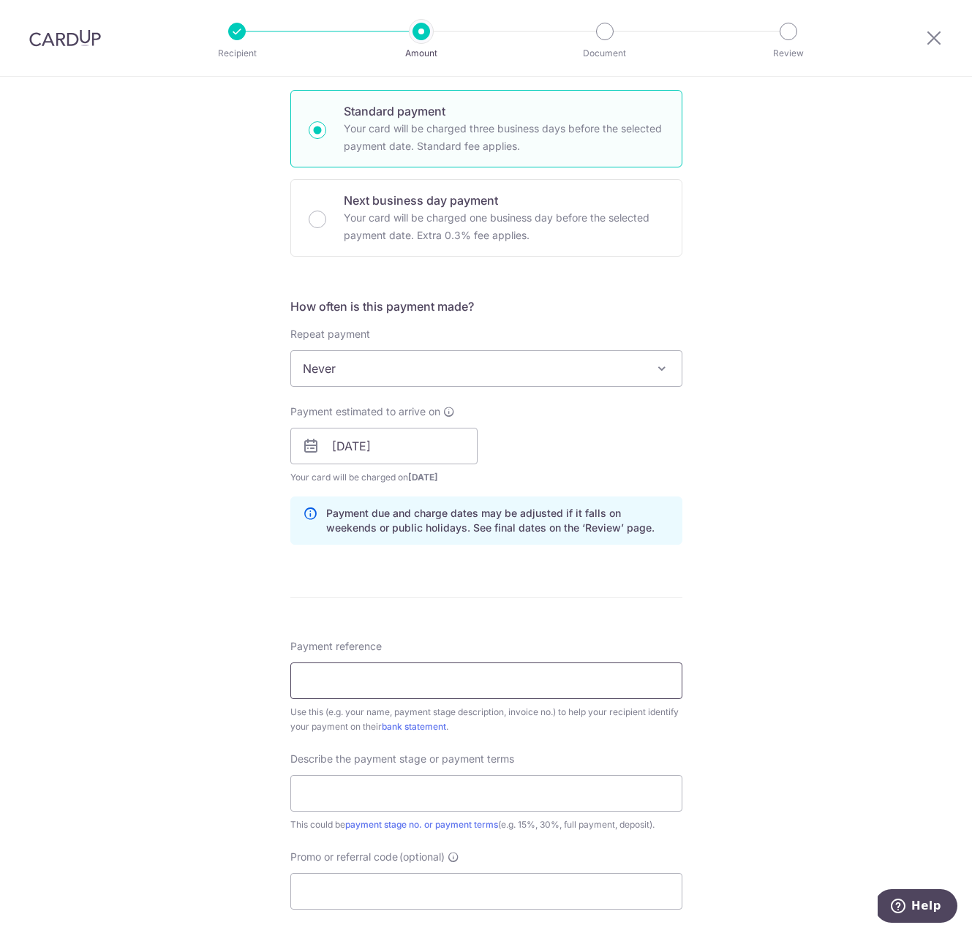
click at [397, 677] on input "Payment reference" at bounding box center [486, 680] width 392 height 37
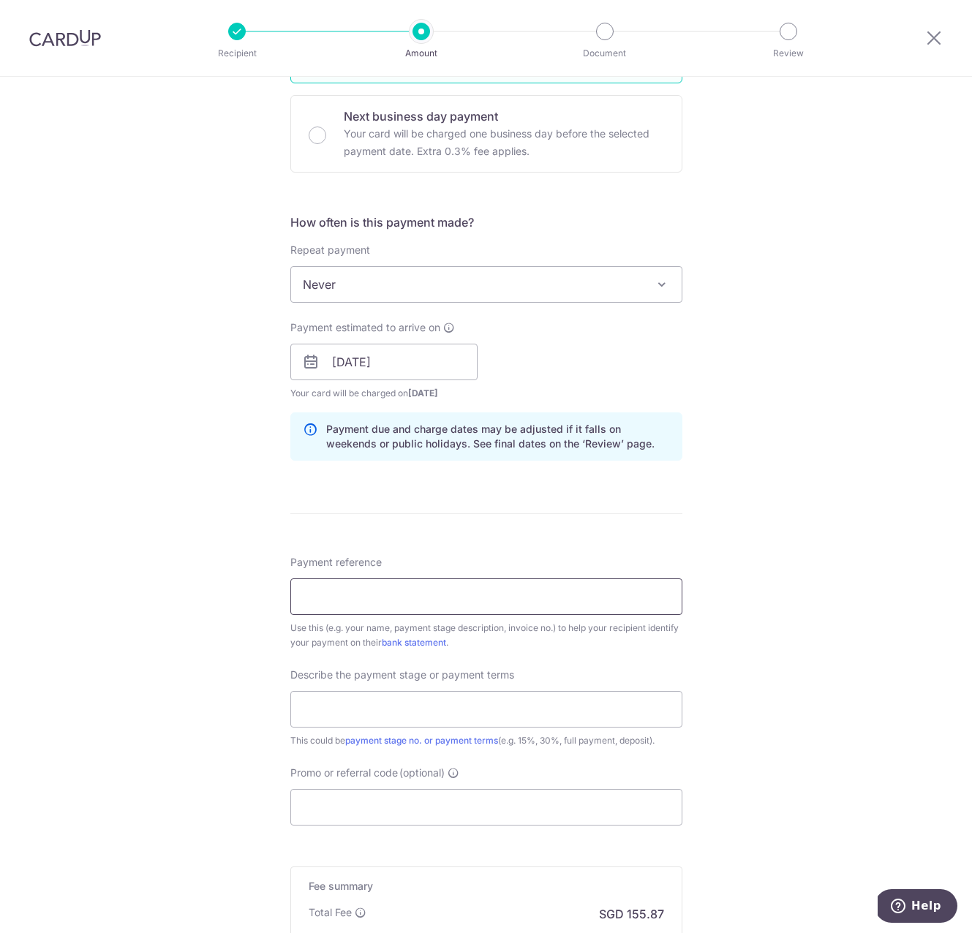
scroll to position [623, 0]
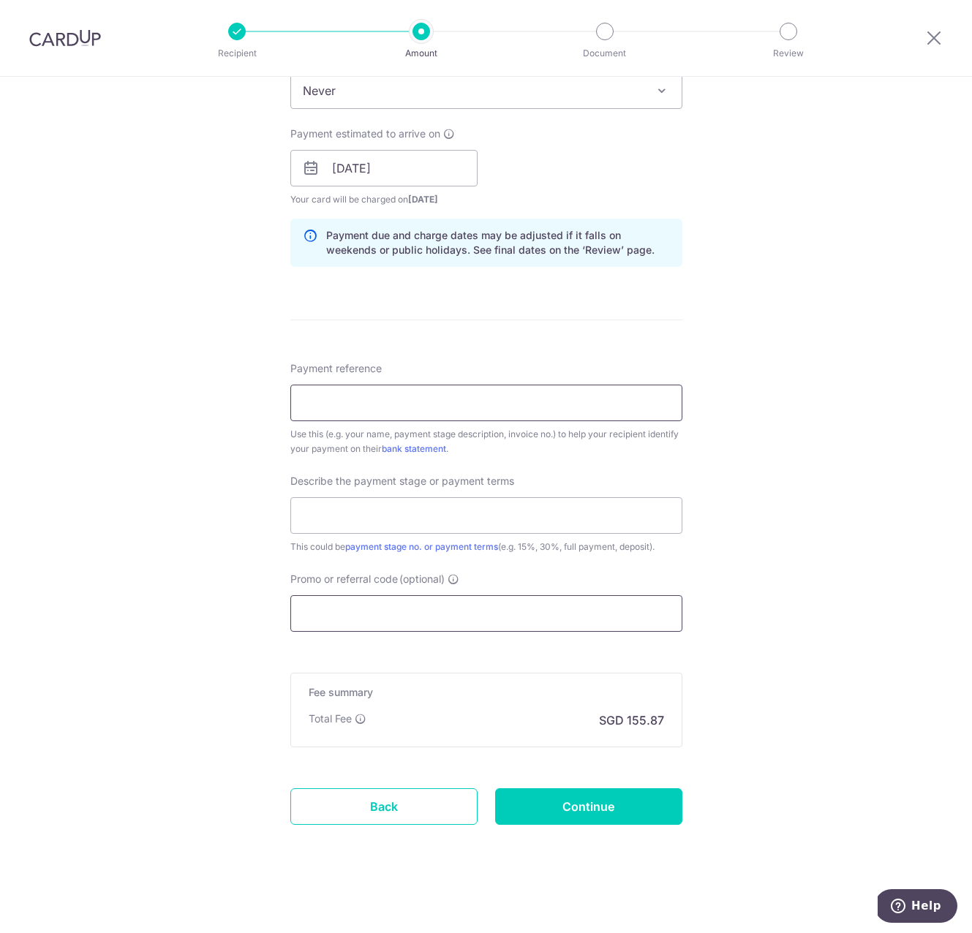
type input "U"
type input "Yin - 170D"
click at [475, 504] on input "text" at bounding box center [486, 515] width 392 height 37
paste input "1st Payment - 10% Upon Signing"
type input "1st Payment - 10% Upon Signing"
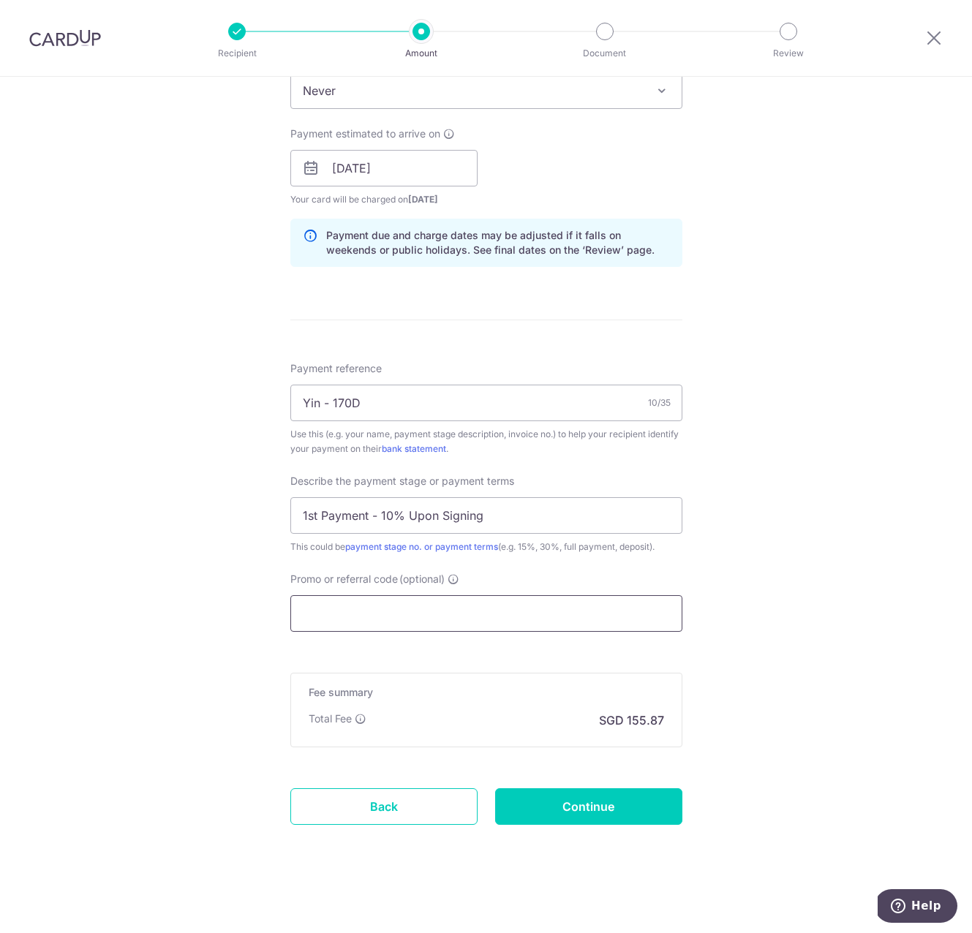
click at [357, 607] on input "Promo or referral code (optional)" at bounding box center [486, 613] width 392 height 37
paste input "KELINVEST"
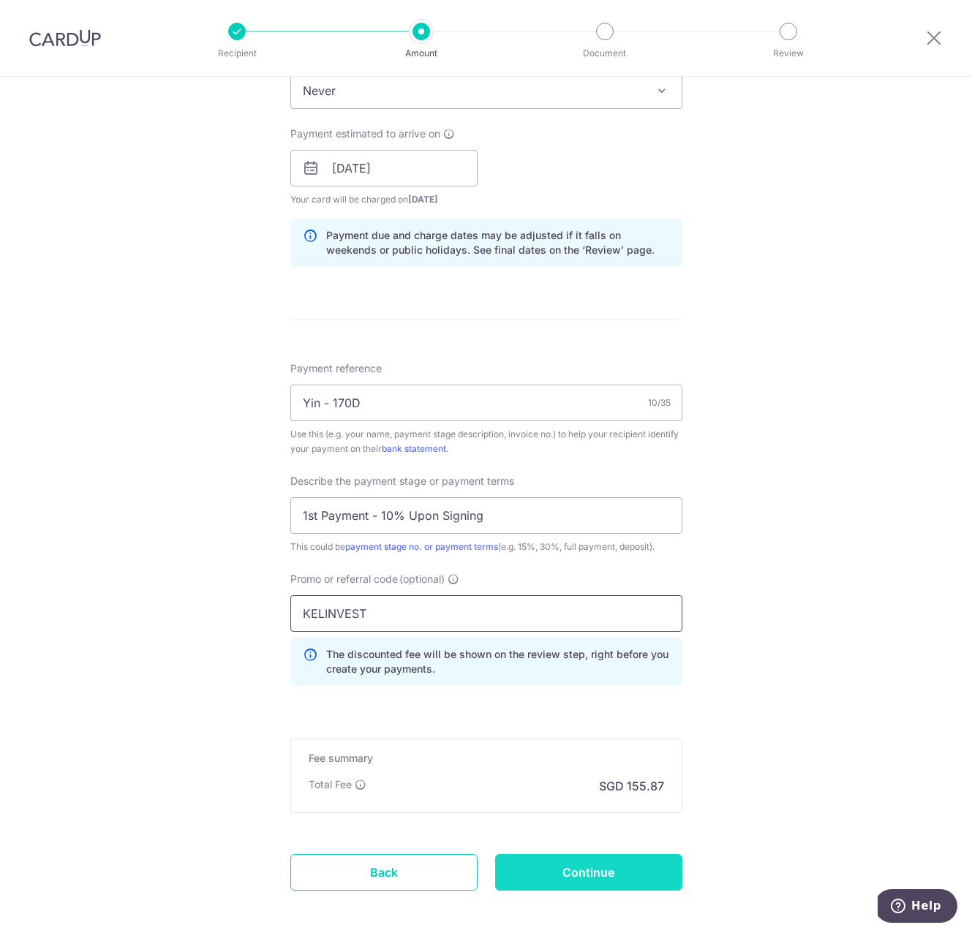
type input "KELINVEST"
click at [615, 868] on input "Continue" at bounding box center [588, 872] width 187 height 37
type input "Create Schedule"
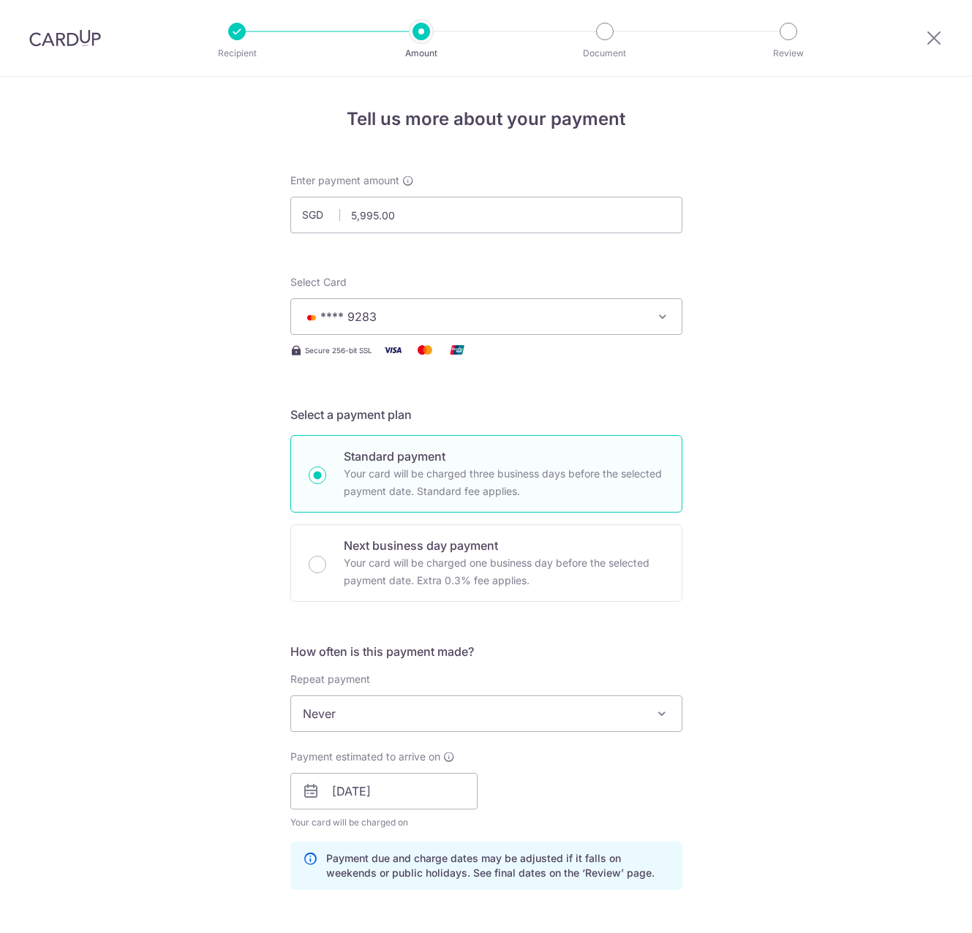
scroll to position [711, 0]
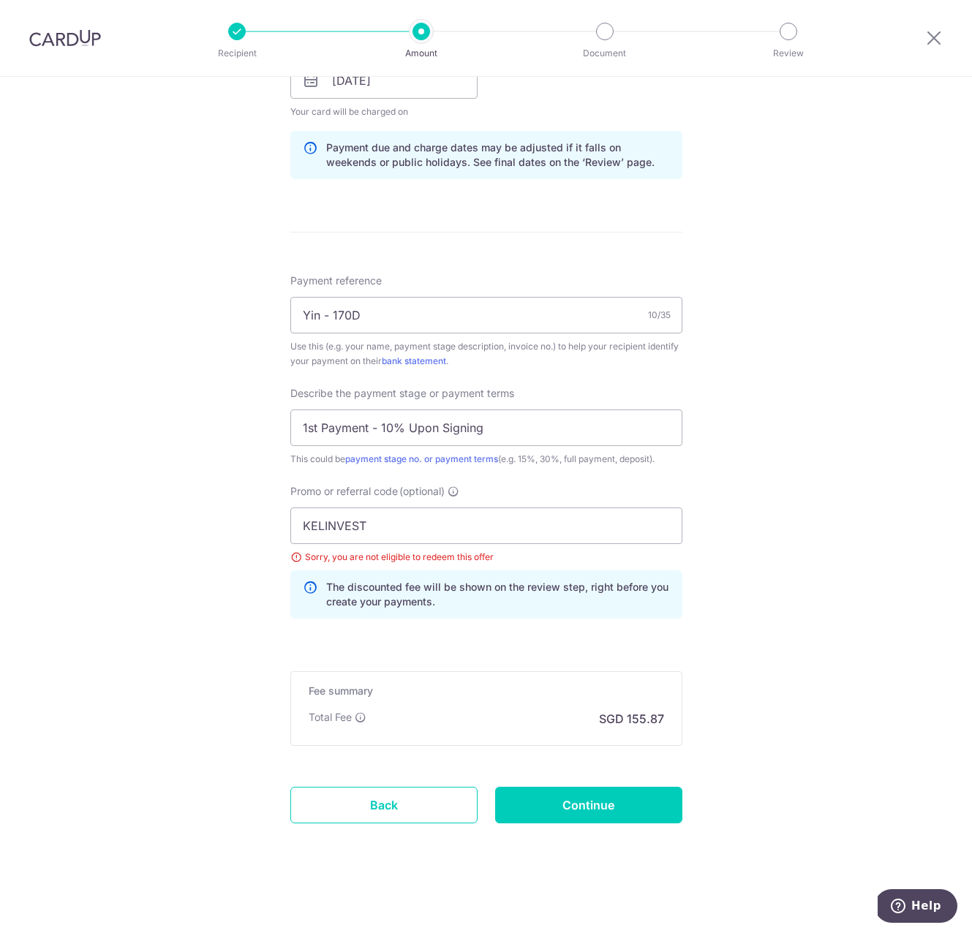
click at [862, 544] on div "Tell us more about your payment Enter payment amount SGD 5,995.00 5995.00 Selec…" at bounding box center [486, 149] width 972 height 1567
click at [454, 528] on input "KELINVEST" at bounding box center [486, 525] width 392 height 37
paste input "MILELION"
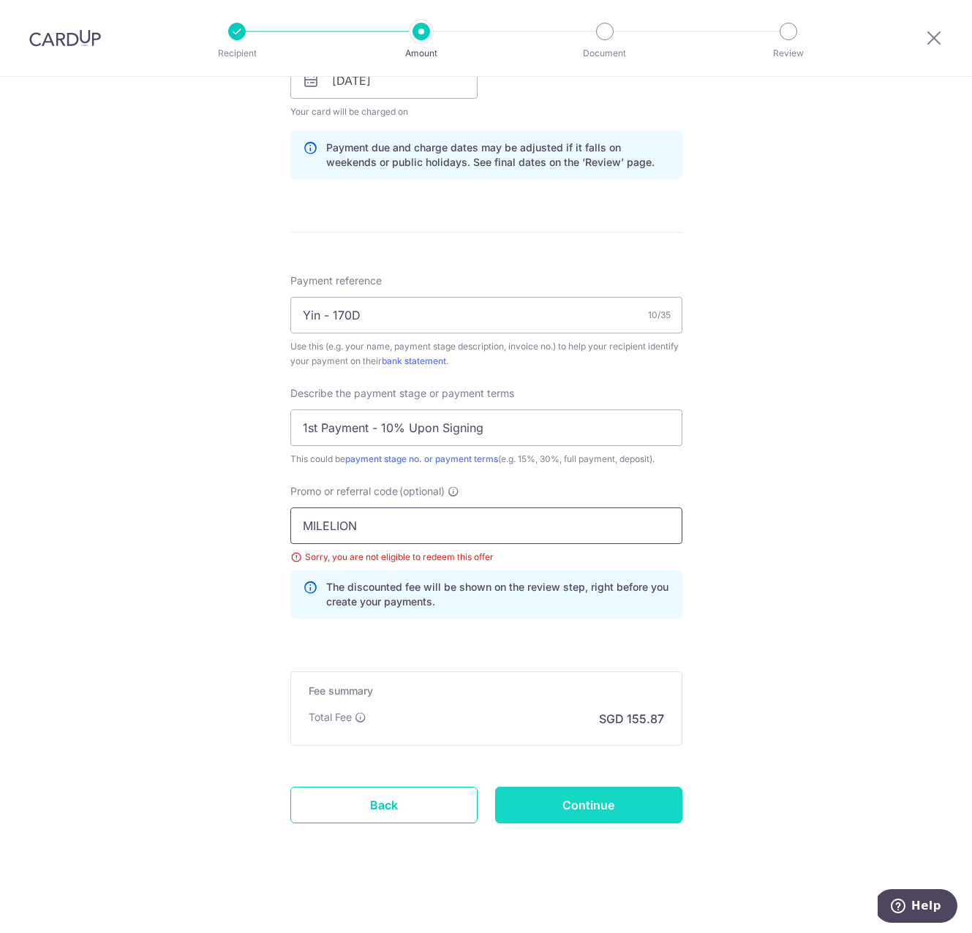
type input "MILELION"
click at [621, 808] on input "Continue" at bounding box center [588, 805] width 187 height 37
type input "Update Schedule"
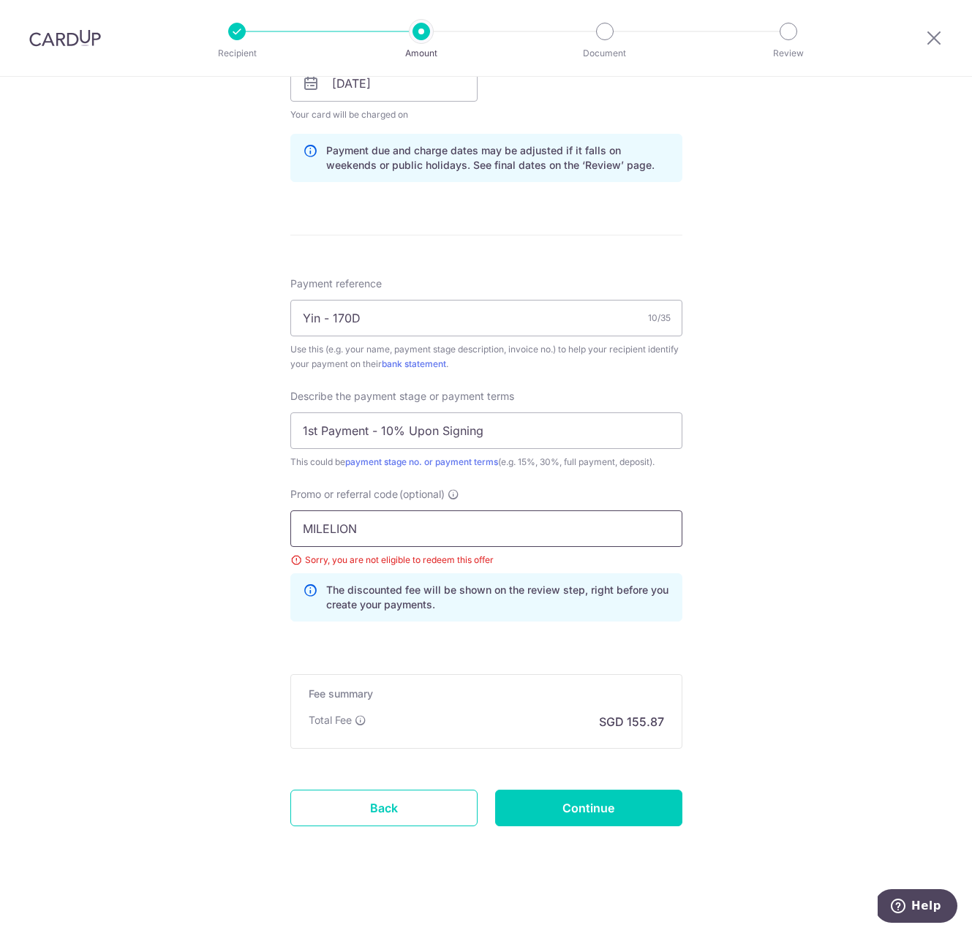
scroll to position [711, 0]
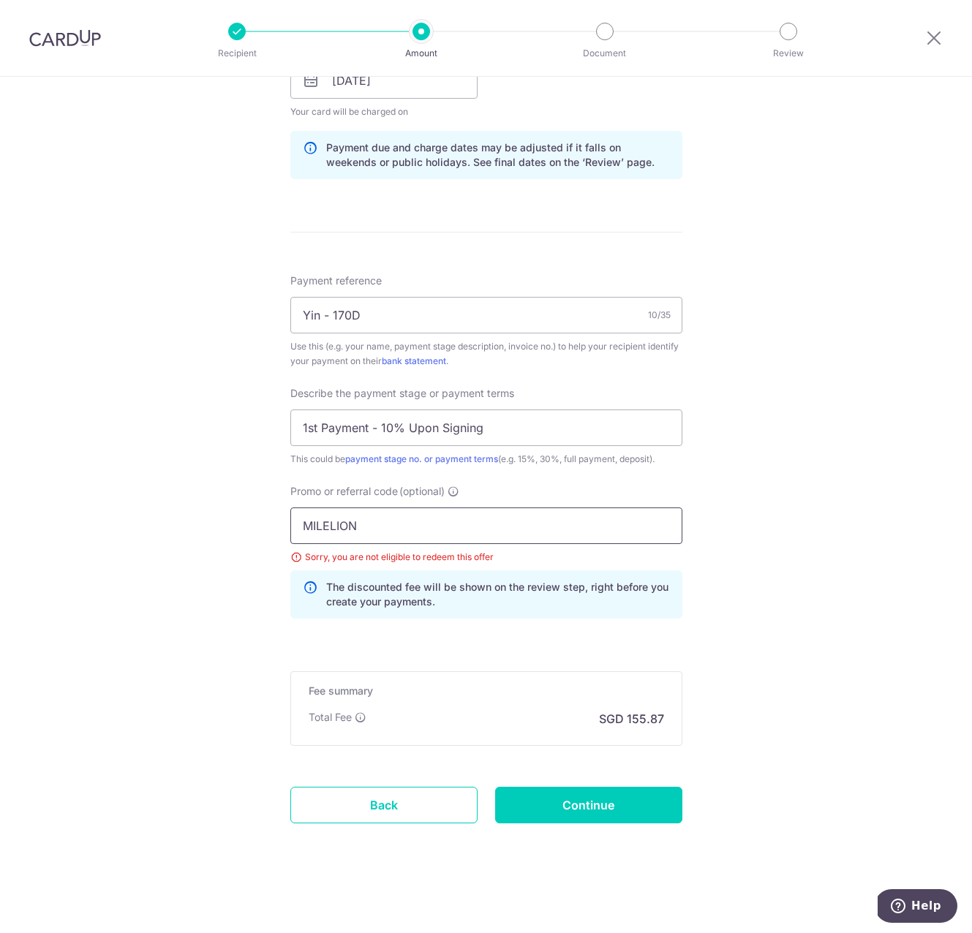
click at [440, 517] on input "MILELION" at bounding box center [486, 525] width 392 height 37
paste input "OFF225"
type input "OFF225"
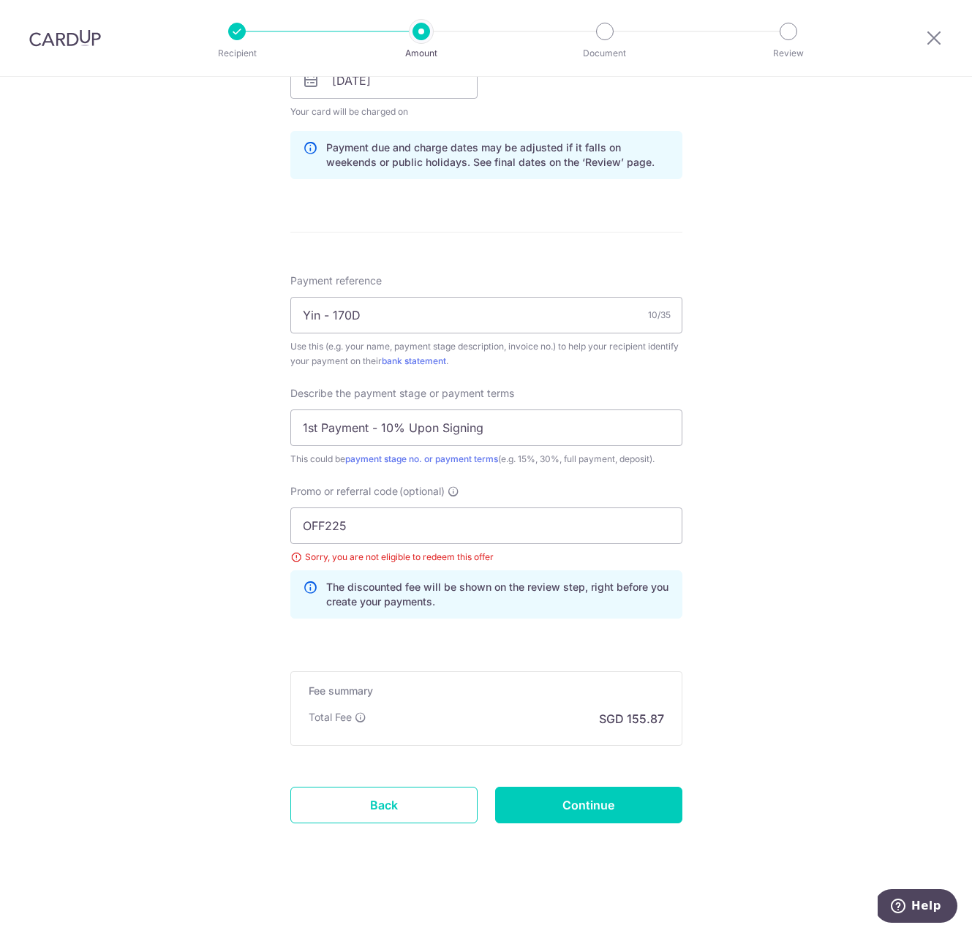
click at [852, 514] on div "Tell us more about your payment Enter payment amount SGD 5,995.00 5995.00 Selec…" at bounding box center [486, 149] width 972 height 1567
click at [638, 811] on input "Continue" at bounding box center [588, 805] width 187 height 37
type input "Update Schedule"
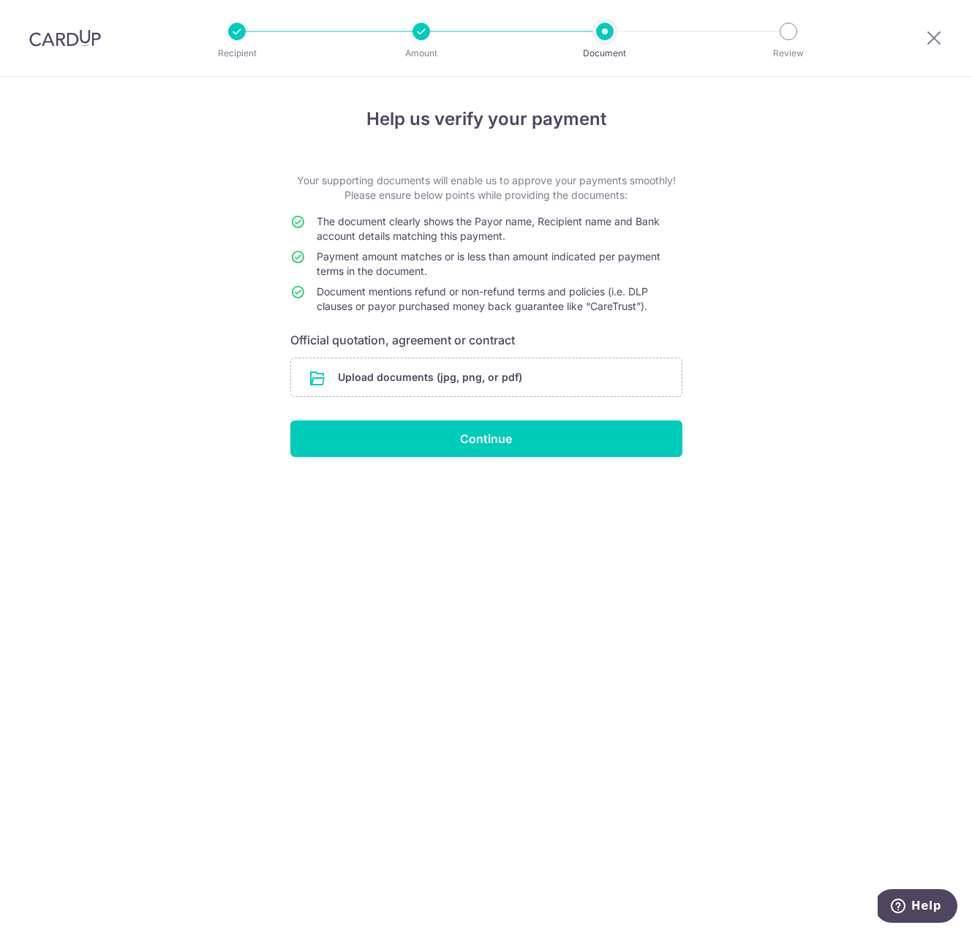
click at [584, 229] on td "The document clearly shows the Payor name, Recipient name and Bank account deta…" at bounding box center [500, 231] width 366 height 35
click at [482, 245] on td "The document clearly shows the Payor name, Recipient name and Bank account deta…" at bounding box center [500, 231] width 366 height 35
click at [437, 249] on td "Payment amount matches or is less than amount indicated per payment terms in th…" at bounding box center [500, 266] width 366 height 35
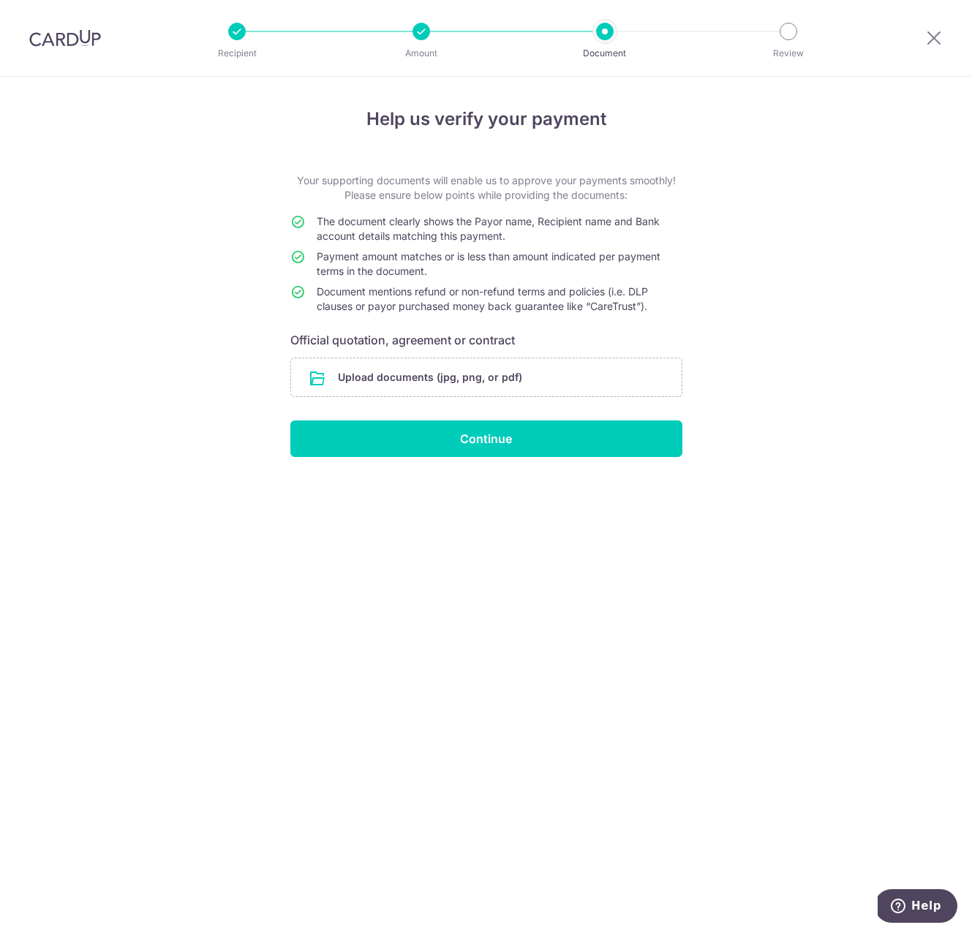
click at [392, 262] on span "Payment amount matches or is less than amount indicated per payment terms in th…" at bounding box center [489, 263] width 344 height 27
click at [501, 271] on td "Payment amount matches or is less than amount indicated per payment terms in th…" at bounding box center [500, 266] width 366 height 35
click at [439, 308] on span "Document mentions refund or non-refund terms and policies (i.e. DLP clauses or …" at bounding box center [482, 298] width 331 height 27
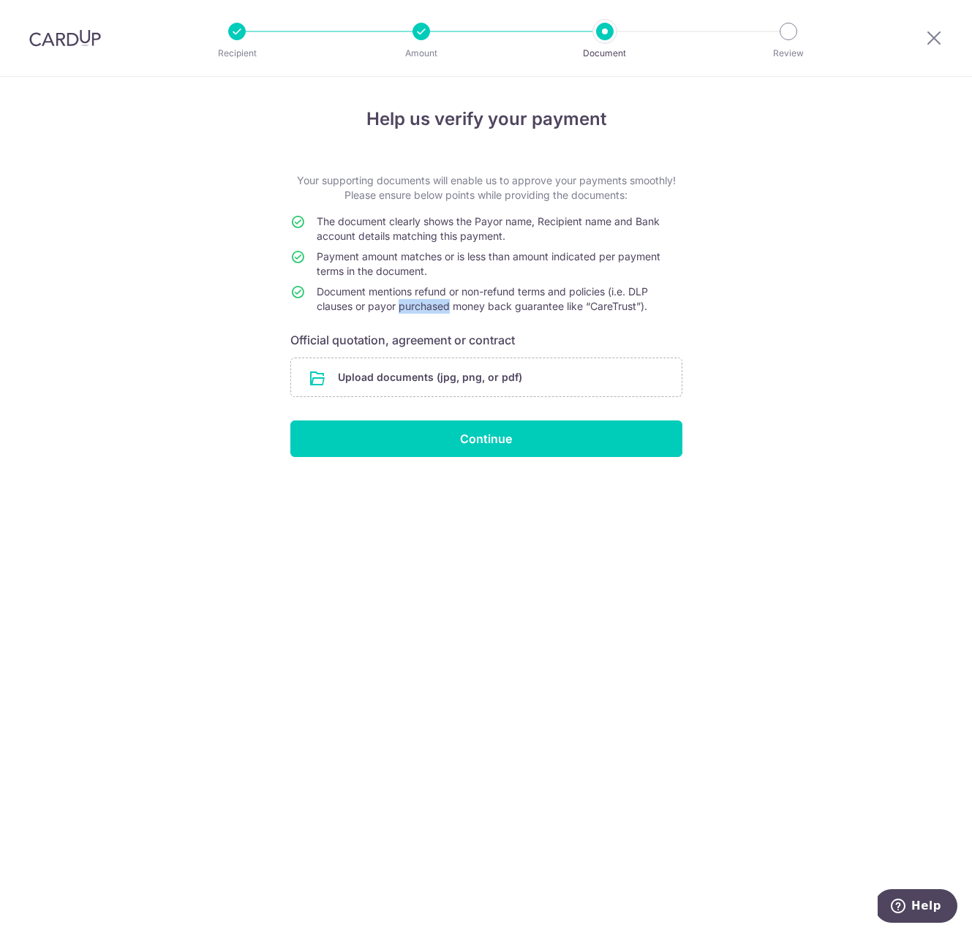
click at [439, 308] on span "Document mentions refund or non-refund terms and policies (i.e. DLP clauses or …" at bounding box center [482, 298] width 331 height 27
click at [501, 301] on span "Document mentions refund or non-refund terms and policies (i.e. DLP clauses or …" at bounding box center [482, 298] width 331 height 27
click at [370, 716] on div "Help us verify your payment Your supporting documents will enable us to approve…" at bounding box center [486, 505] width 972 height 856
click at [419, 368] on input "file" at bounding box center [486, 377] width 390 height 38
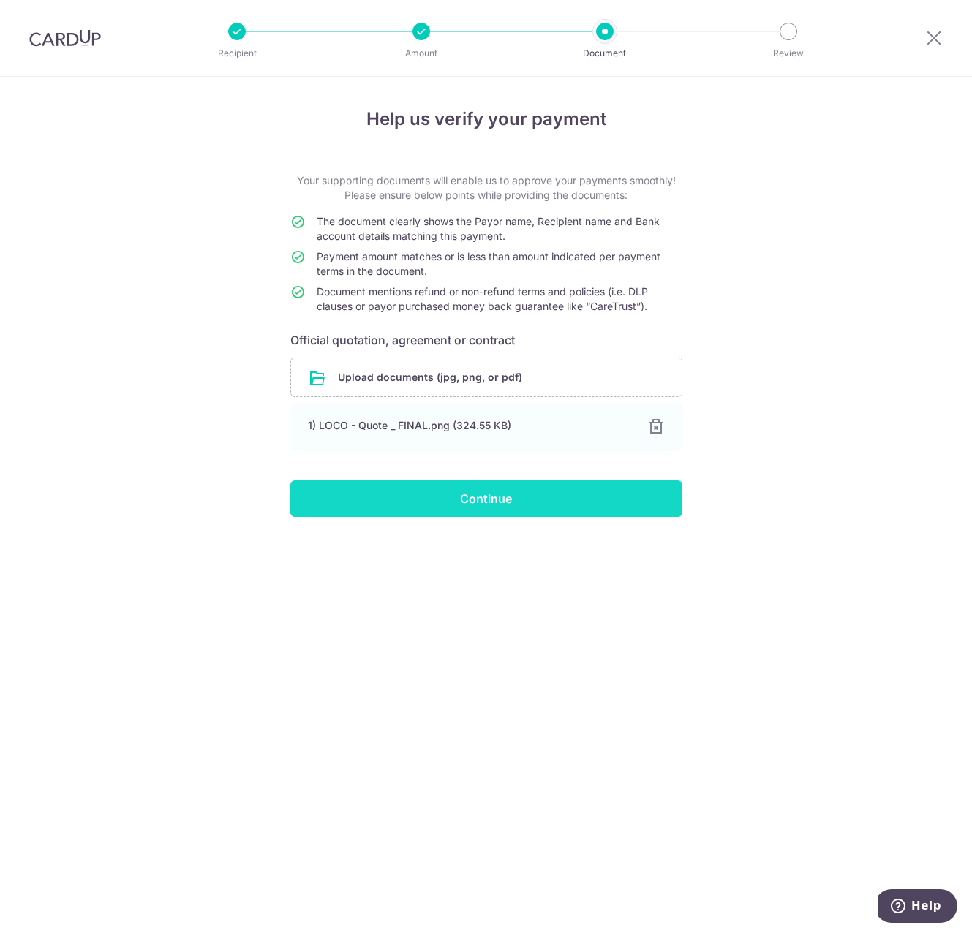
click at [497, 507] on input "Continue" at bounding box center [486, 498] width 392 height 37
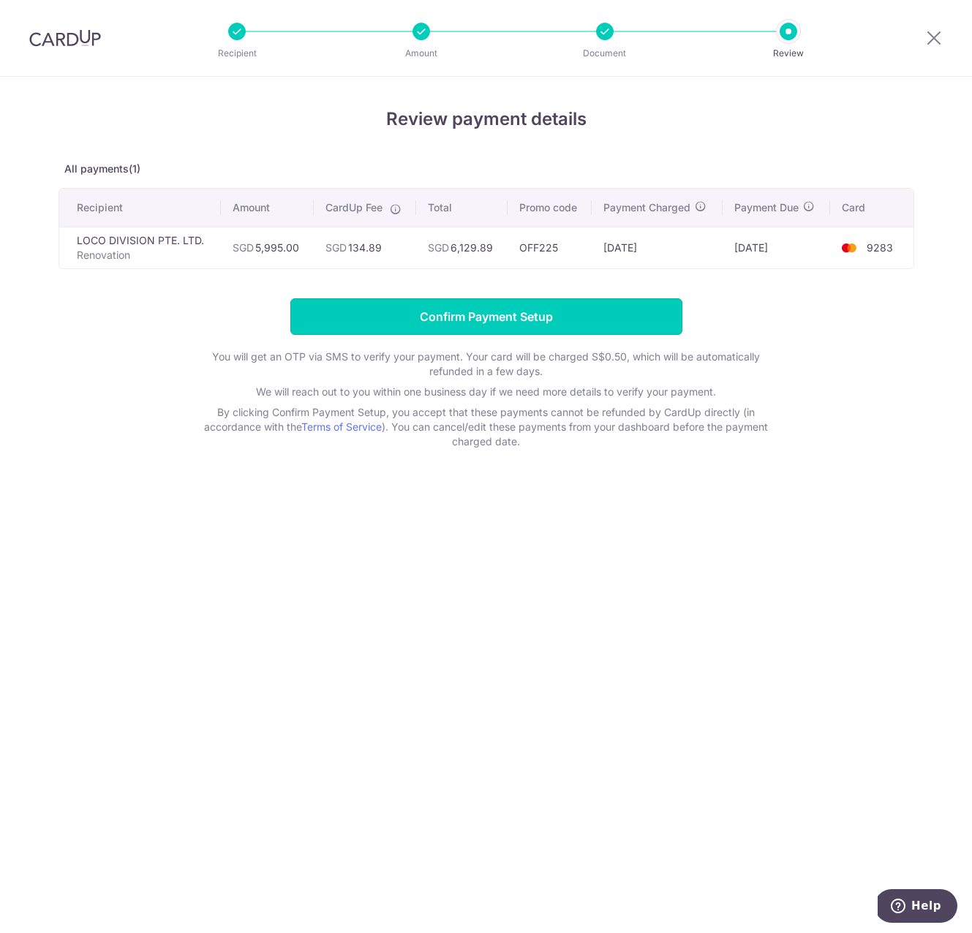
click at [472, 309] on input "Confirm Payment Setup" at bounding box center [486, 316] width 392 height 37
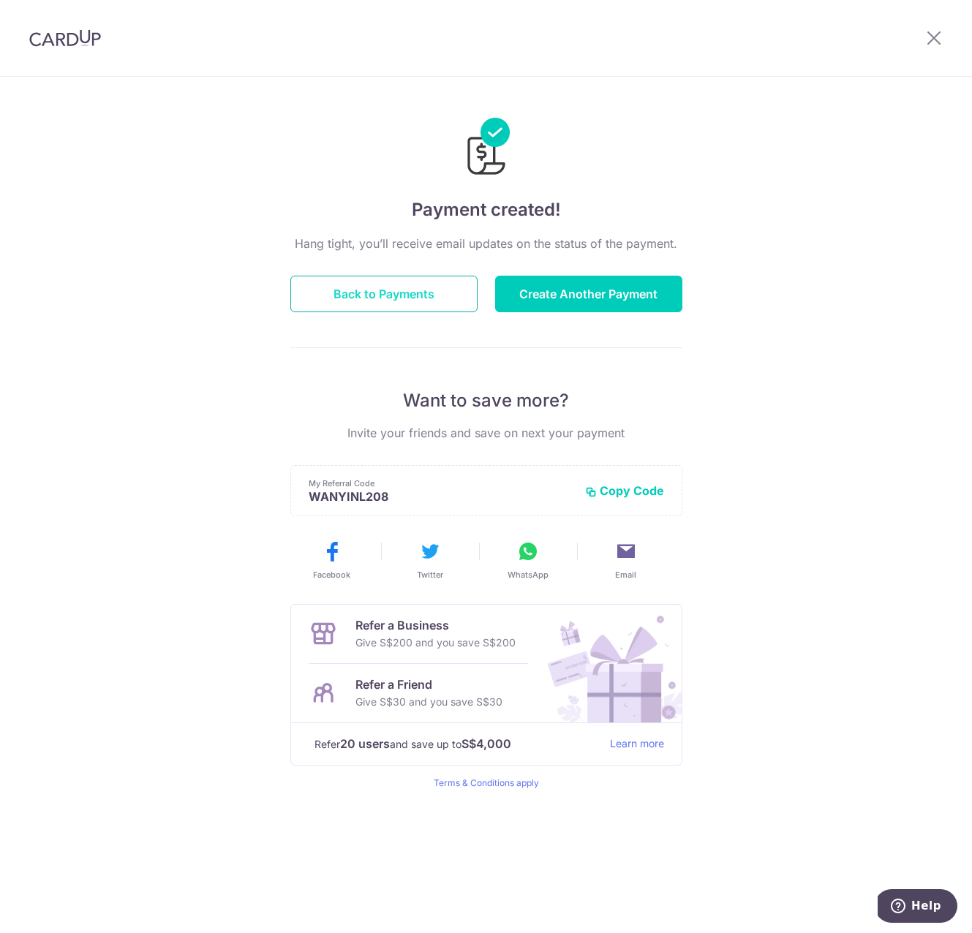
click at [421, 295] on button "Back to Payments" at bounding box center [383, 294] width 187 height 37
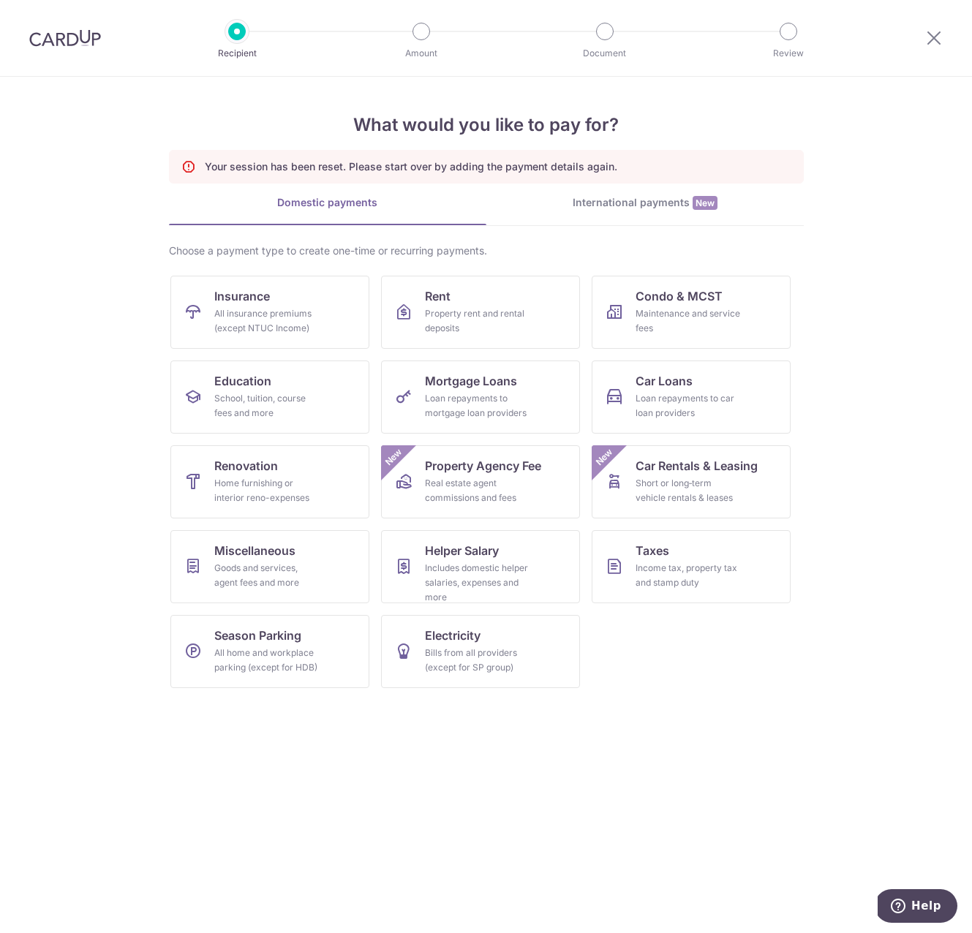
click at [56, 30] on img at bounding box center [65, 38] width 72 height 18
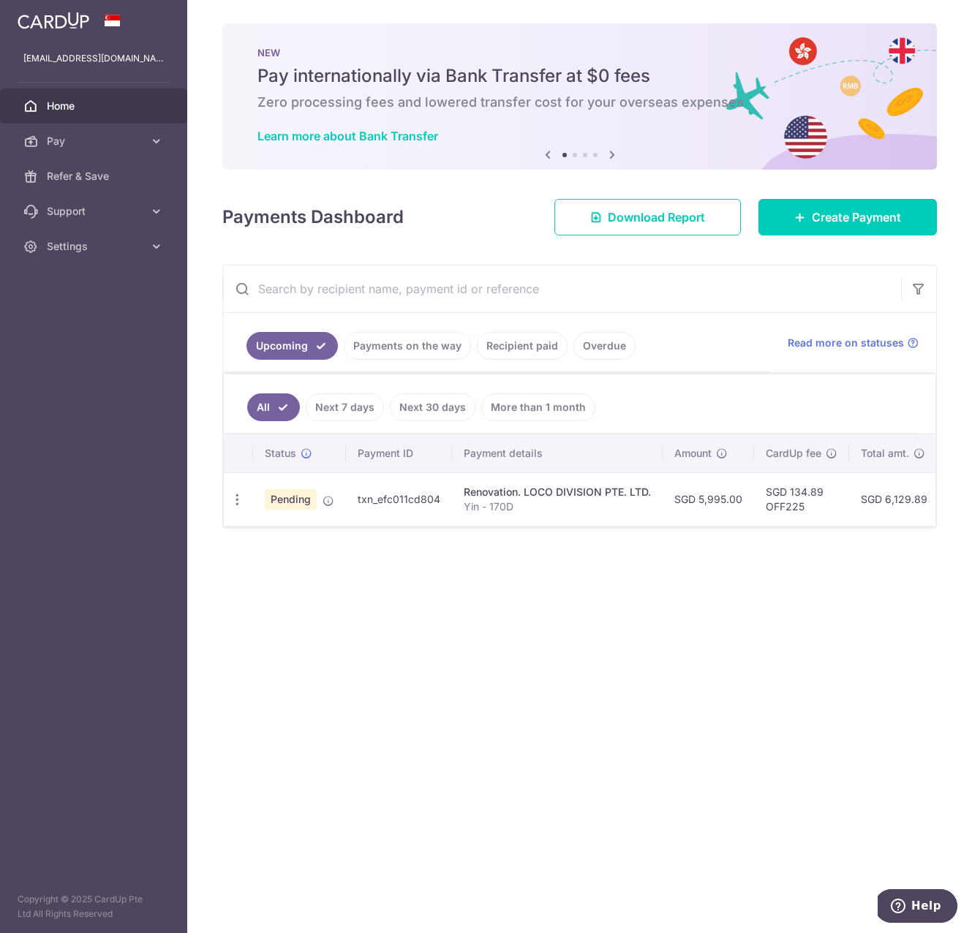
click at [491, 494] on div "Renovation. LOCO DIVISION PTE. LTD." at bounding box center [556, 492] width 187 height 15
click at [478, 505] on p "Yin - 170D" at bounding box center [556, 506] width 187 height 15
click at [485, 499] on p "Yin - 170D" at bounding box center [556, 506] width 187 height 15
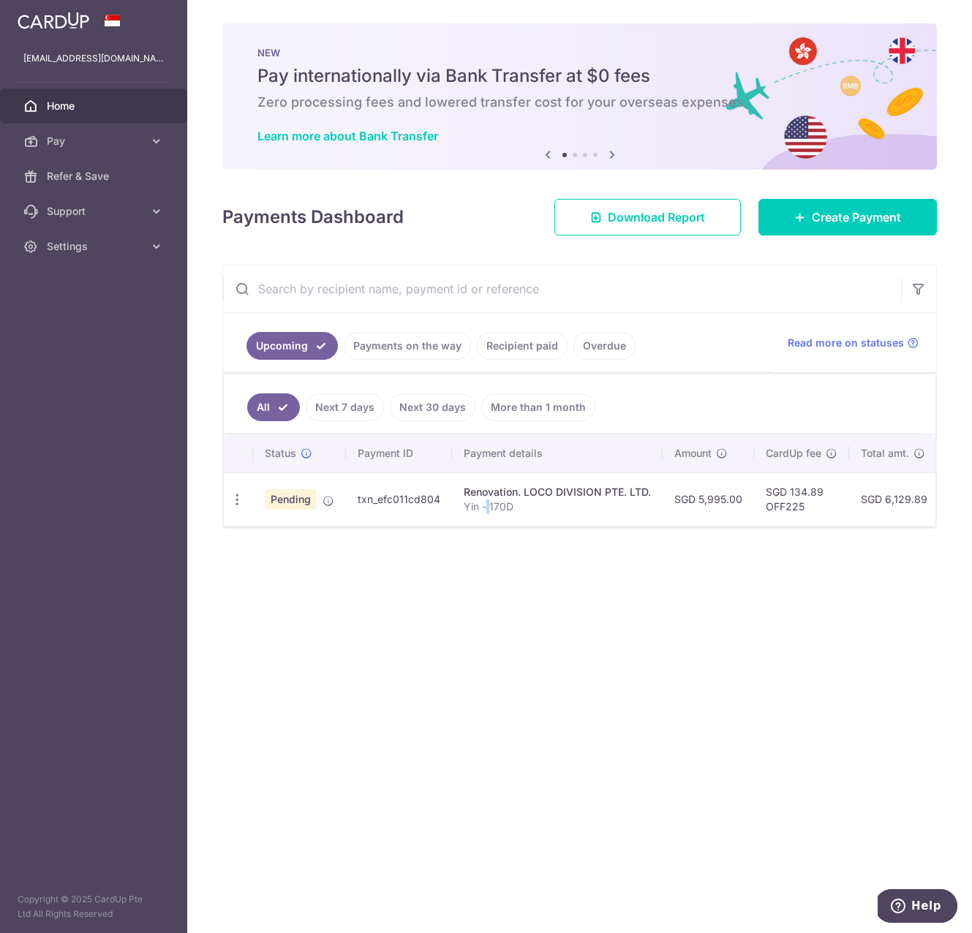
click at [485, 499] on p "Yin - 170D" at bounding box center [556, 506] width 187 height 15
click at [475, 480] on div at bounding box center [475, 480] width 0 height 0
click at [604, 504] on p "Yin - 170D" at bounding box center [556, 506] width 187 height 15
click at [518, 491] on div "Renovation. LOCO DIVISION PTE. LTD." at bounding box center [556, 492] width 187 height 15
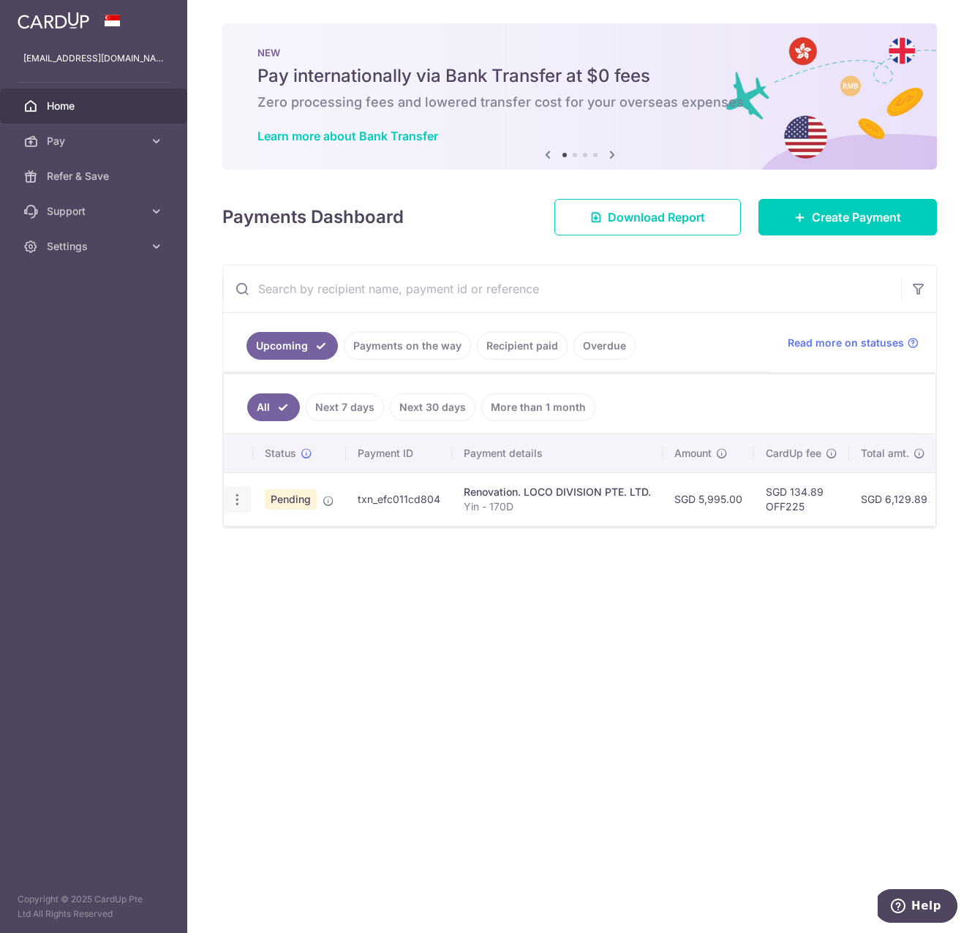
click at [243, 501] on icon "button" at bounding box center [237, 499] width 15 height 15
click at [530, 540] on div "Status Payment ID Payment details Amount CardUp fee Total amt. Charge date Due …" at bounding box center [579, 521] width 711 height 175
click at [63, 149] on link "Pay" at bounding box center [93, 141] width 187 height 35
click at [67, 169] on span "Payments" at bounding box center [95, 176] width 96 height 15
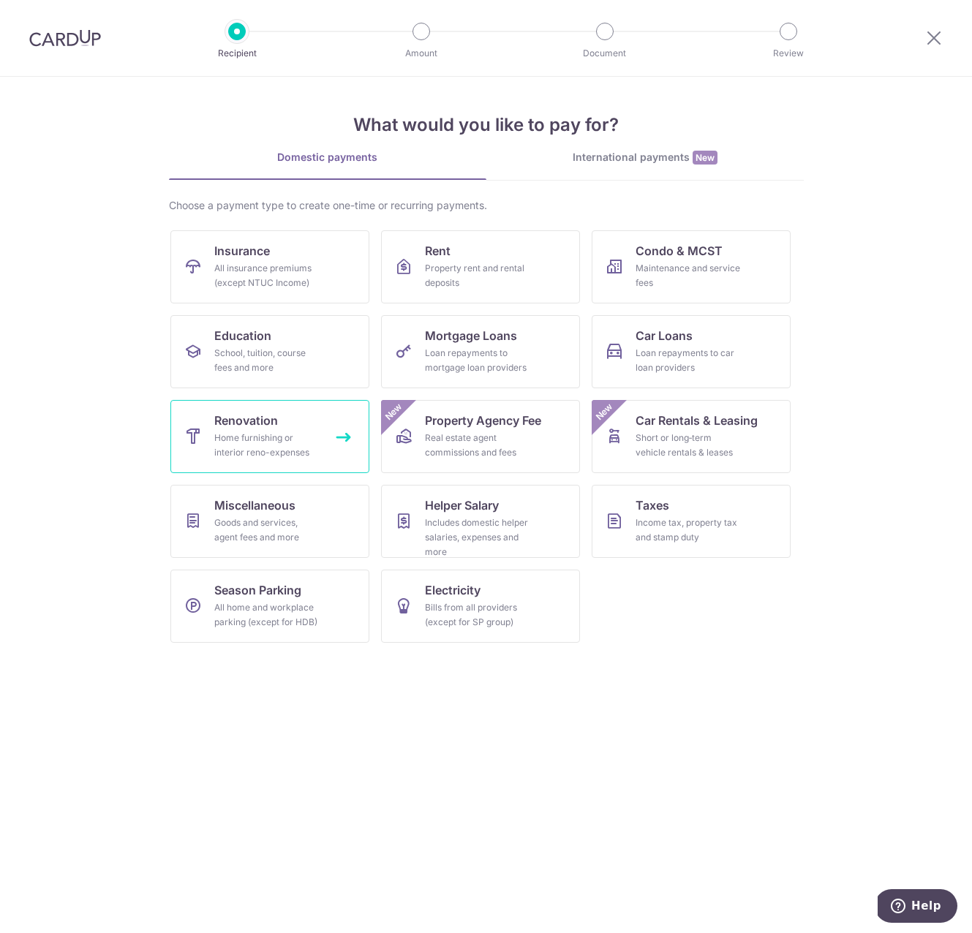
click at [262, 444] on div "Home furnishing or interior reno-expenses" at bounding box center [266, 445] width 105 height 29
